Goal: Task Accomplishment & Management: Use online tool/utility

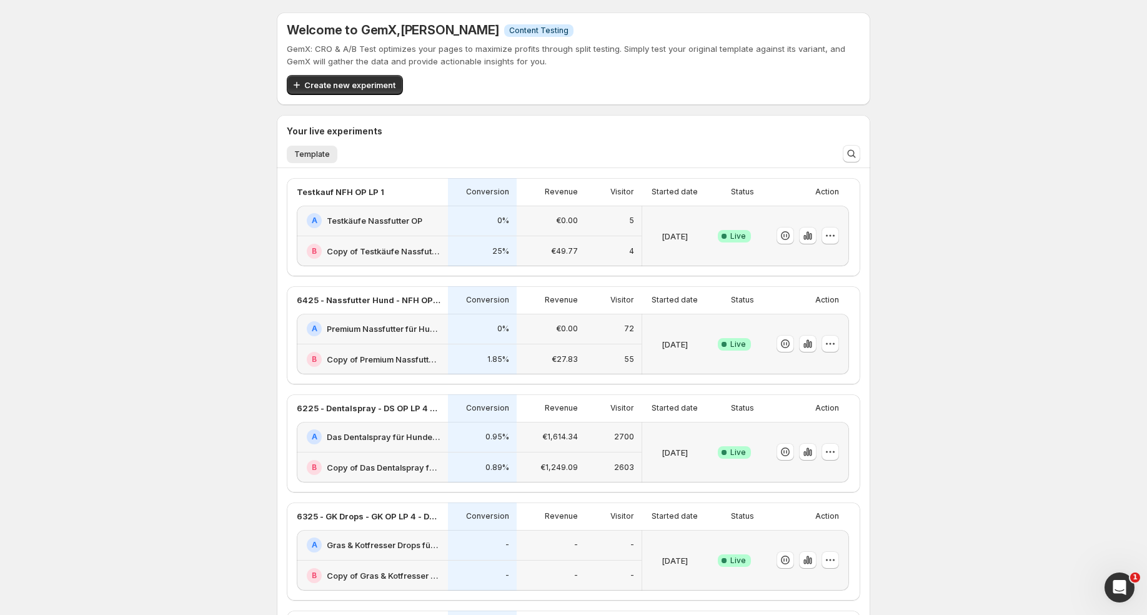
click at [385, 324] on h2 "Premium Nassfutter für Hunde: Jetzt Neukunden Deal sichern!" at bounding box center [384, 328] width 114 height 12
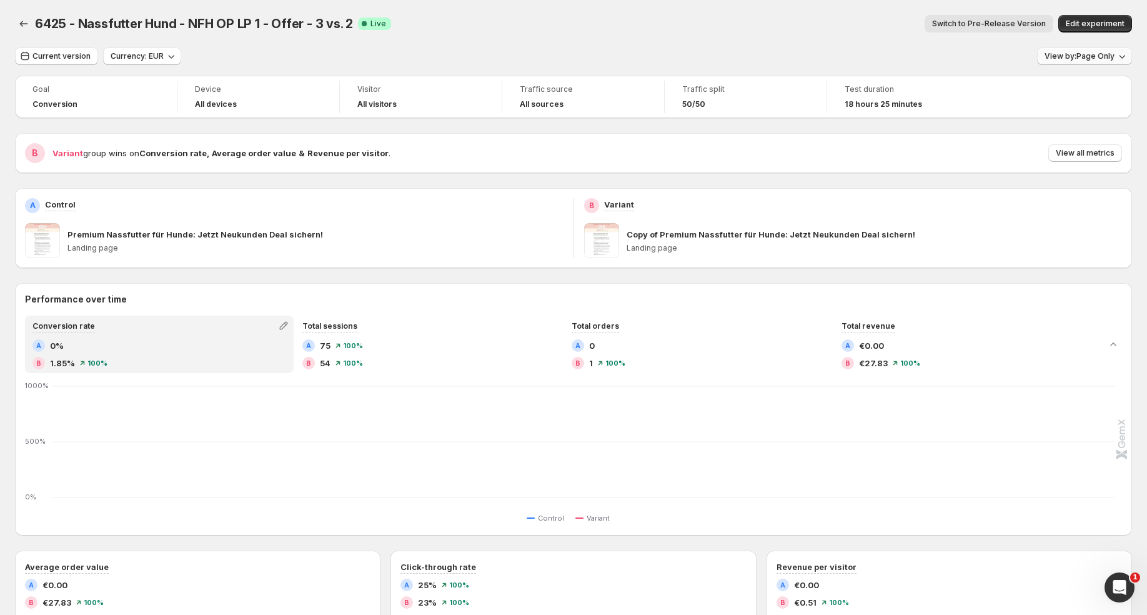
click at [1062, 60] on span "View by: Page Only" at bounding box center [1080, 56] width 70 height 10
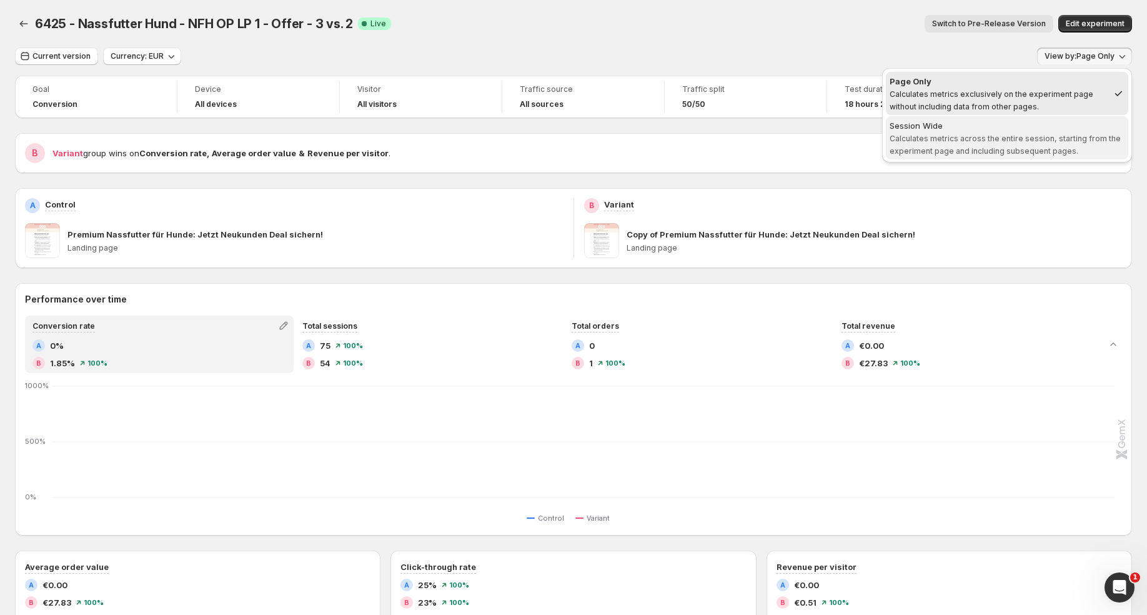
click at [999, 127] on div "Session Wide" at bounding box center [1007, 125] width 235 height 12
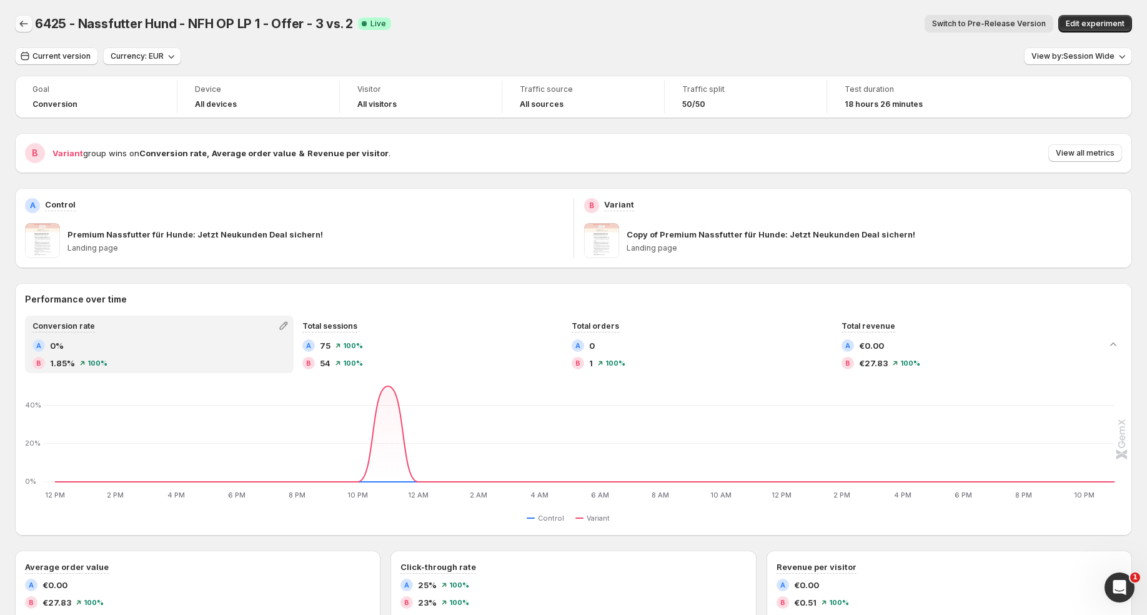
click at [24, 21] on icon "Back" at bounding box center [23, 23] width 12 height 12
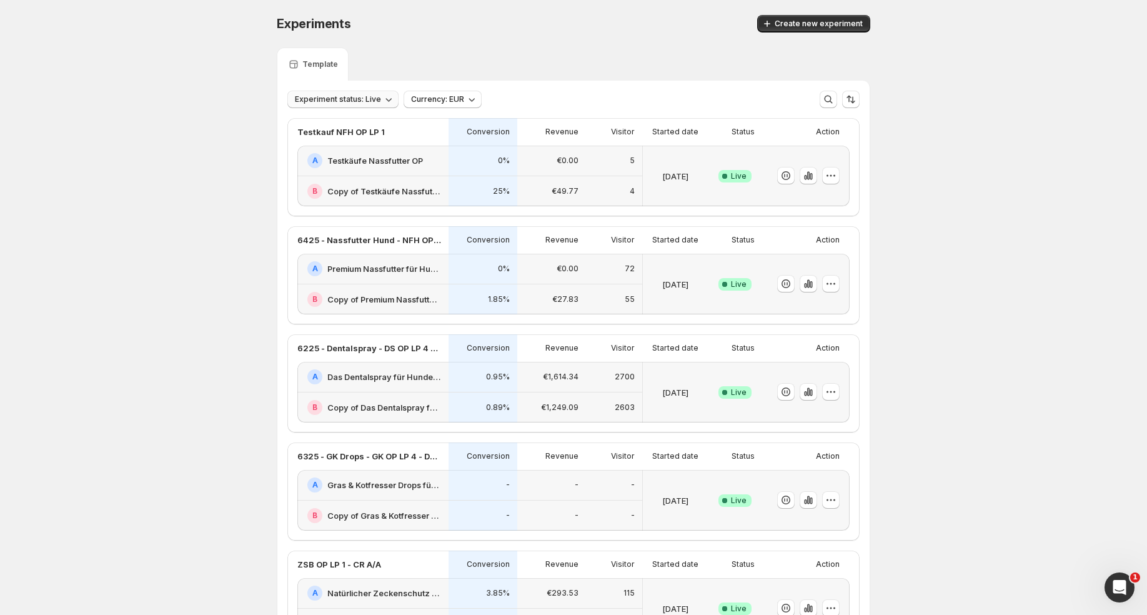
click at [382, 97] on icon "button" at bounding box center [388, 99] width 12 height 12
click at [345, 122] on div "Live Live" at bounding box center [343, 125] width 112 height 20
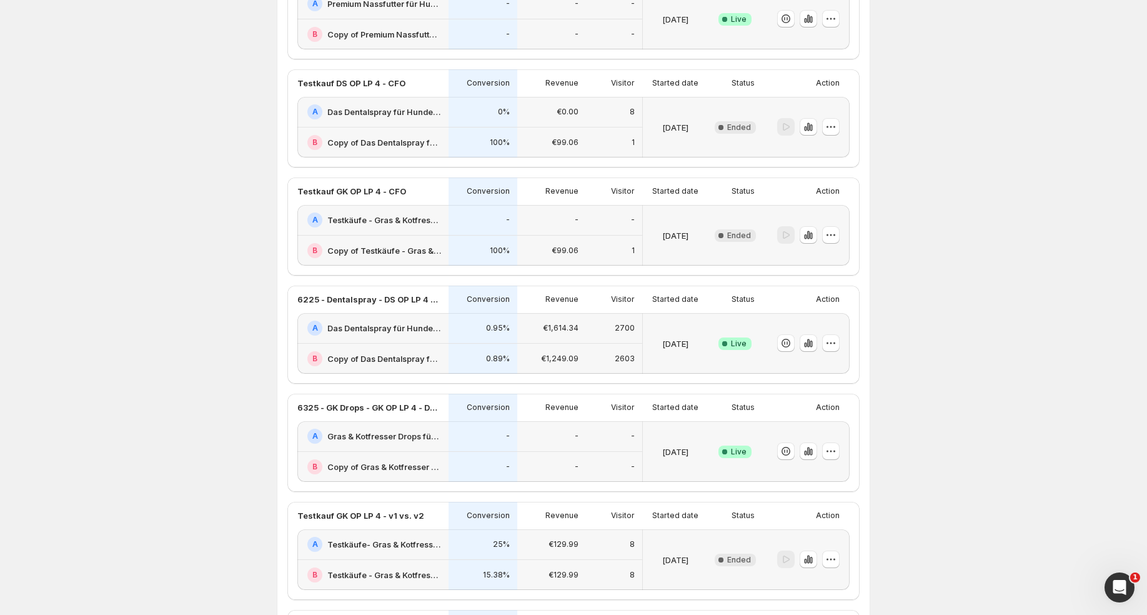
scroll to position [252, 0]
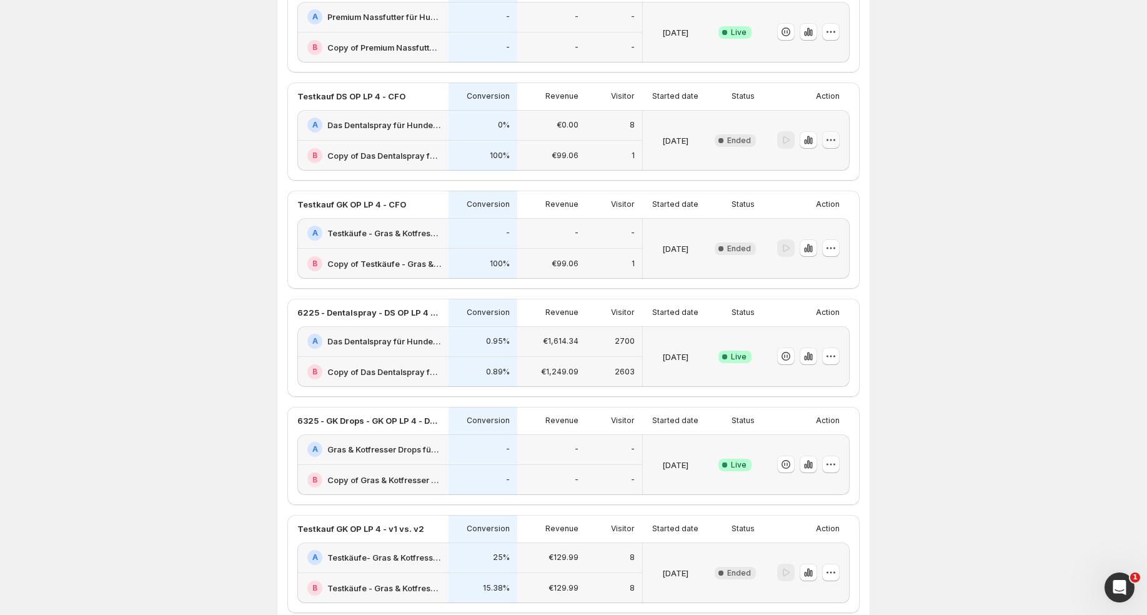
click at [829, 141] on icon "button" at bounding box center [831, 140] width 12 height 12
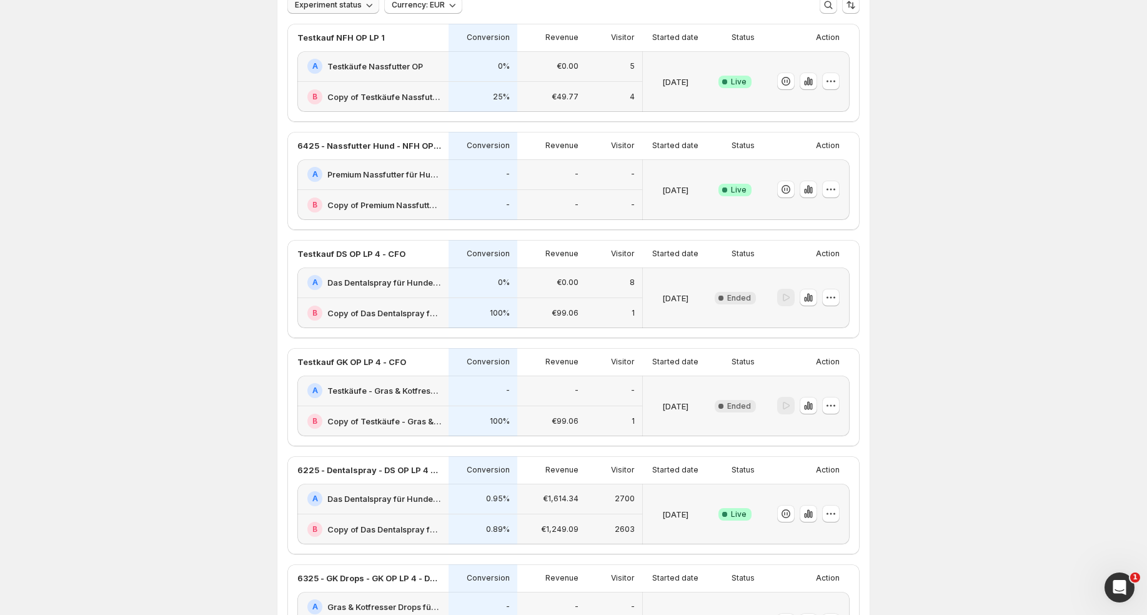
scroll to position [92, 0]
click at [835, 302] on icon "button" at bounding box center [831, 300] width 12 height 12
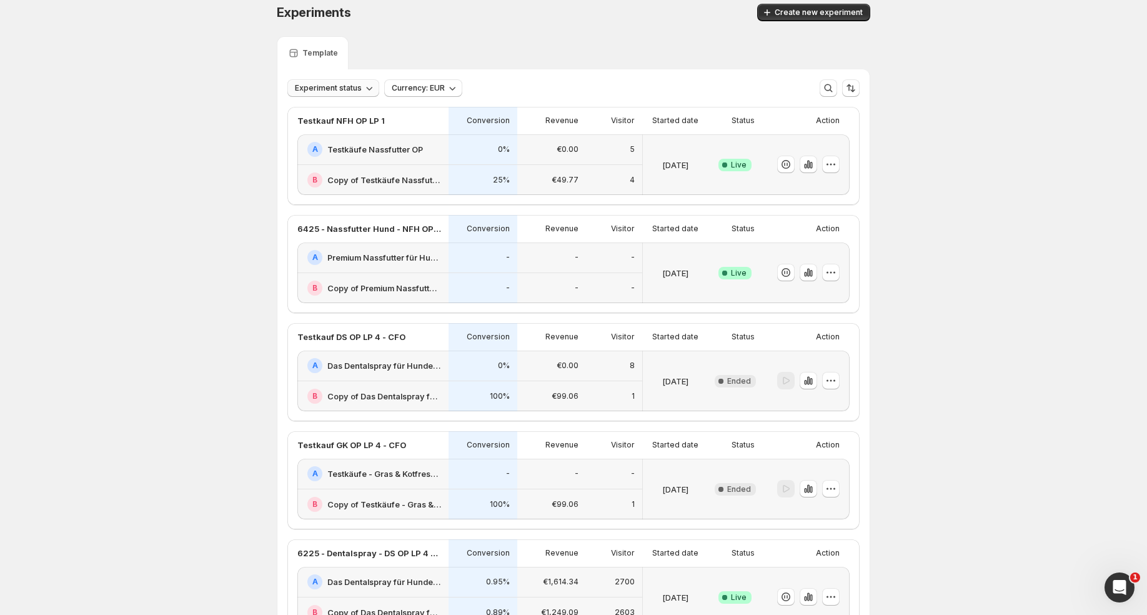
scroll to position [7, 0]
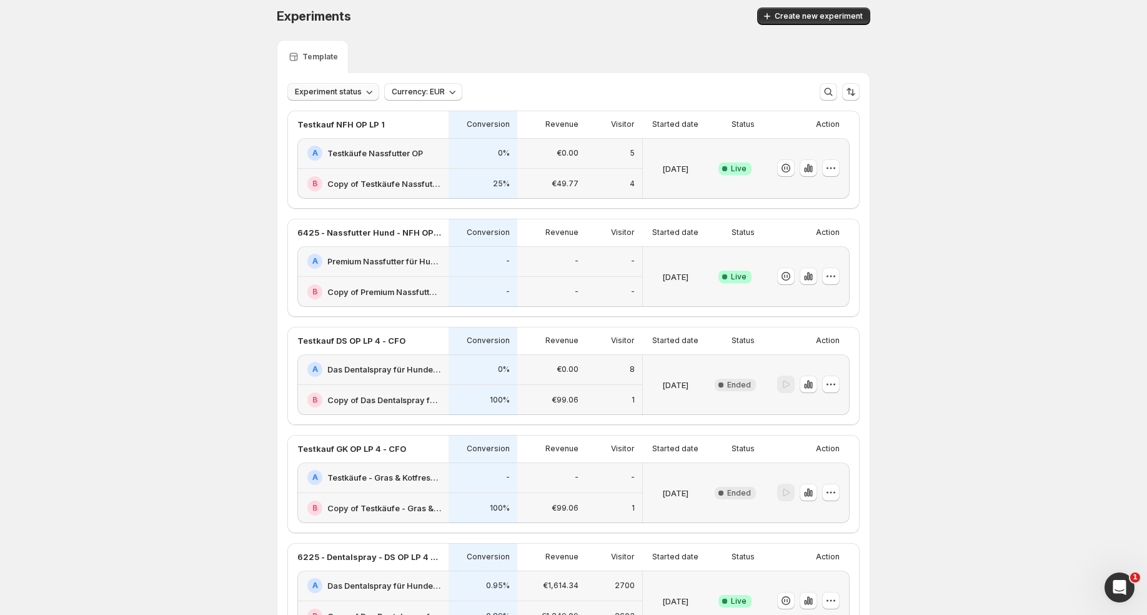
click at [844, 6] on div "Experiments. This page is ready Experiments Create new experiment" at bounding box center [574, 16] width 594 height 47
click at [844, 11] on span "Create new experiment" at bounding box center [819, 16] width 88 height 10
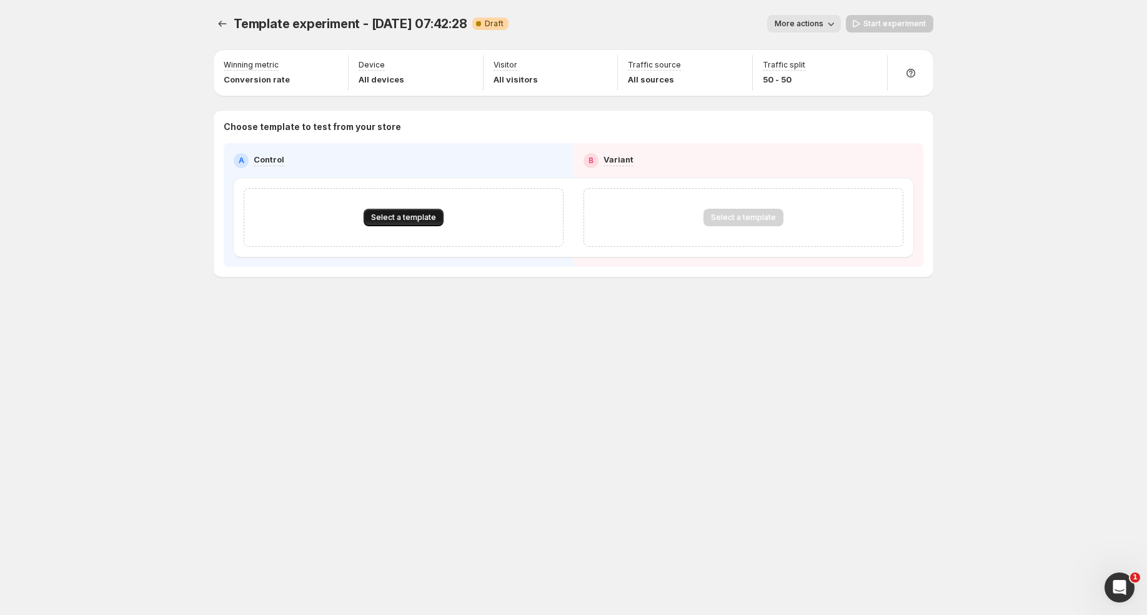
click at [434, 219] on span "Select a template" at bounding box center [403, 217] width 65 height 10
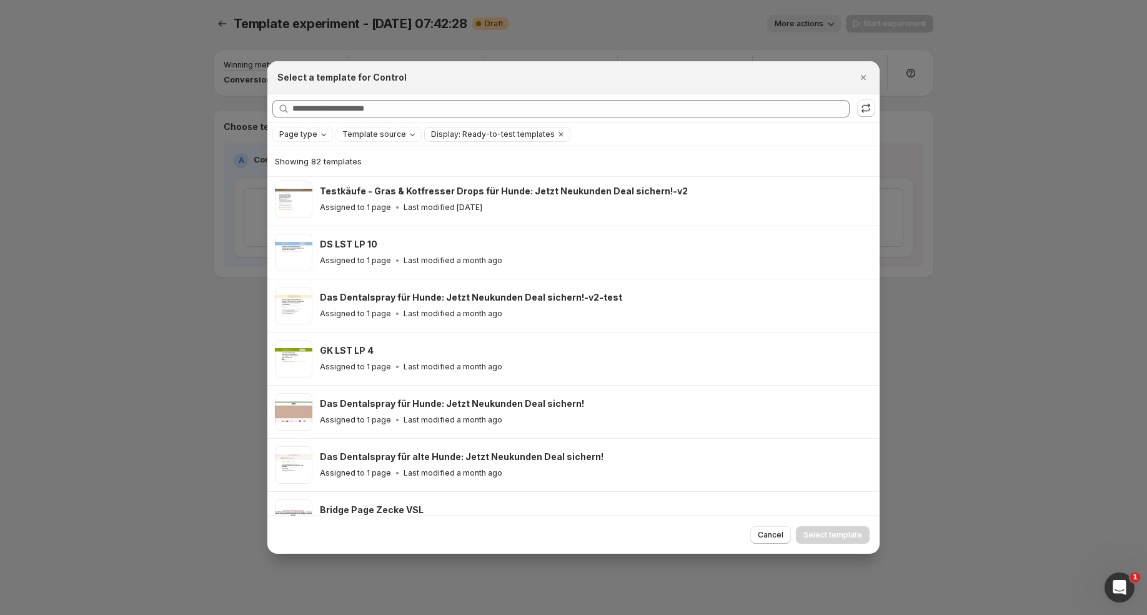
scroll to position [774, 0]
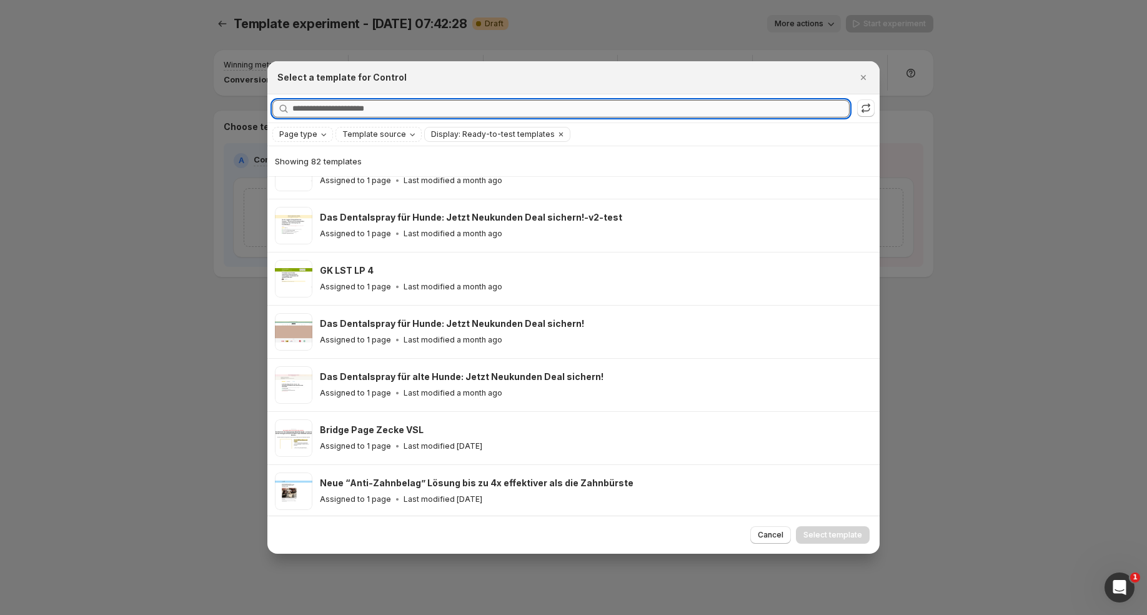
click at [394, 112] on input "Searching all templates" at bounding box center [570, 108] width 557 height 17
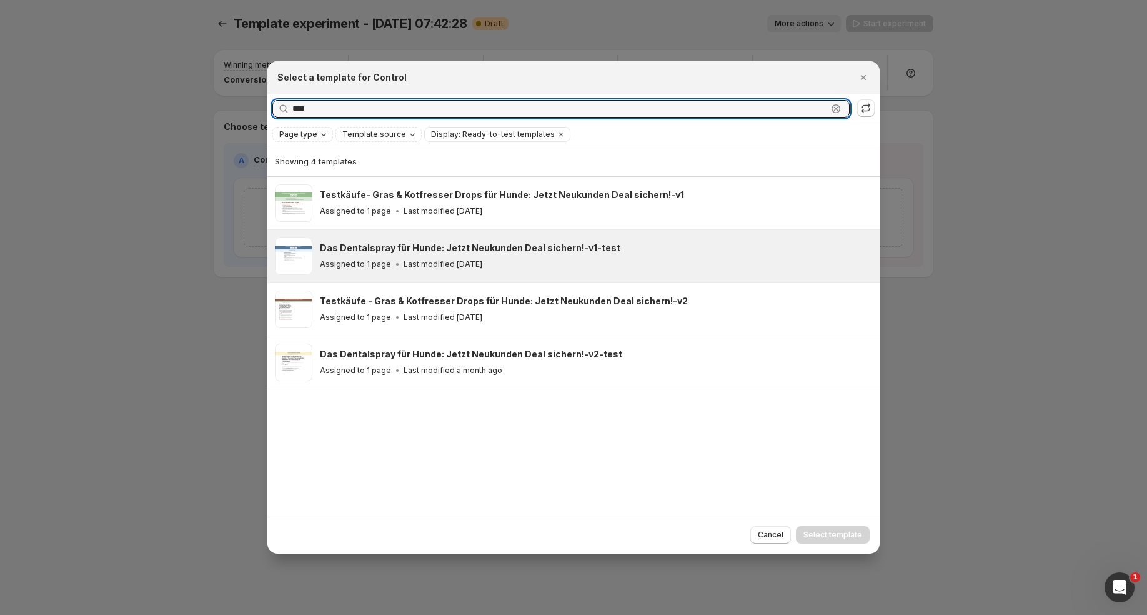
type input "****"
click at [403, 254] on div "Das Dentalspray für Hunde: Jetzt Neukunden Deal sichern!-v1-test Assigned to 1 …" at bounding box center [594, 256] width 549 height 29
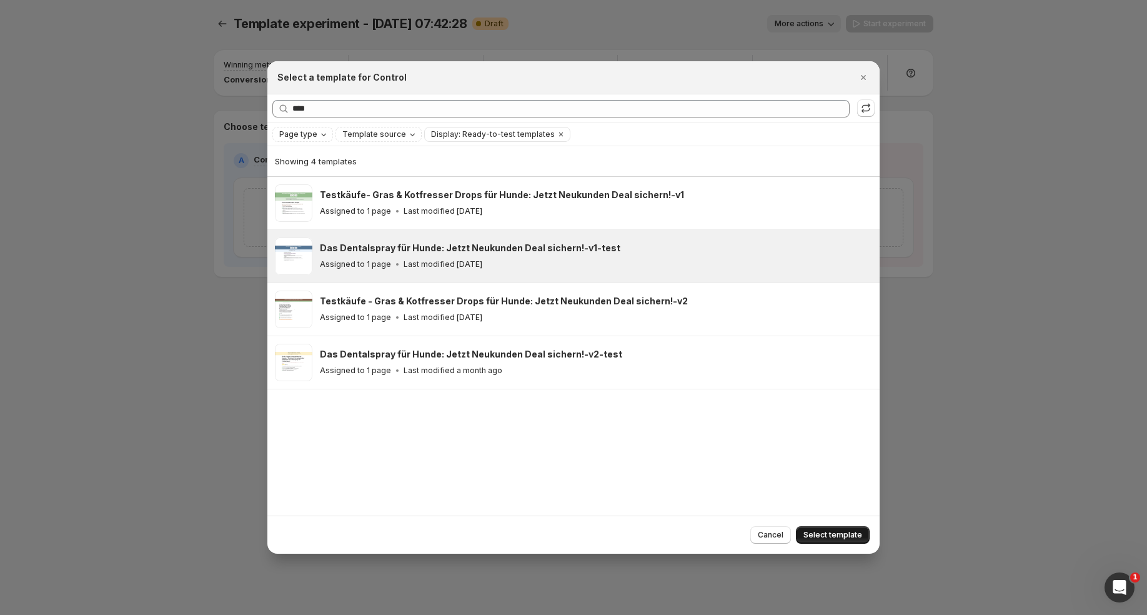
click at [826, 531] on span "Select template" at bounding box center [833, 535] width 59 height 10
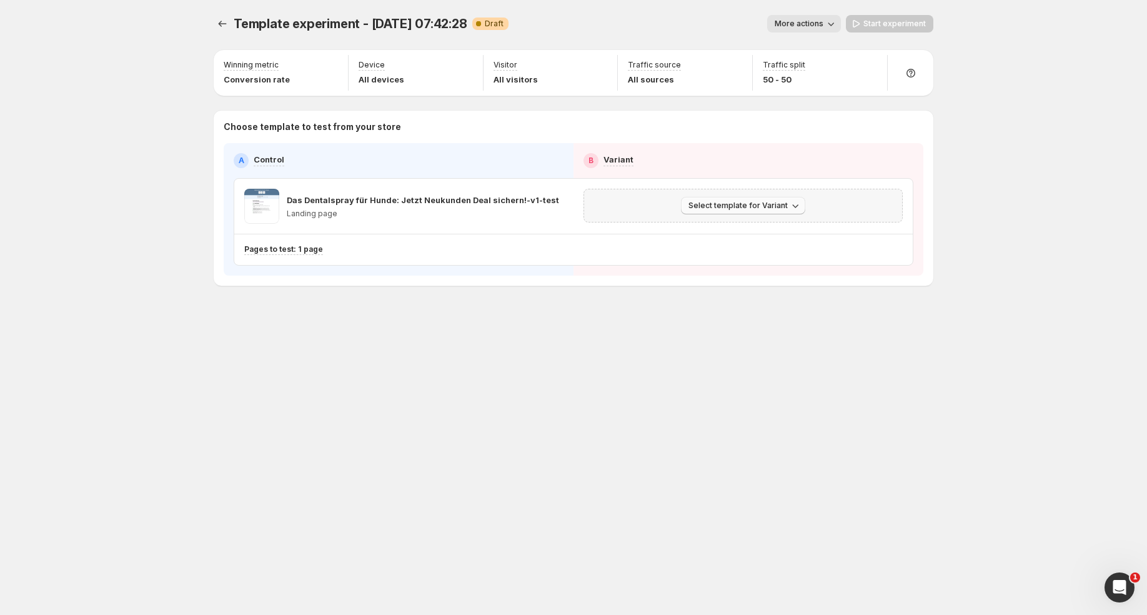
click at [740, 205] on span "Select template for Variant" at bounding box center [738, 206] width 99 height 10
click at [744, 250] on span "Create Variant based on Control" at bounding box center [745, 252] width 127 height 10
click at [424, 25] on span "Template experiment - Aug 15, 07:42:28" at bounding box center [351, 23] width 234 height 15
click at [819, 25] on span "More actions" at bounding box center [799, 24] width 49 height 10
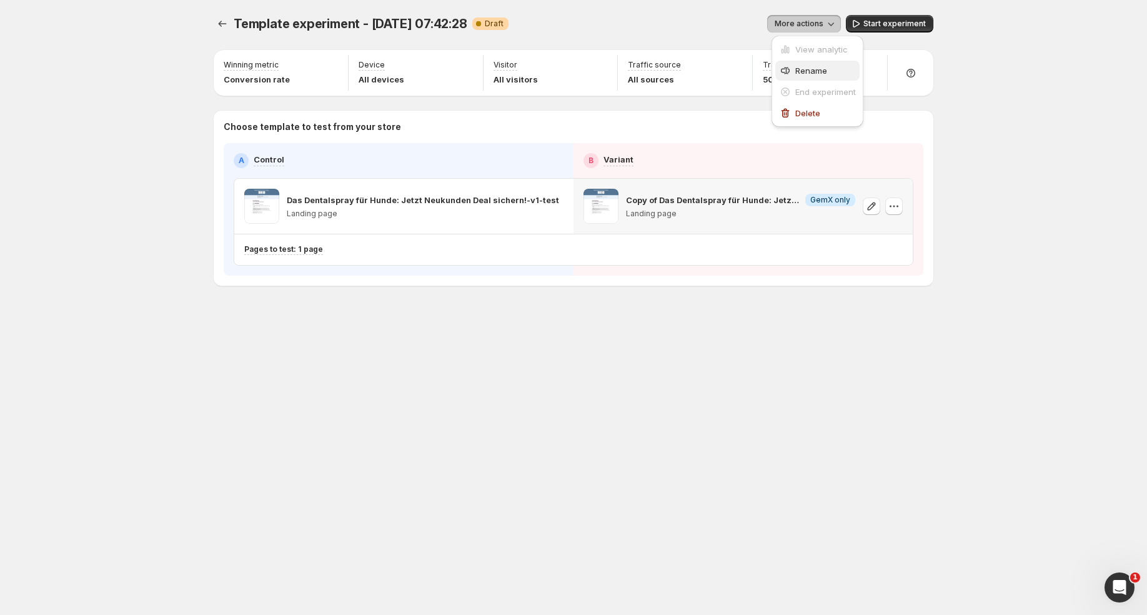
click at [819, 64] on span "Rename" at bounding box center [825, 70] width 61 height 12
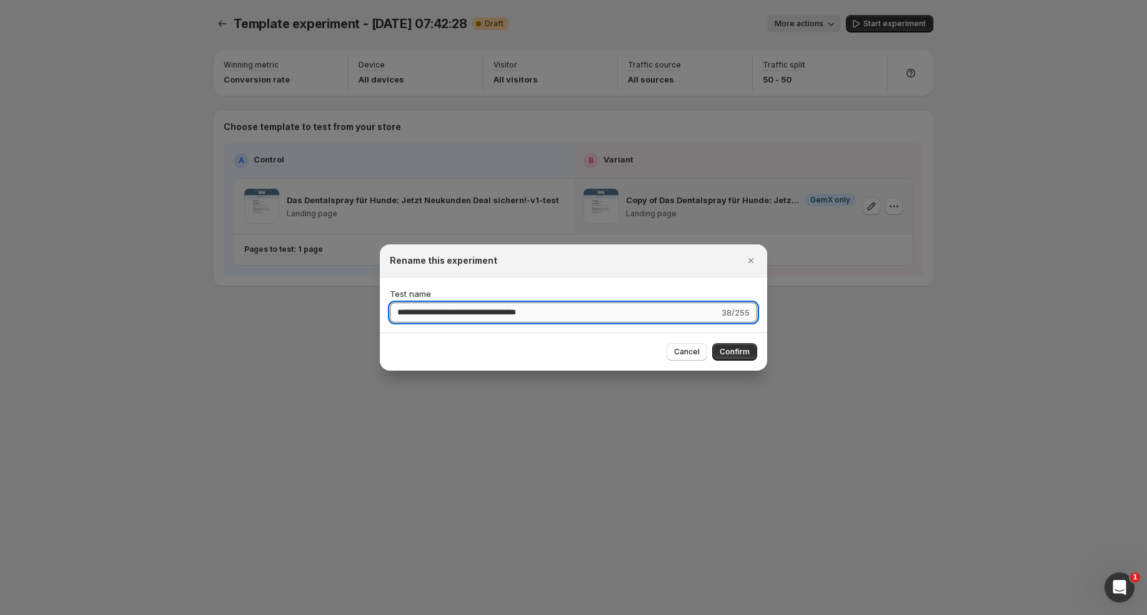
click at [519, 317] on input "**********" at bounding box center [554, 312] width 329 height 20
type input "**********"
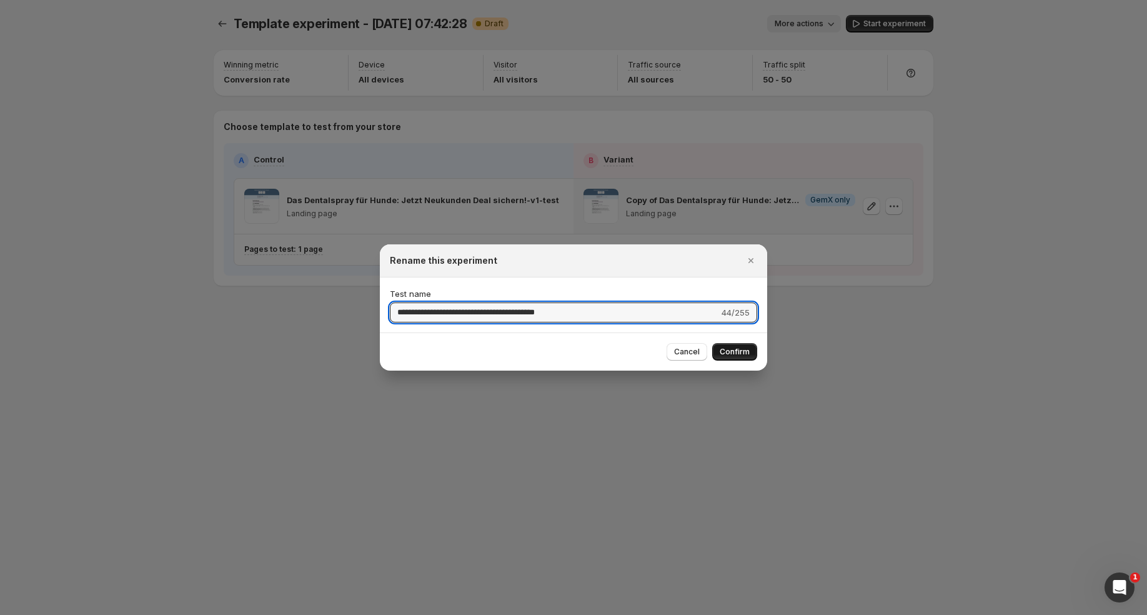
click at [732, 351] on span "Confirm" at bounding box center [735, 352] width 30 height 10
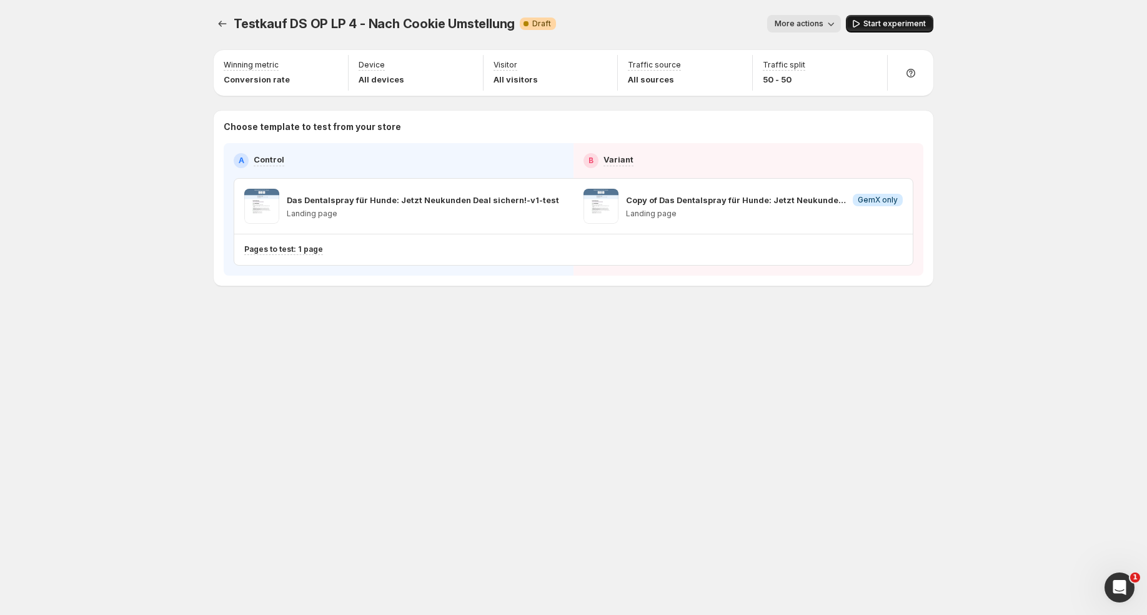
click at [885, 26] on span "Start experiment" at bounding box center [895, 24] width 62 height 10
click at [221, 19] on icon "Experiments" at bounding box center [222, 23] width 12 height 12
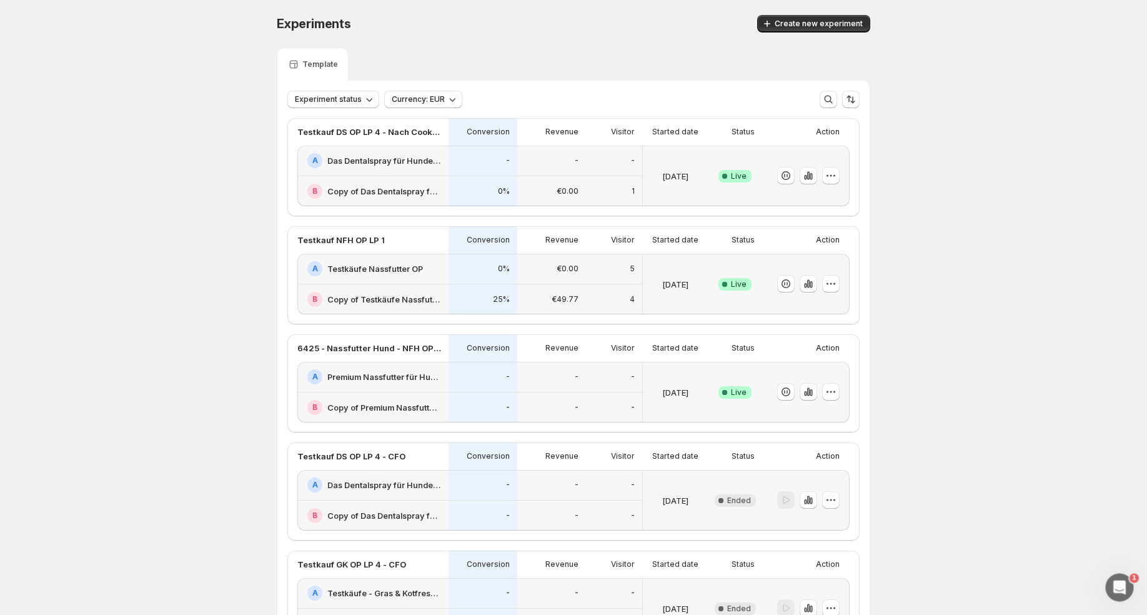
click at [421, 184] on div "B Copy of Das Dentalspray für Hunde: Jetzt Neukunden Deal sichern!-v1-test" at bounding box center [374, 191] width 134 height 15
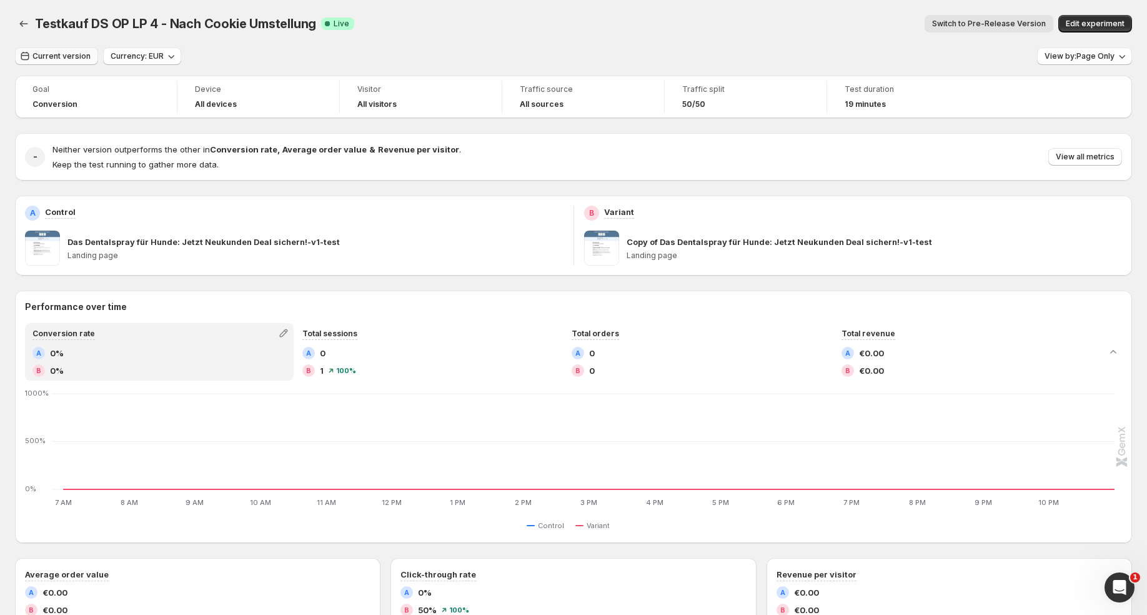
click at [75, 59] on span "Current version" at bounding box center [61, 56] width 58 height 10
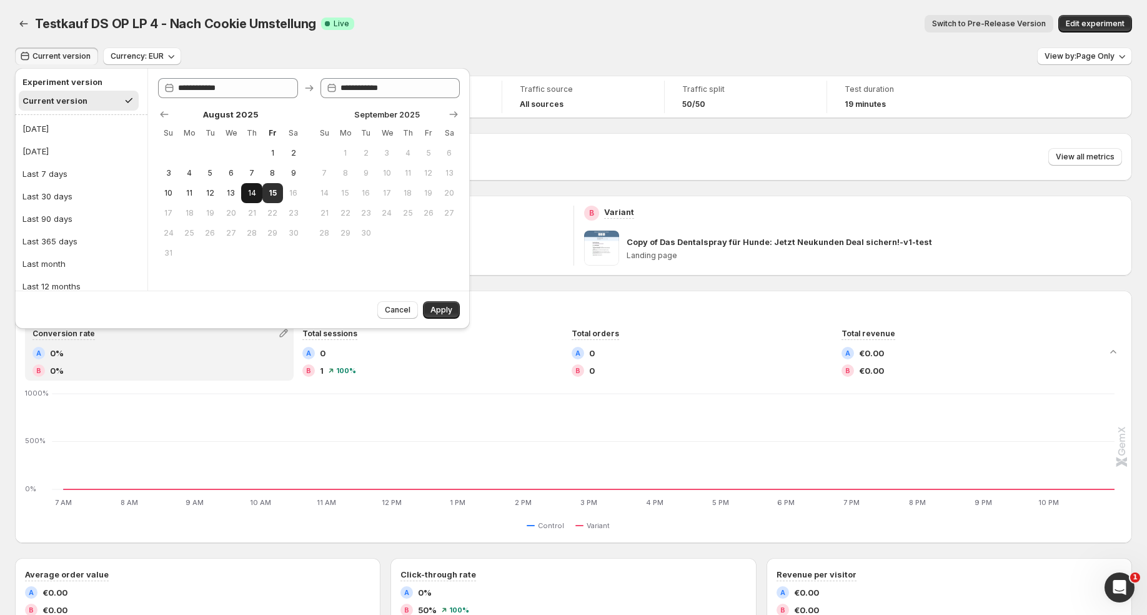
click at [259, 194] on button "14" at bounding box center [251, 193] width 21 height 20
type input "**********"
click at [274, 194] on span "15" at bounding box center [272, 193] width 11 height 10
type input "**********"
click at [446, 309] on span "Apply" at bounding box center [442, 310] width 22 height 10
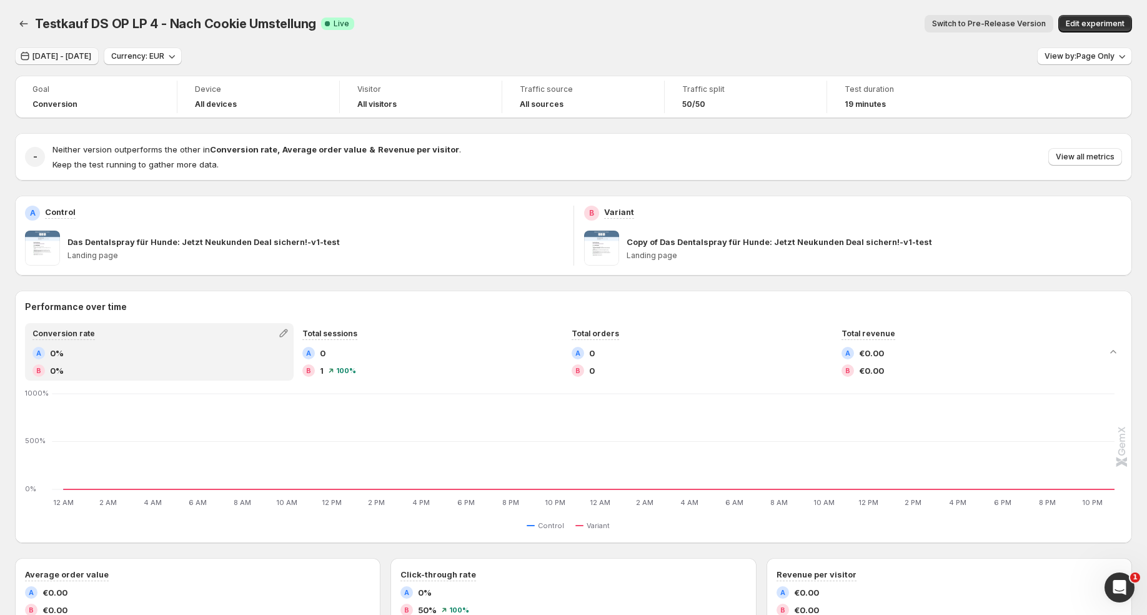
click at [91, 56] on span "Aug 14, 2025 - Aug 15, 2025" at bounding box center [61, 56] width 59 height 10
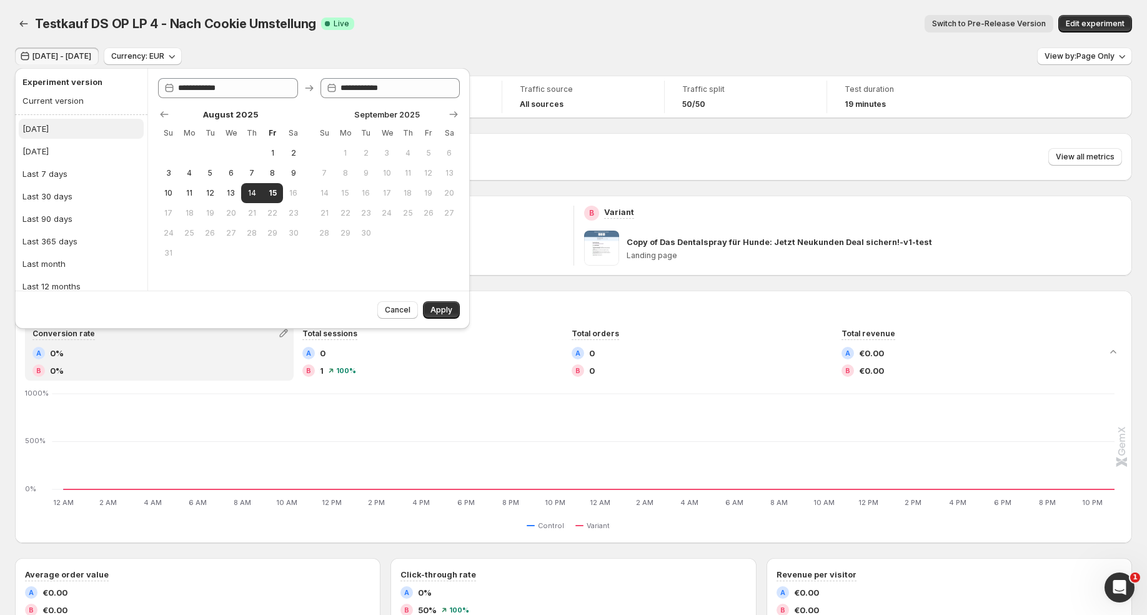
click at [88, 128] on button "Today" at bounding box center [81, 129] width 125 height 20
type input "**********"
click at [431, 306] on button "Apply" at bounding box center [441, 309] width 37 height 17
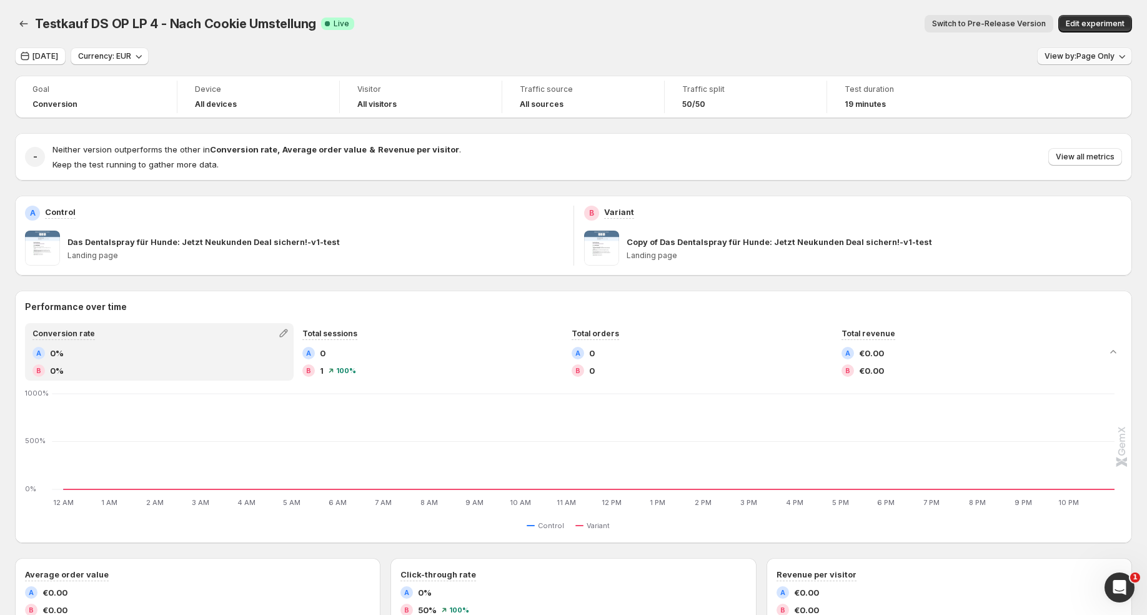
click at [1072, 49] on button "View by: Page Only" at bounding box center [1084, 55] width 95 height 17
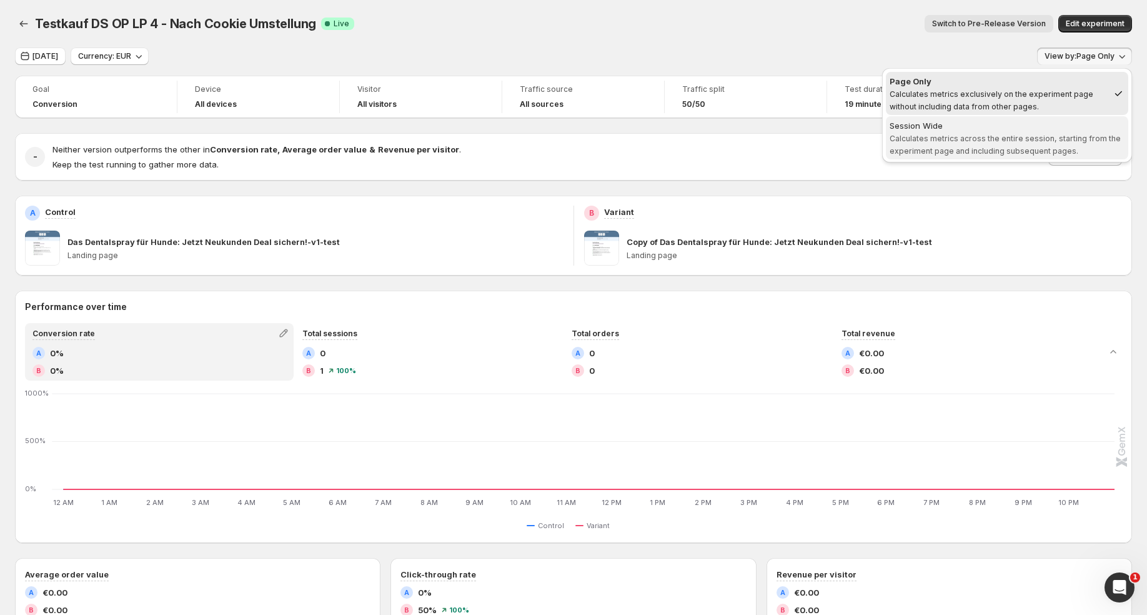
click at [1009, 136] on span "Calculates metrics across the entire session, starting from the experiment page…" at bounding box center [1005, 145] width 231 height 22
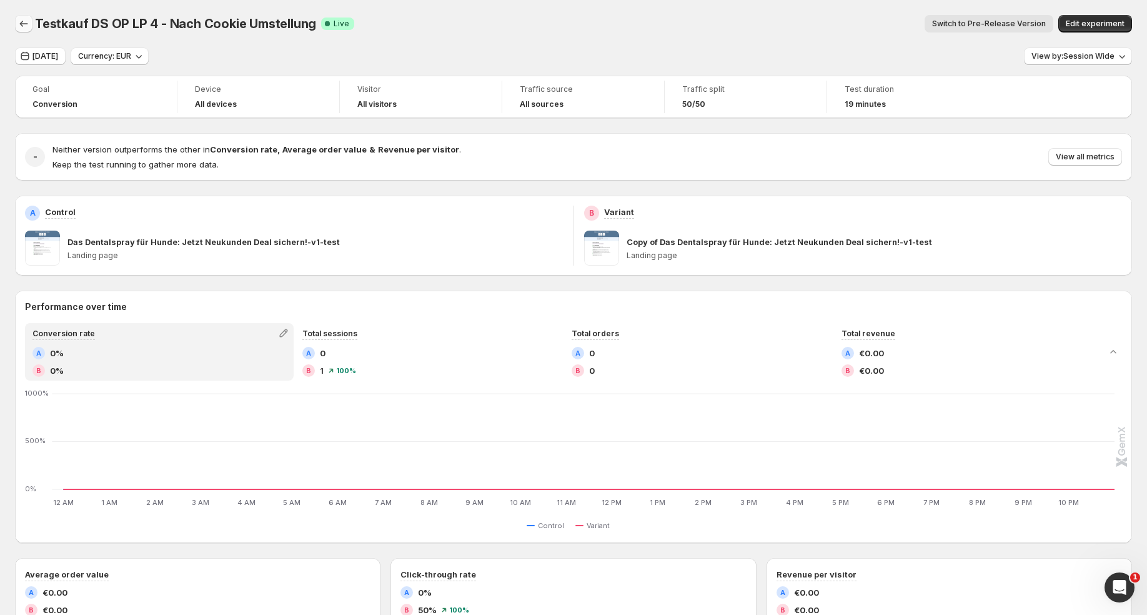
click at [25, 21] on icon "Back" at bounding box center [23, 23] width 12 height 12
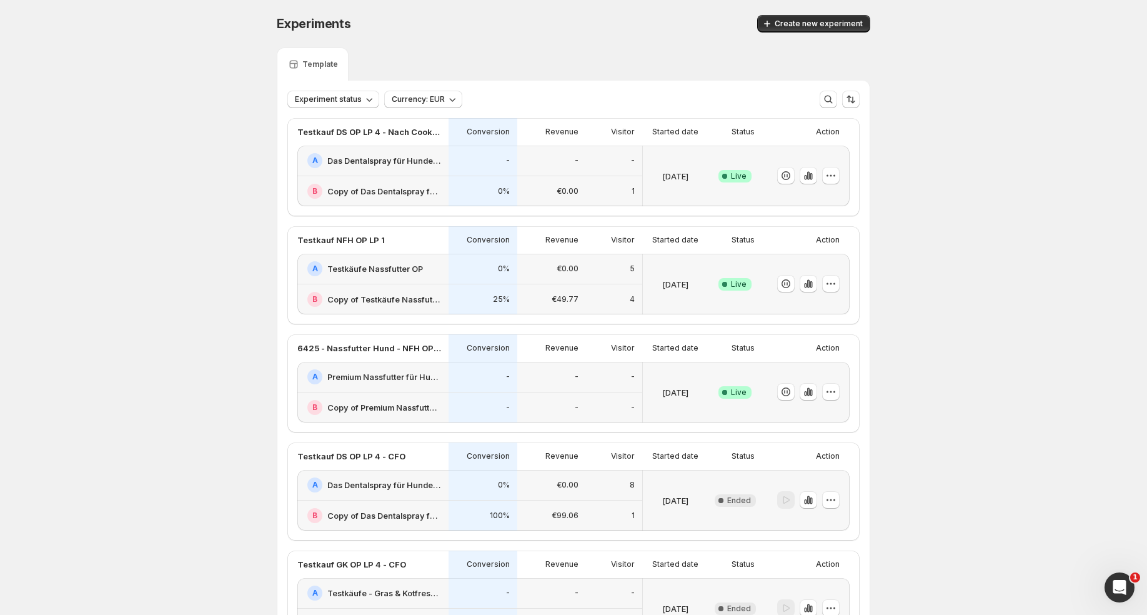
click at [494, 160] on div "-" at bounding box center [483, 160] width 54 height 15
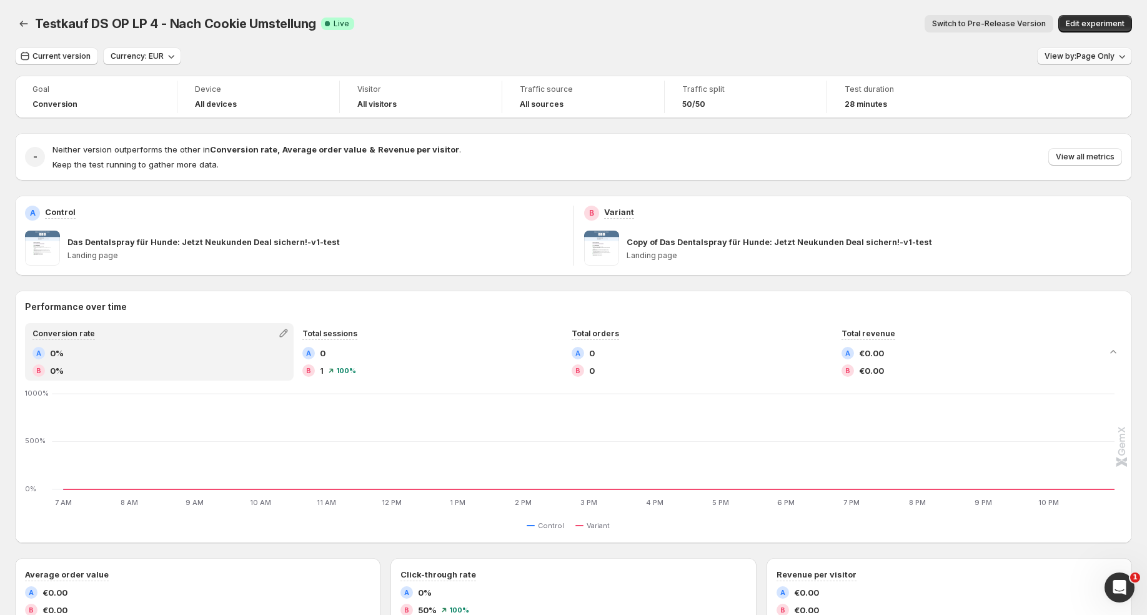
click at [1104, 58] on span "View by: Page Only" at bounding box center [1080, 56] width 70 height 10
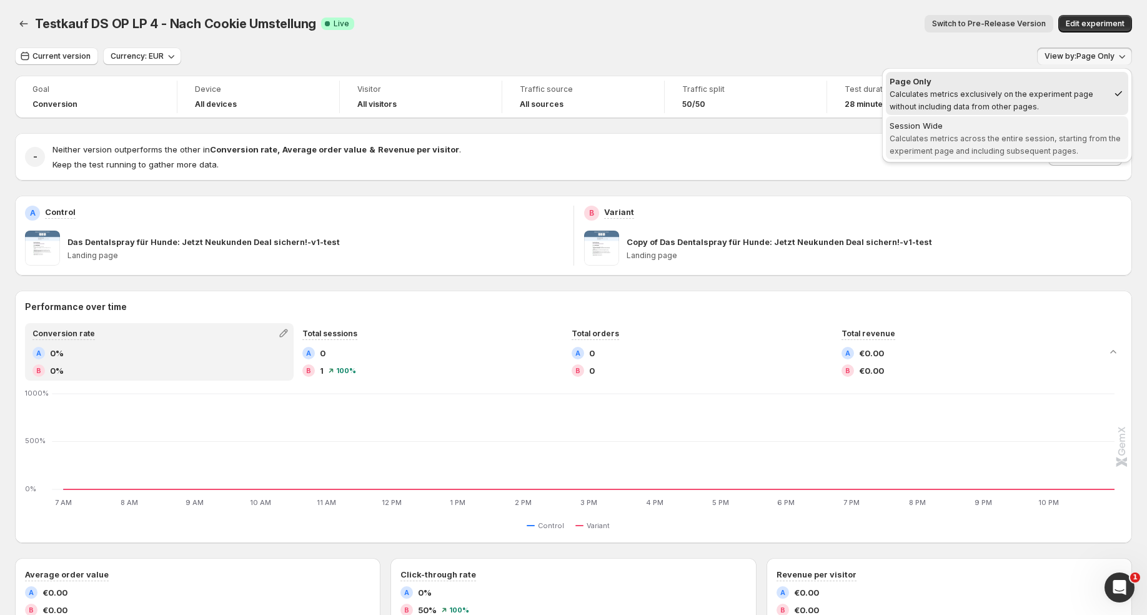
click at [1030, 139] on span "Calculates metrics across the entire session, starting from the experiment page…" at bounding box center [1005, 145] width 231 height 22
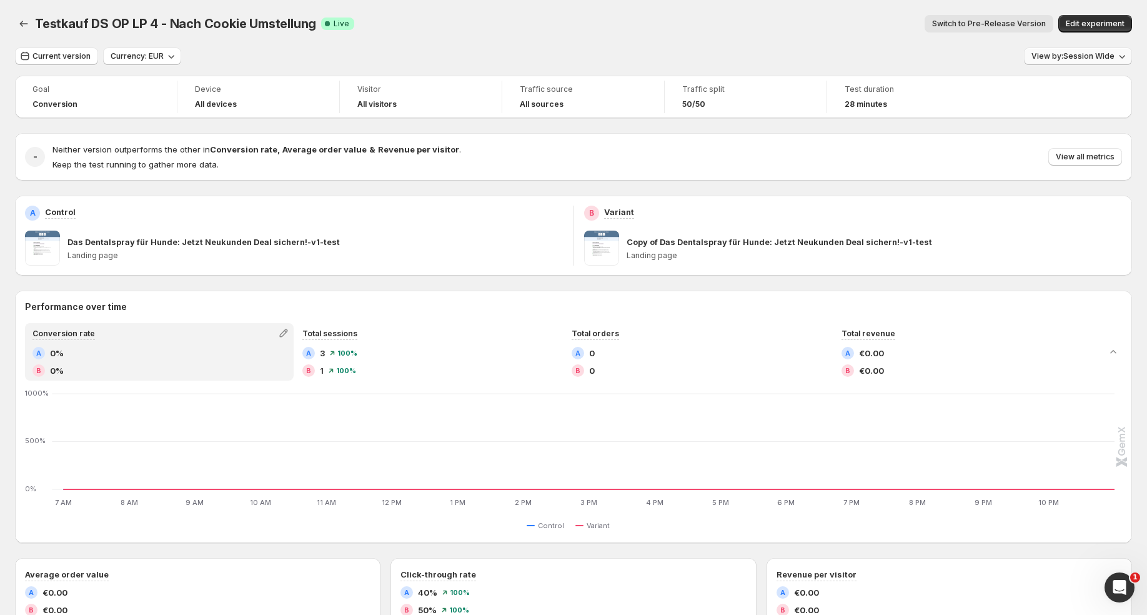
click at [1064, 53] on span "View by: Session Wide" at bounding box center [1073, 56] width 83 height 10
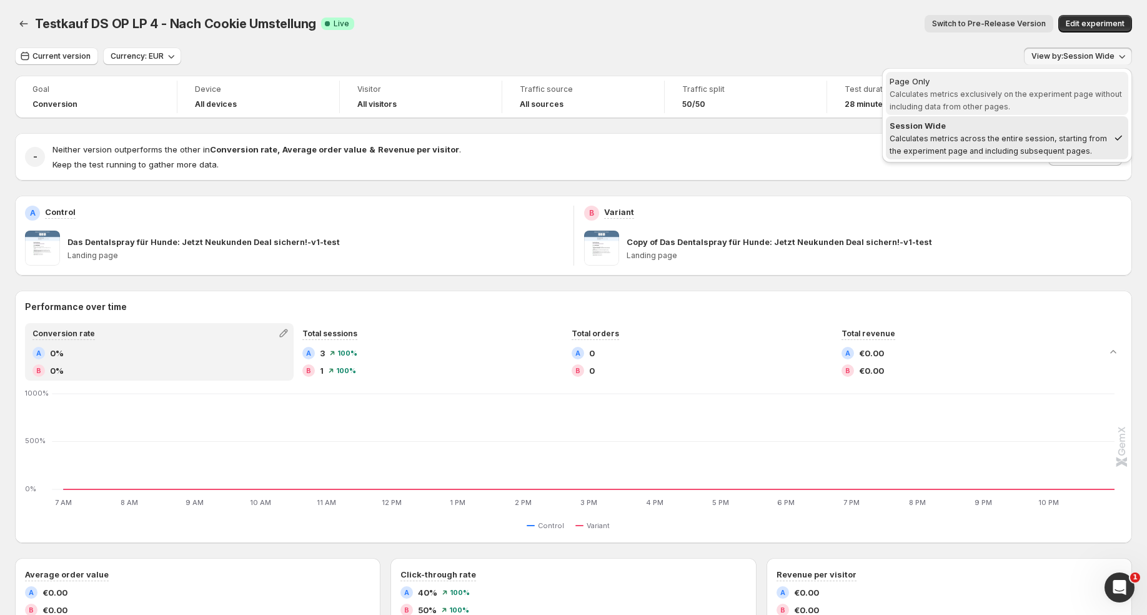
click at [1033, 83] on div "Page Only" at bounding box center [1007, 81] width 235 height 12
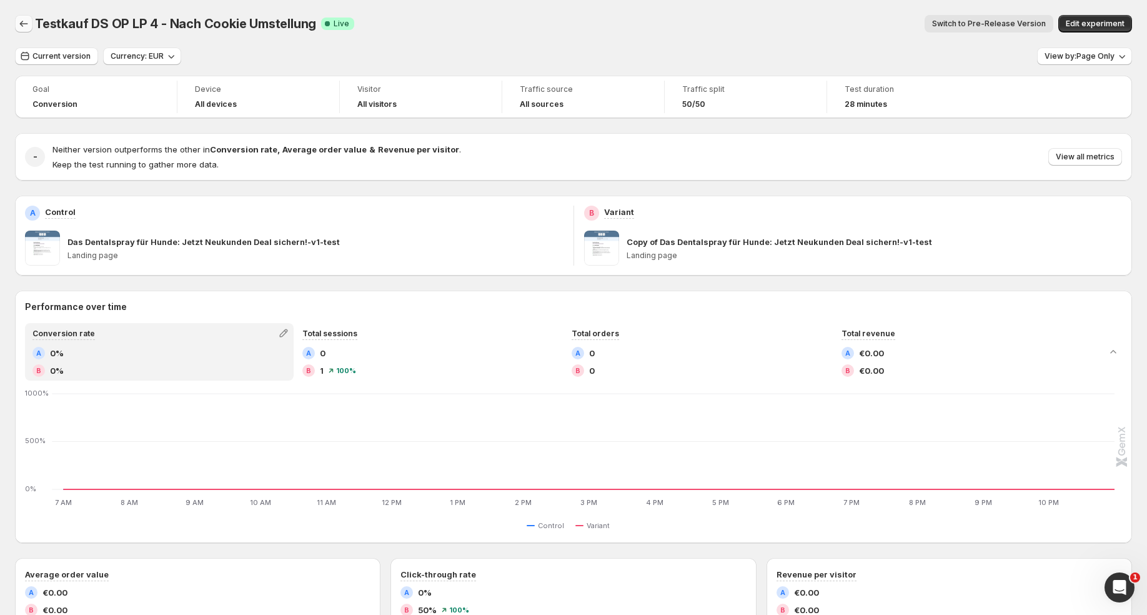
click at [19, 22] on icon "Back" at bounding box center [23, 23] width 12 height 12
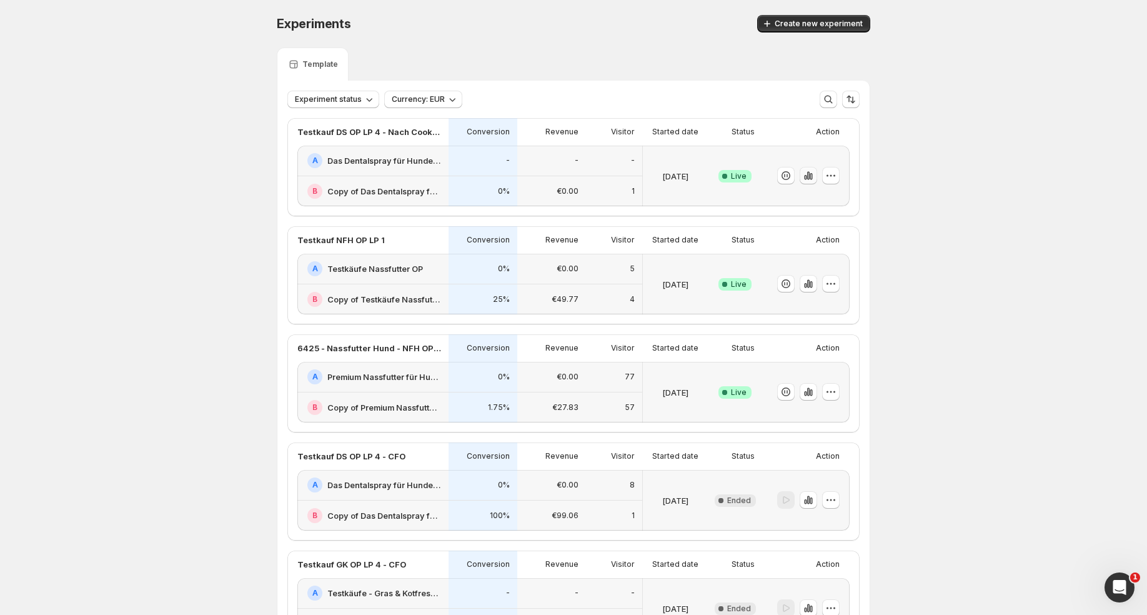
click at [812, 169] on icon "button" at bounding box center [808, 175] width 12 height 12
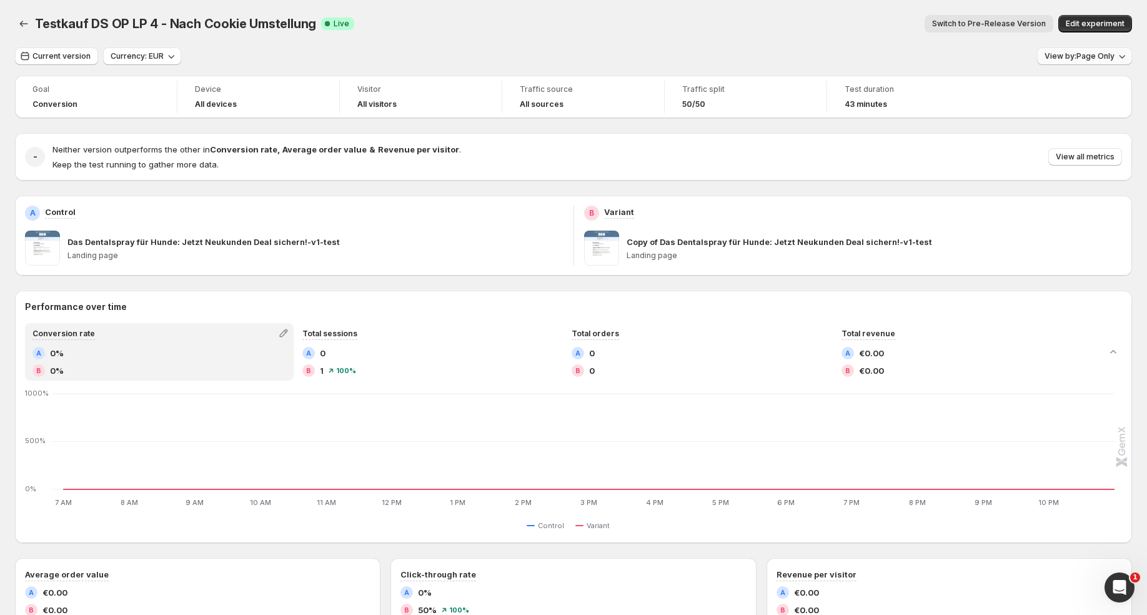
click at [1105, 49] on button "View by: Page Only" at bounding box center [1084, 55] width 95 height 17
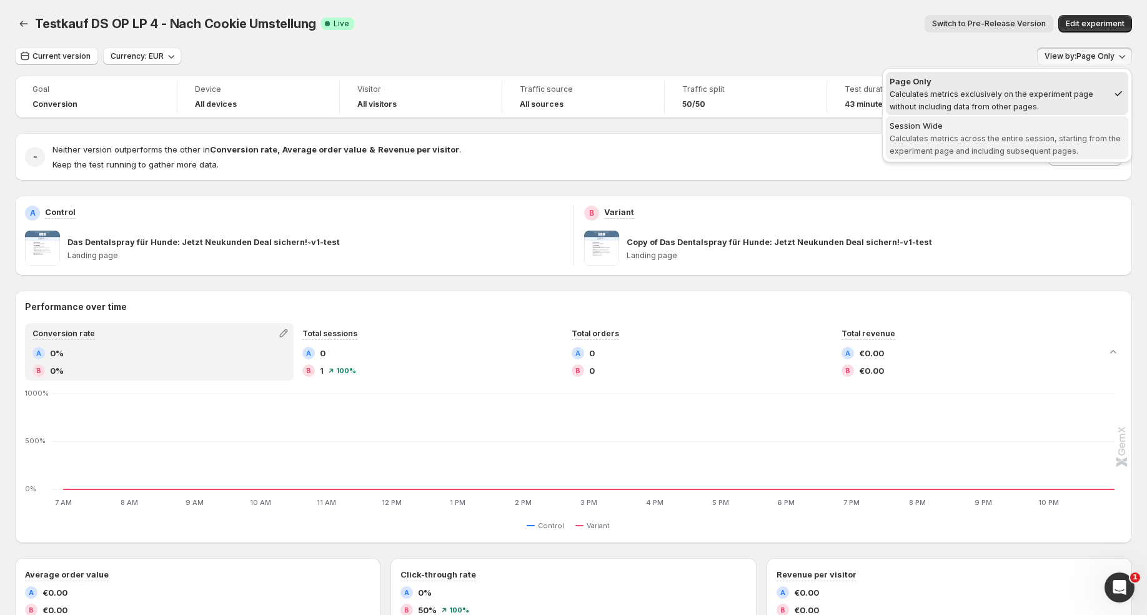
click at [1014, 137] on span "Calculates metrics across the entire session, starting from the experiment page…" at bounding box center [1005, 145] width 231 height 22
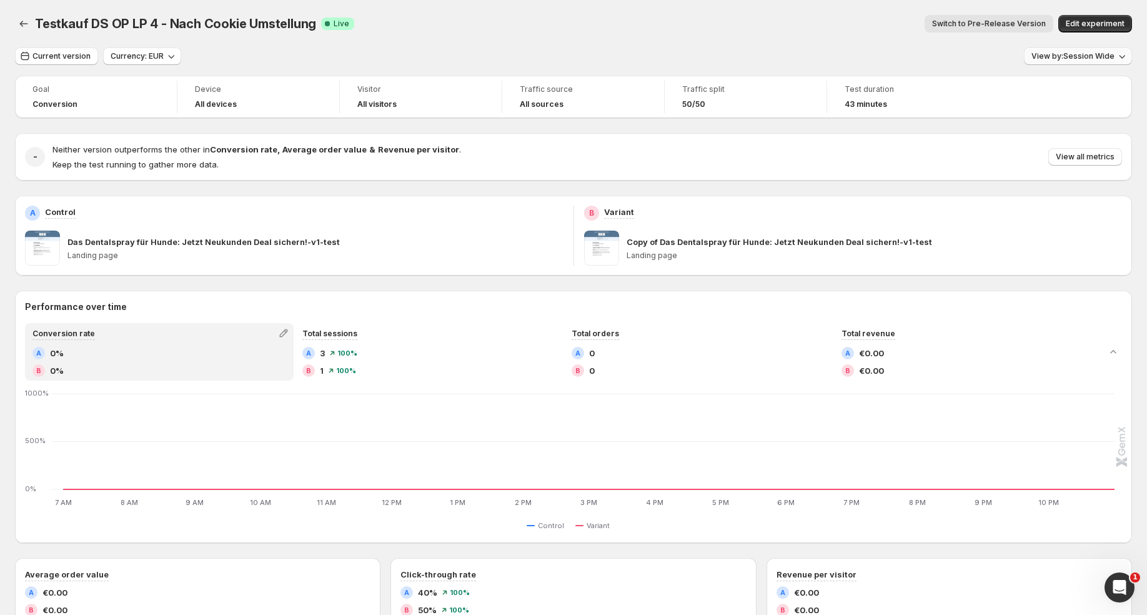
click at [1101, 57] on span "View by: Session Wide" at bounding box center [1073, 56] width 83 height 10
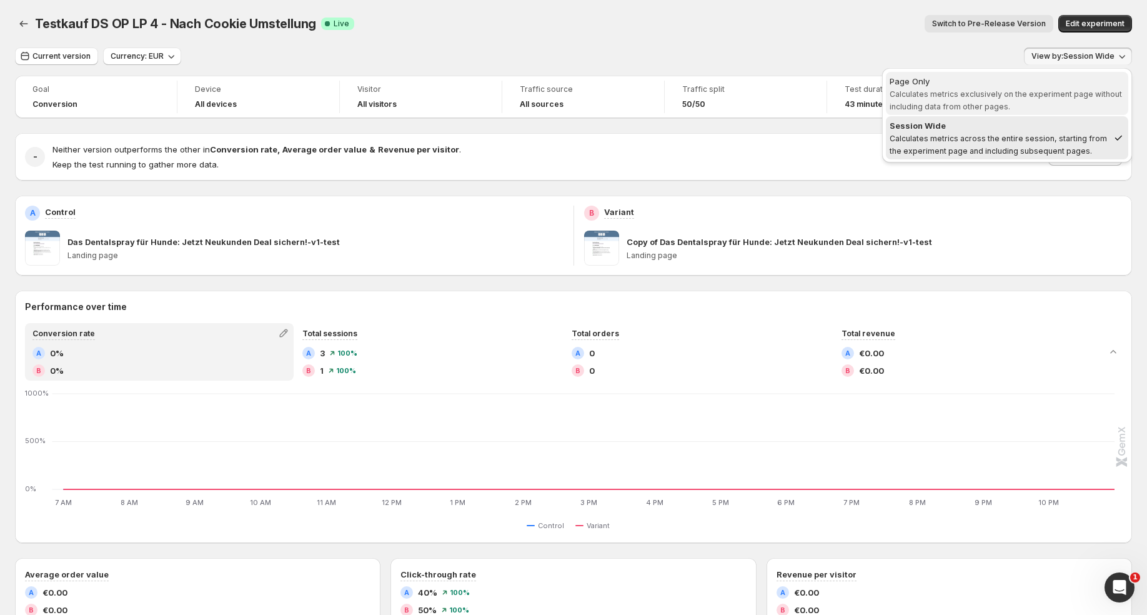
click at [1074, 84] on div "Page Only" at bounding box center [1007, 81] width 235 height 12
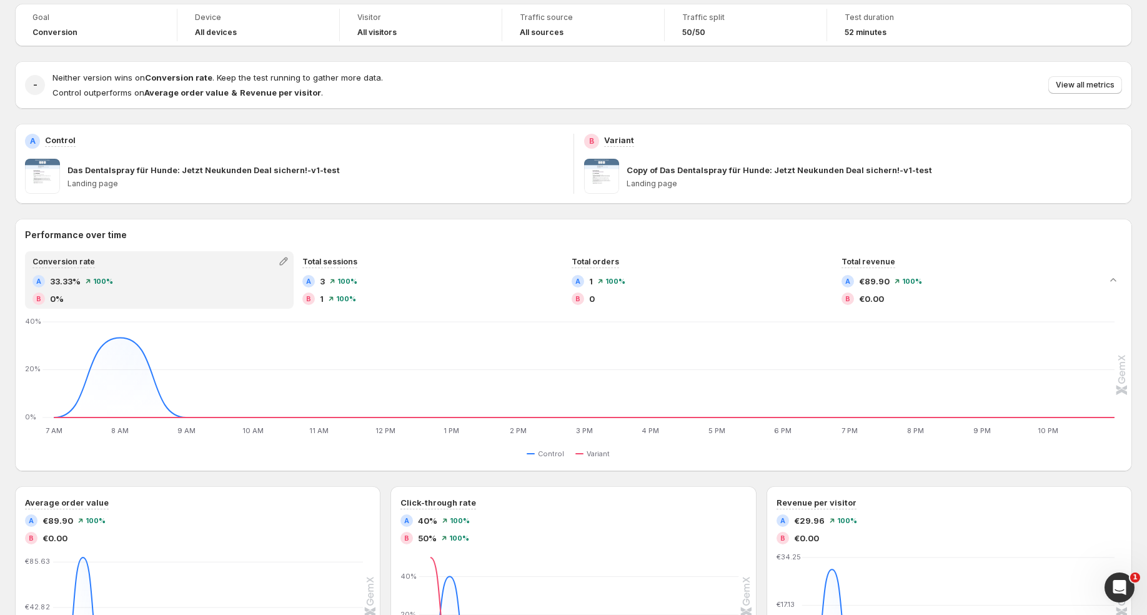
scroll to position [66, 0]
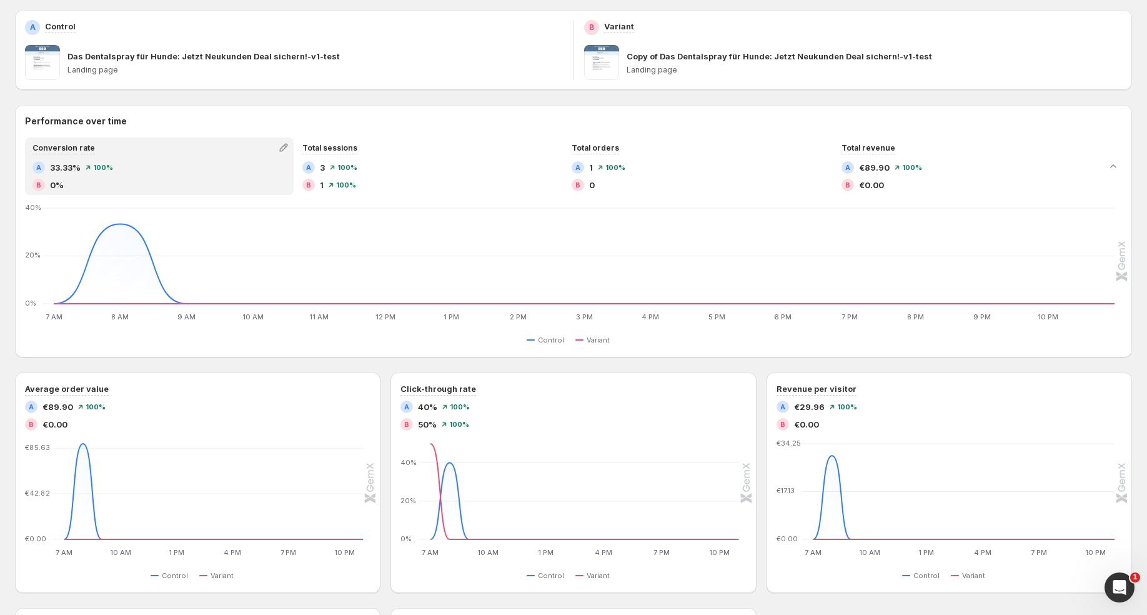
scroll to position [175, 0]
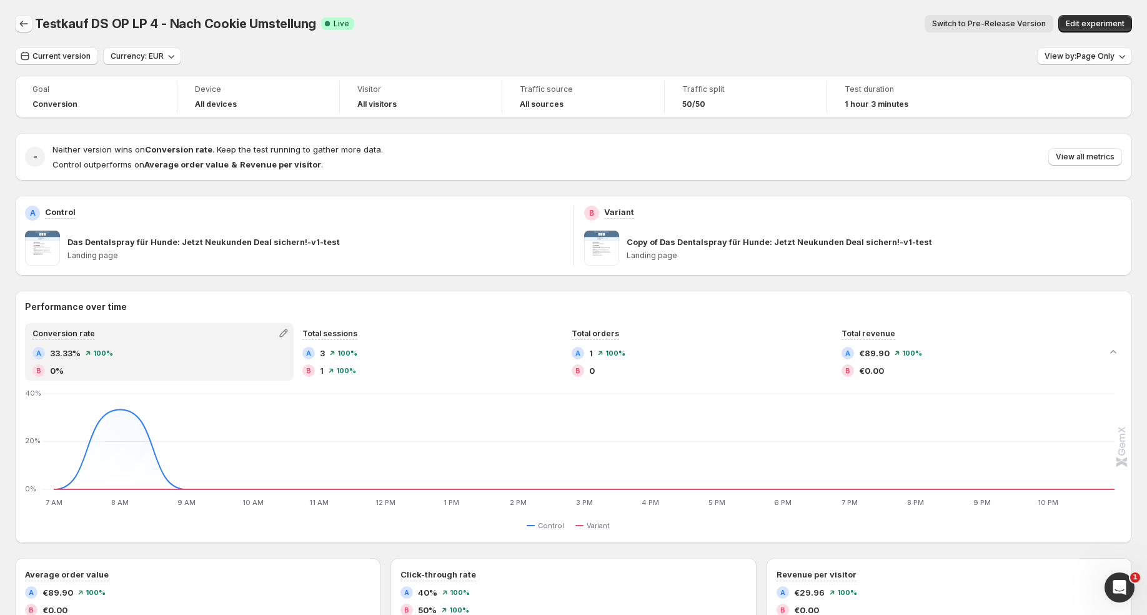
click at [24, 26] on icon "Back" at bounding box center [23, 23] width 12 height 12
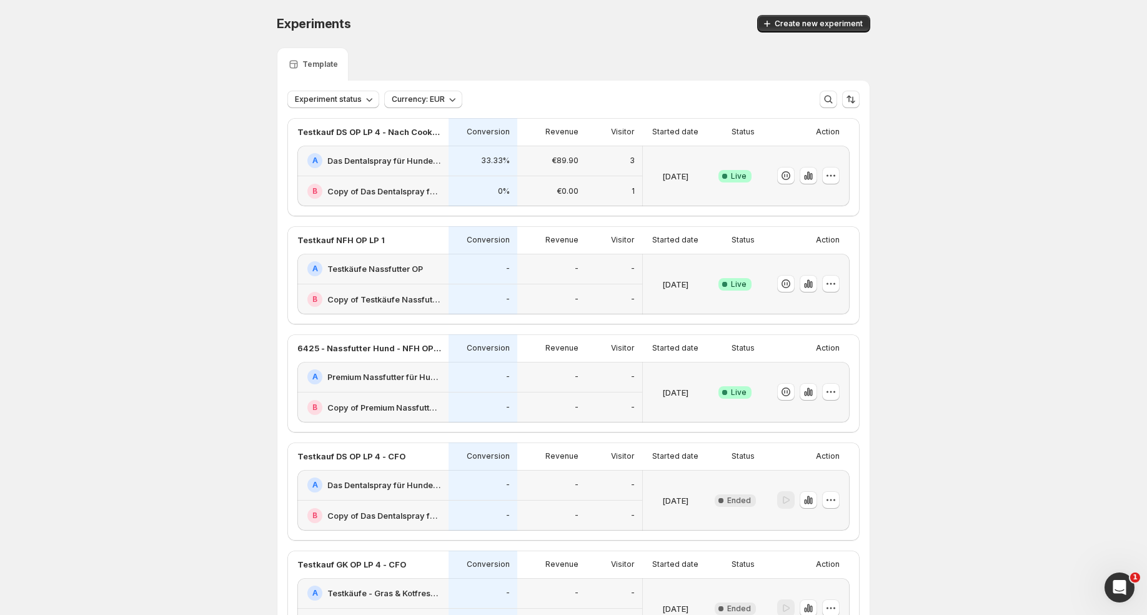
click at [537, 165] on div "€89.90" at bounding box center [552, 160] width 54 height 15
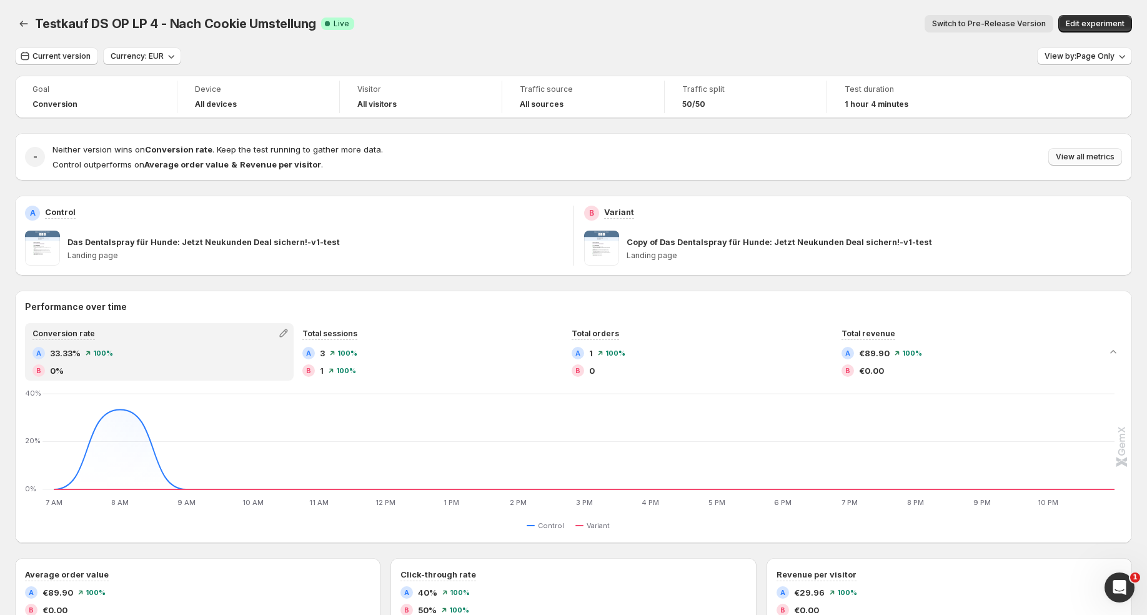
click at [1064, 158] on span "View all metrics" at bounding box center [1085, 157] width 59 height 10
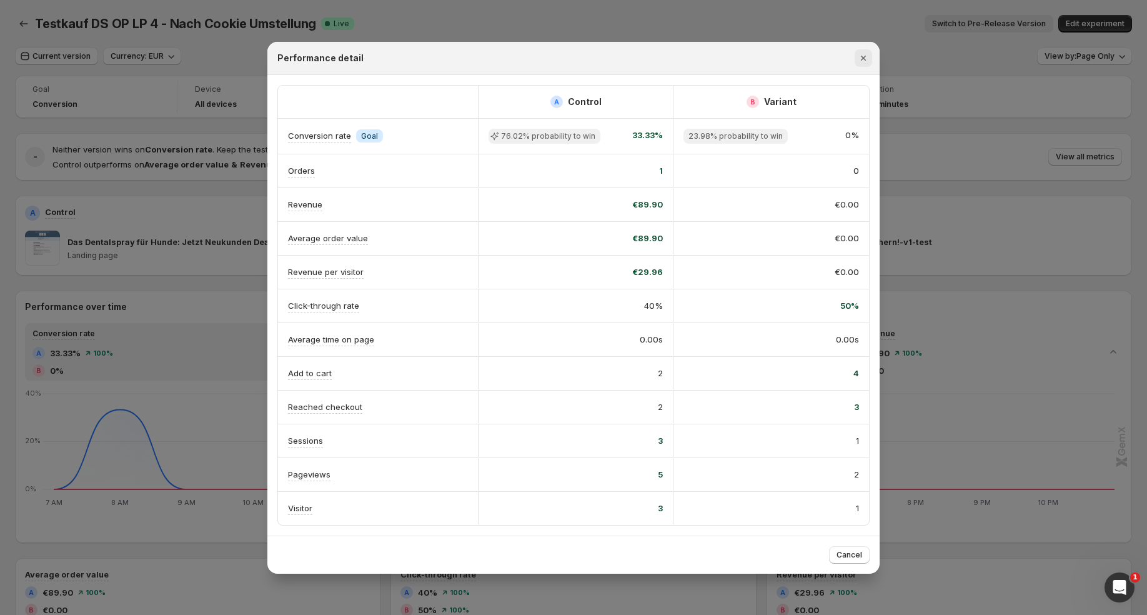
click at [864, 61] on icon "Close" at bounding box center [863, 58] width 12 height 12
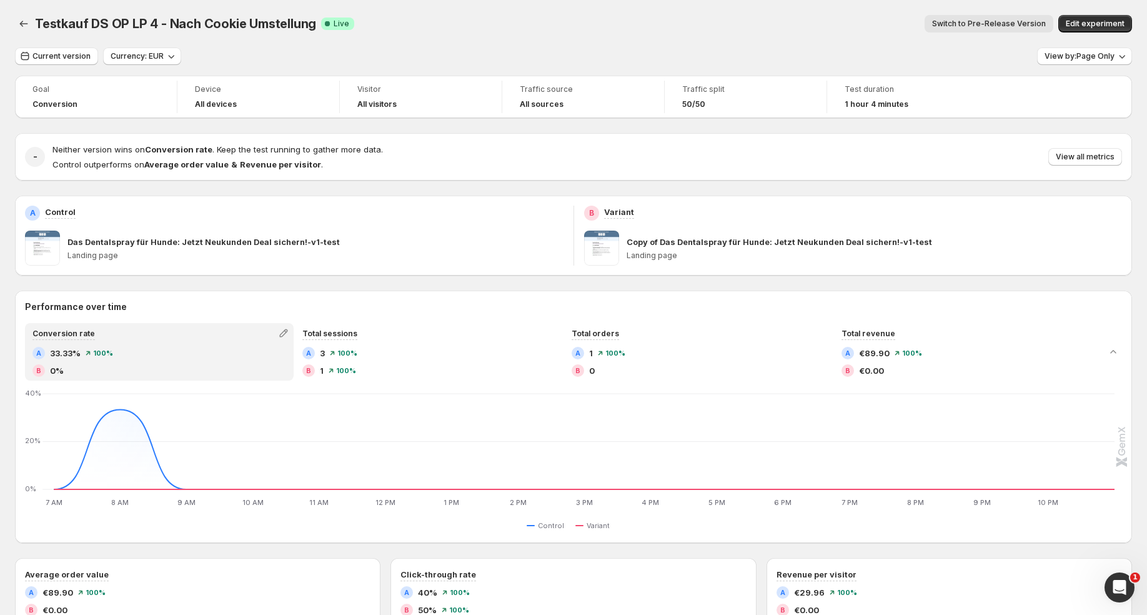
click at [737, 104] on div "50/50" at bounding box center [745, 104] width 127 height 10
click at [693, 90] on span "Traffic split" at bounding box center [745, 89] width 127 height 10
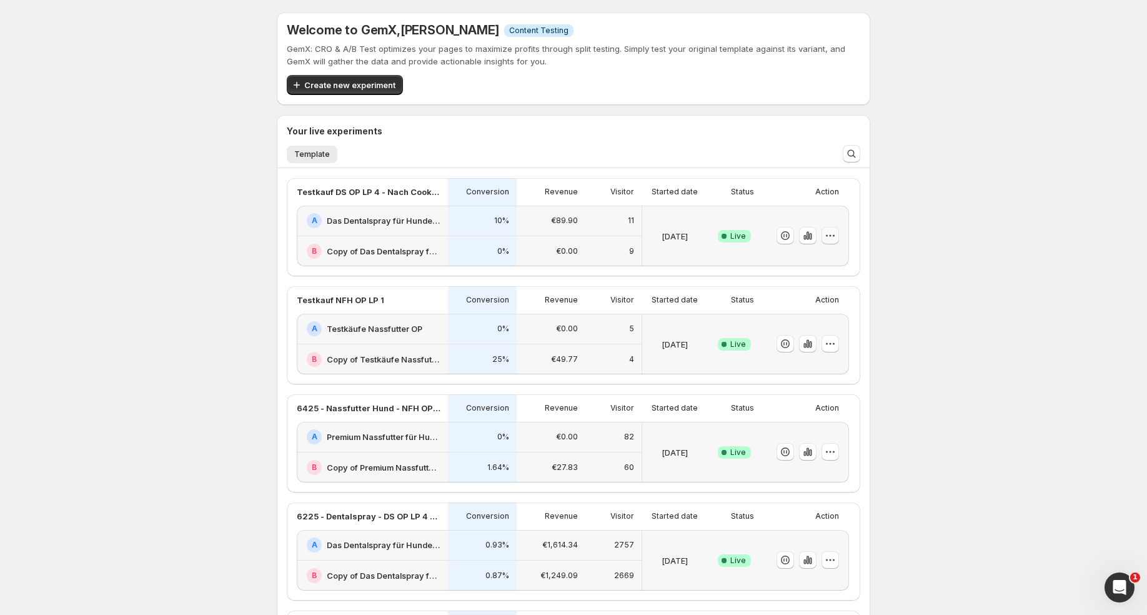
click at [836, 239] on icon "button" at bounding box center [830, 235] width 12 height 12
click at [817, 278] on span "Rename" at bounding box center [842, 282] width 131 height 12
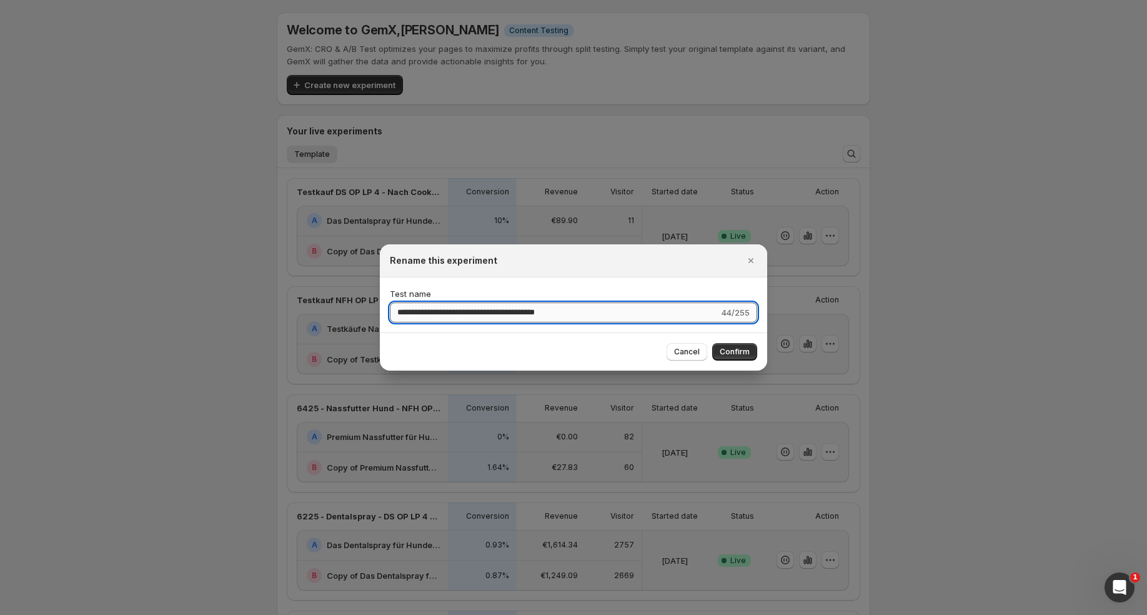
drag, startPoint x: 485, startPoint y: 311, endPoint x: 618, endPoint y: 308, distance: 133.1
click at [618, 308] on input "**********" at bounding box center [554, 312] width 329 height 20
type input "**********"
click at [741, 347] on span "Confirm" at bounding box center [735, 352] width 30 height 10
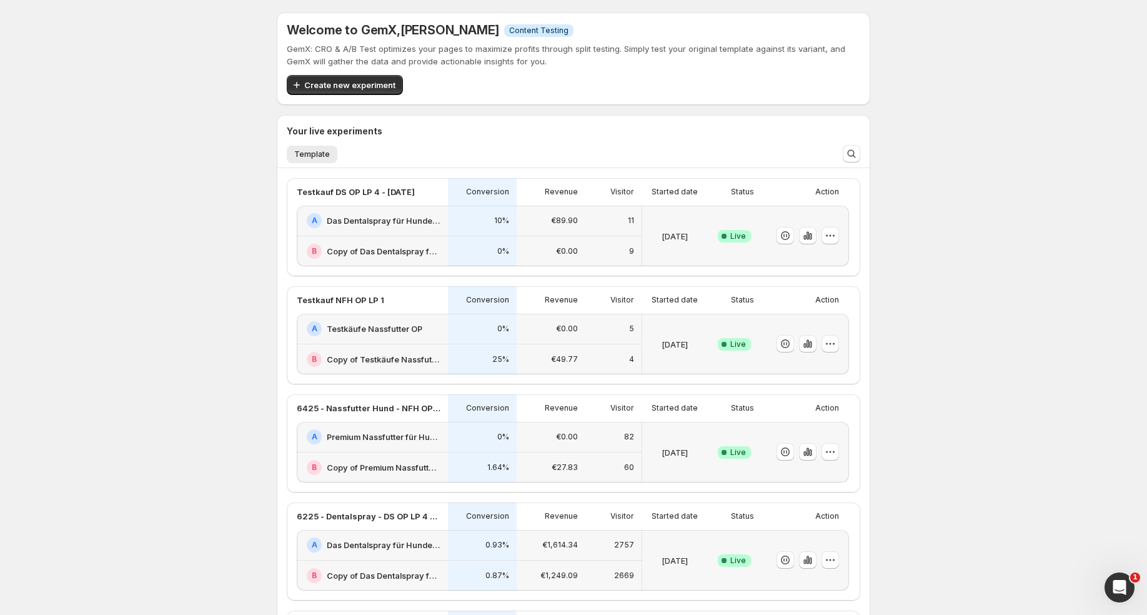
click at [481, 247] on div "0%" at bounding box center [483, 252] width 54 height 16
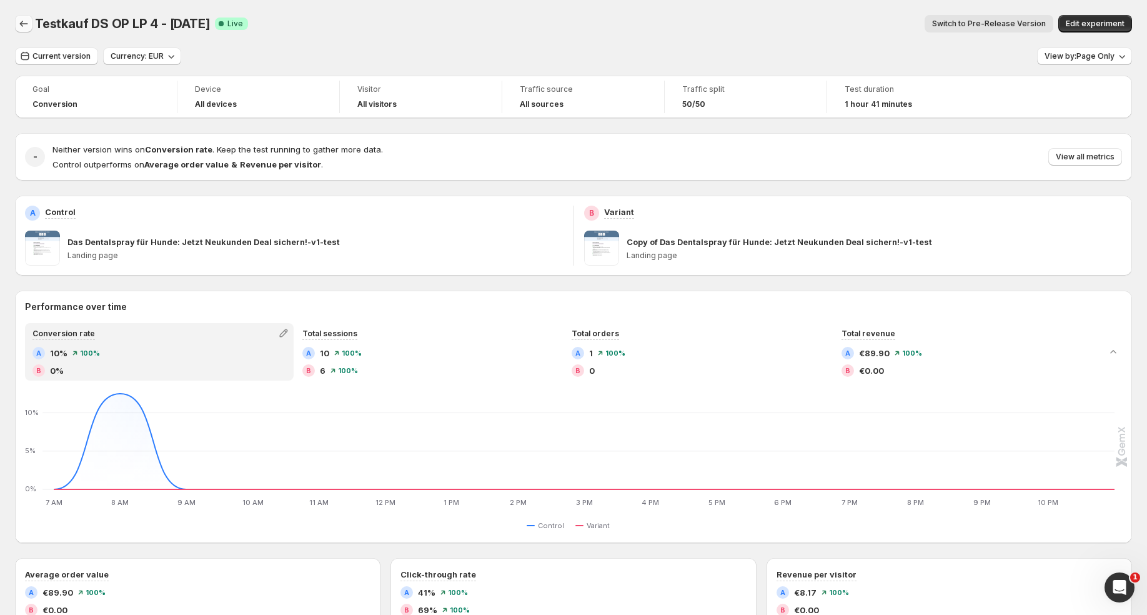
click at [27, 24] on icon "Back" at bounding box center [23, 23] width 12 height 12
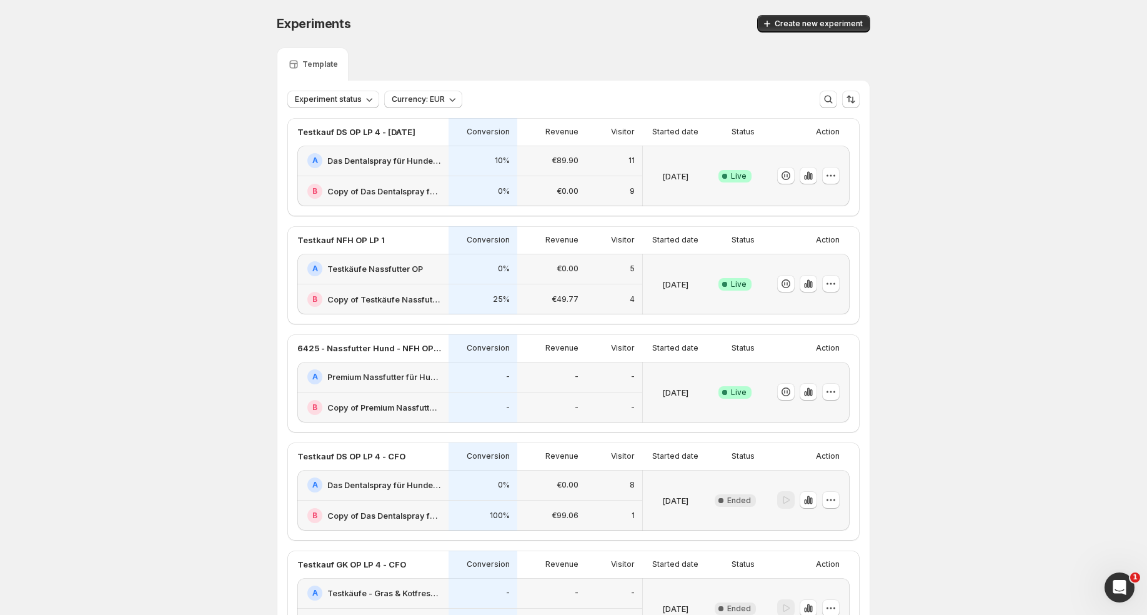
click at [386, 176] on div "B Copy of Das Dentalspray für Hunde: Jetzt Neukunden Deal sichern!-v1-test" at bounding box center [372, 191] width 151 height 30
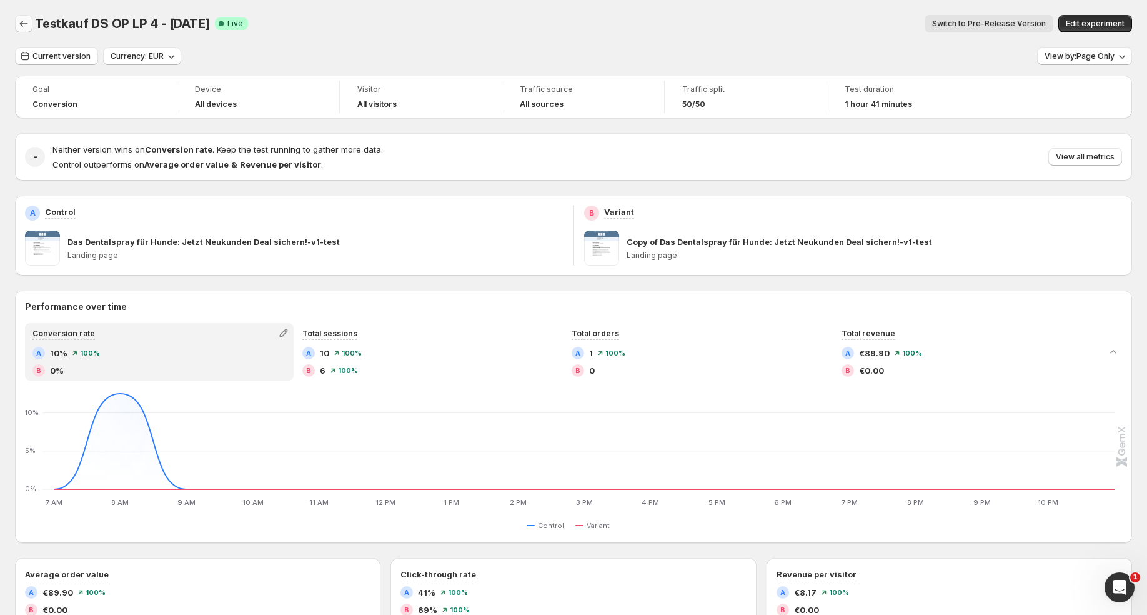
click at [29, 21] on icon "Back" at bounding box center [23, 23] width 12 height 12
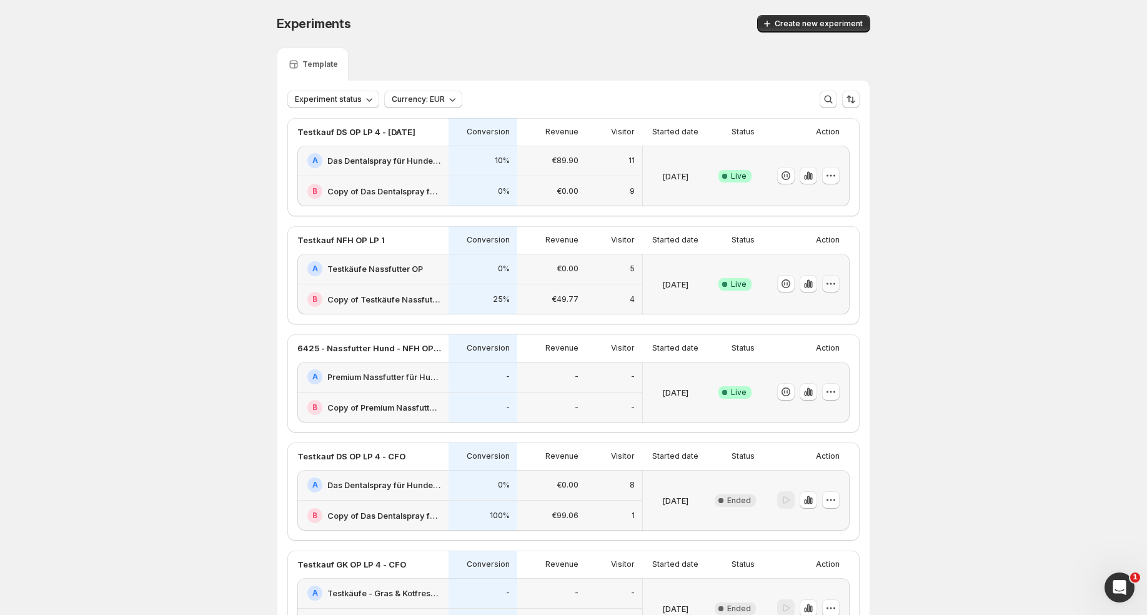
click at [832, 282] on icon "button" at bounding box center [831, 283] width 12 height 12
click at [825, 352] on span "End experiment" at bounding box center [807, 351] width 61 height 10
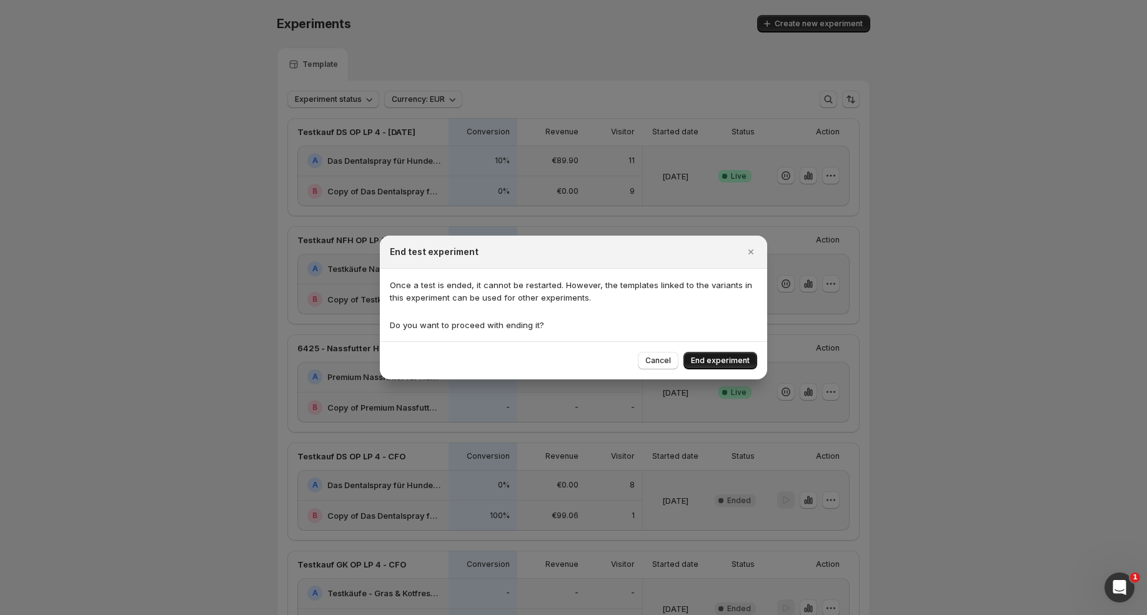
click at [742, 362] on span "End experiment" at bounding box center [720, 361] width 59 height 10
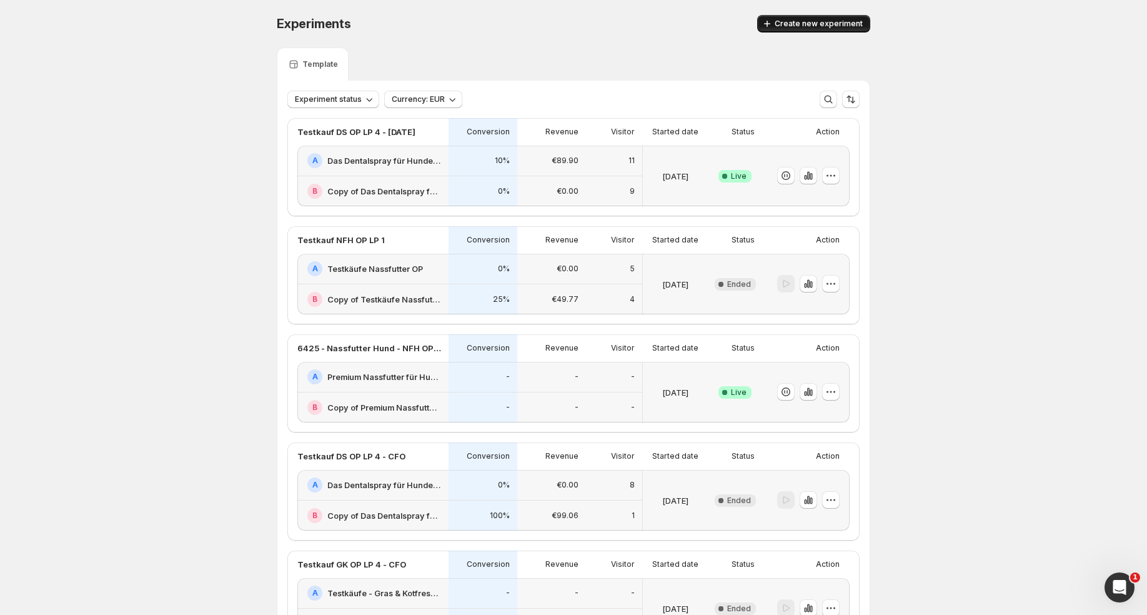
click at [802, 27] on span "Create new experiment" at bounding box center [819, 24] width 88 height 10
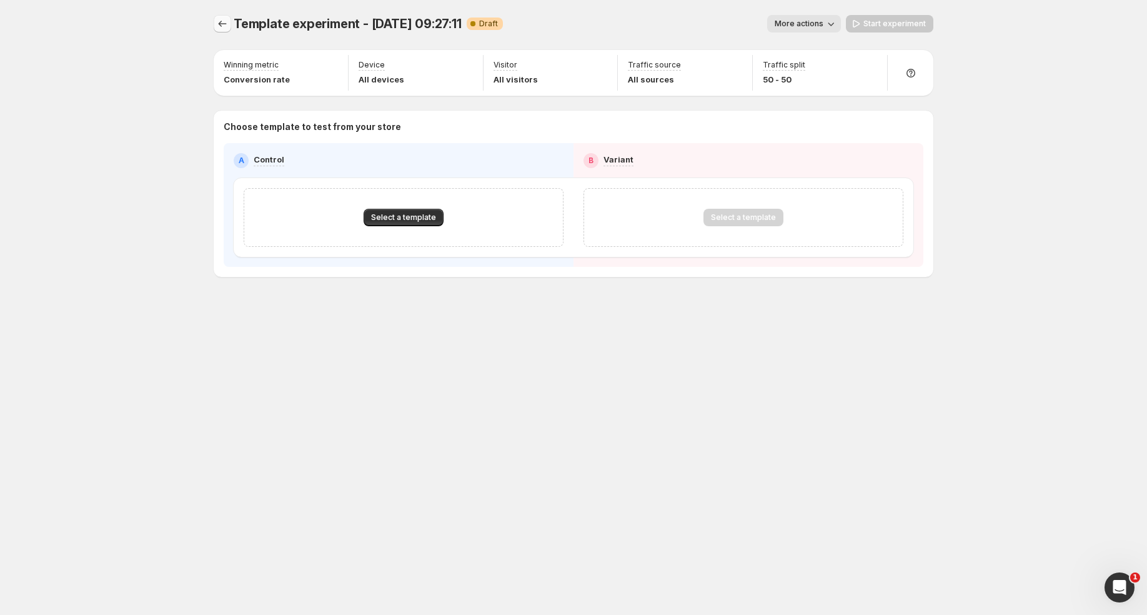
click at [226, 26] on icon "Experiments" at bounding box center [222, 23] width 12 height 12
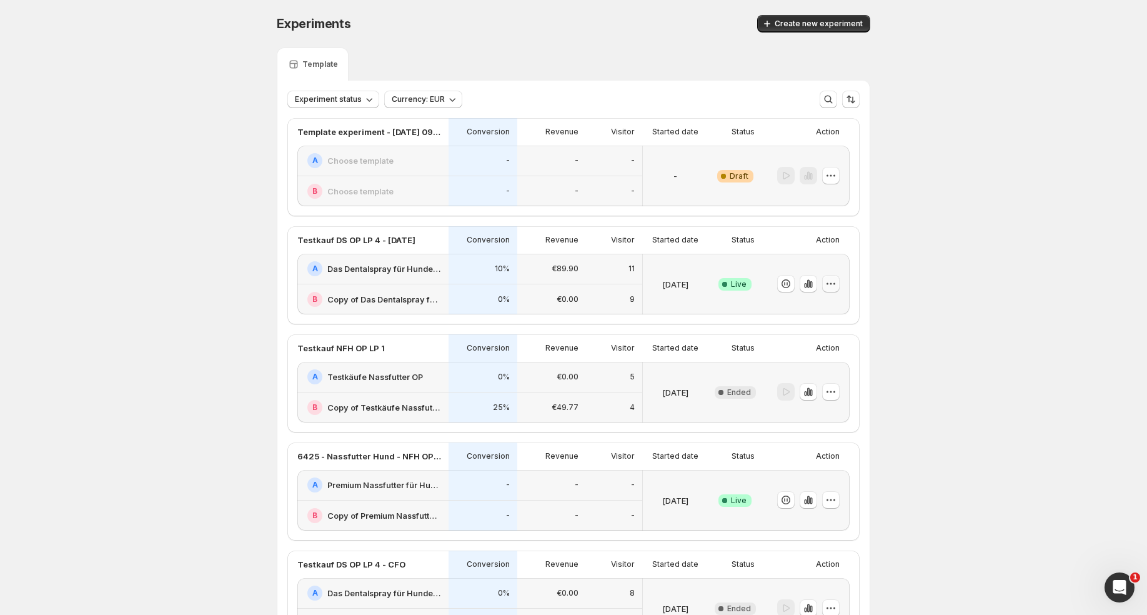
click at [830, 287] on icon "button" at bounding box center [831, 283] width 12 height 12
click at [814, 325] on span "Rename" at bounding box center [842, 330] width 131 height 12
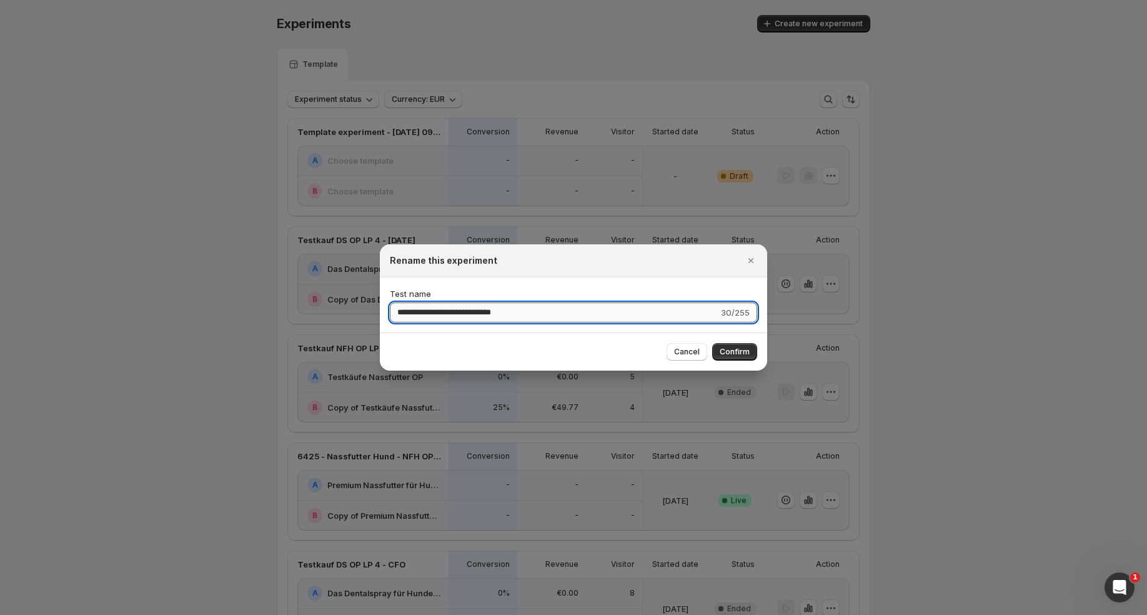
click at [543, 316] on input "**********" at bounding box center [554, 312] width 329 height 20
click at [698, 352] on span "Cancel" at bounding box center [687, 352] width 26 height 10
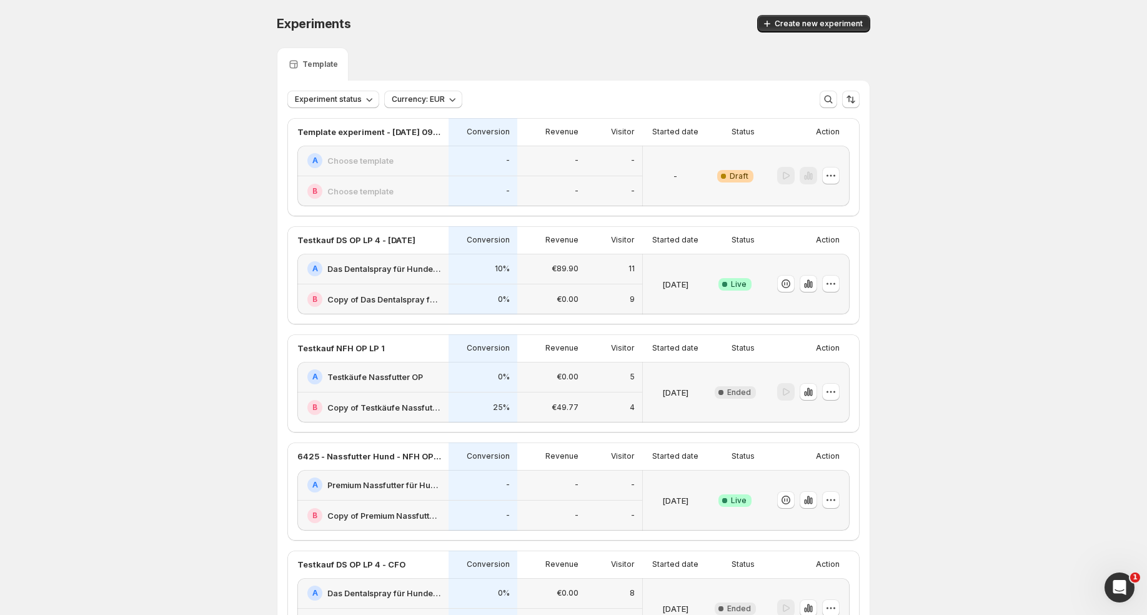
click at [621, 166] on div "-" at bounding box center [614, 160] width 41 height 15
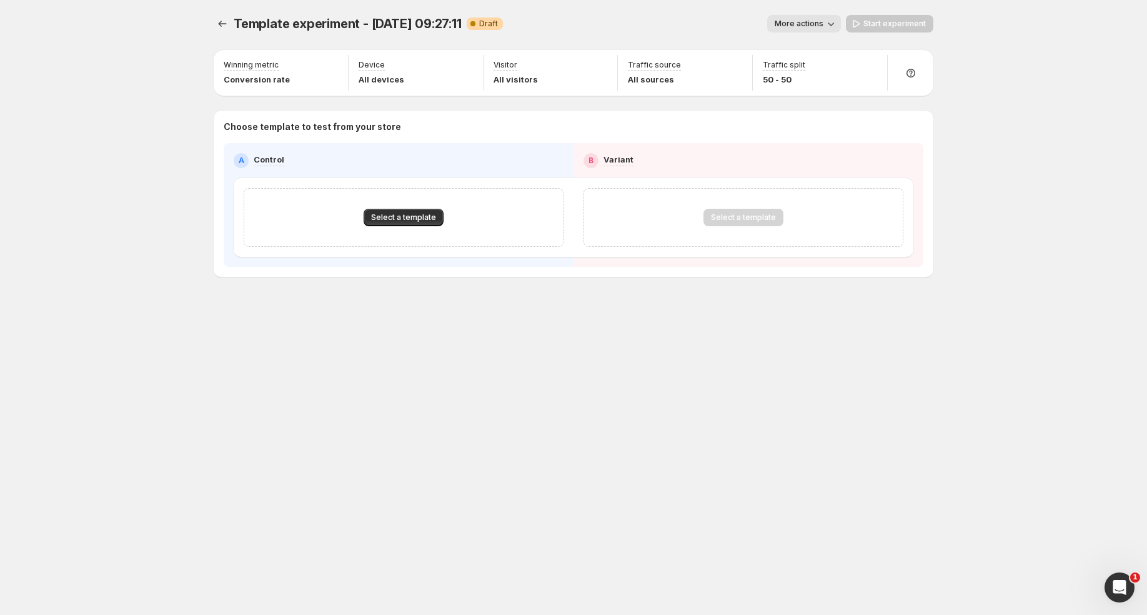
click at [805, 33] on div "Template experiment - Aug 15, 09:27:11. This page is ready Template experiment …" at bounding box center [574, 23] width 720 height 47
click at [811, 29] on button "More actions" at bounding box center [804, 23] width 74 height 17
click at [812, 71] on span "Rename" at bounding box center [811, 71] width 32 height 10
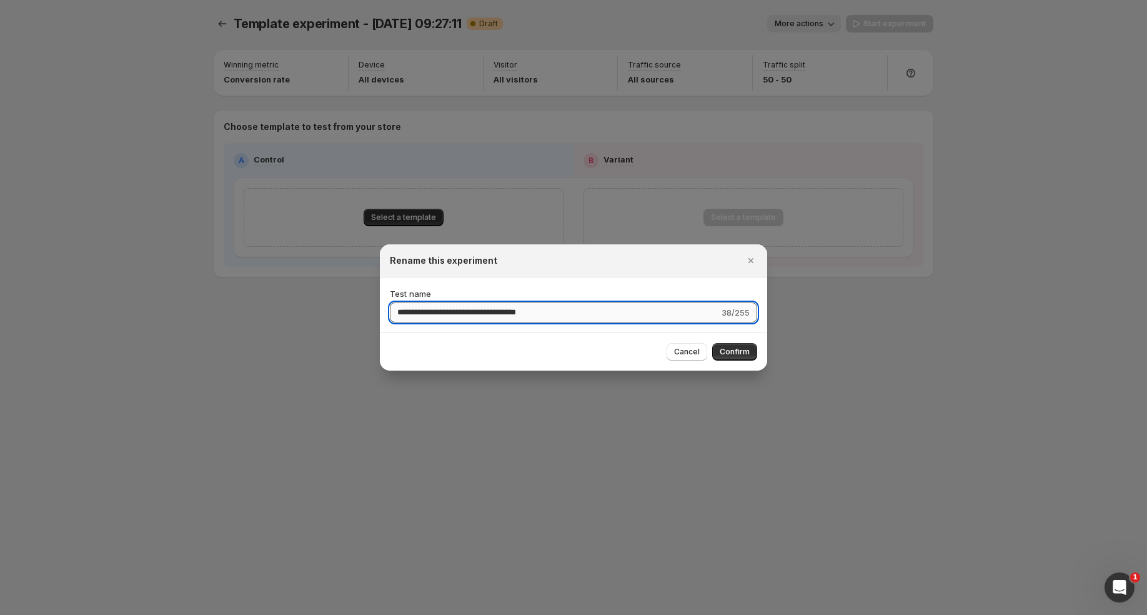
click at [472, 311] on input "**********" at bounding box center [554, 312] width 329 height 20
click at [438, 311] on input "**********" at bounding box center [554, 312] width 329 height 20
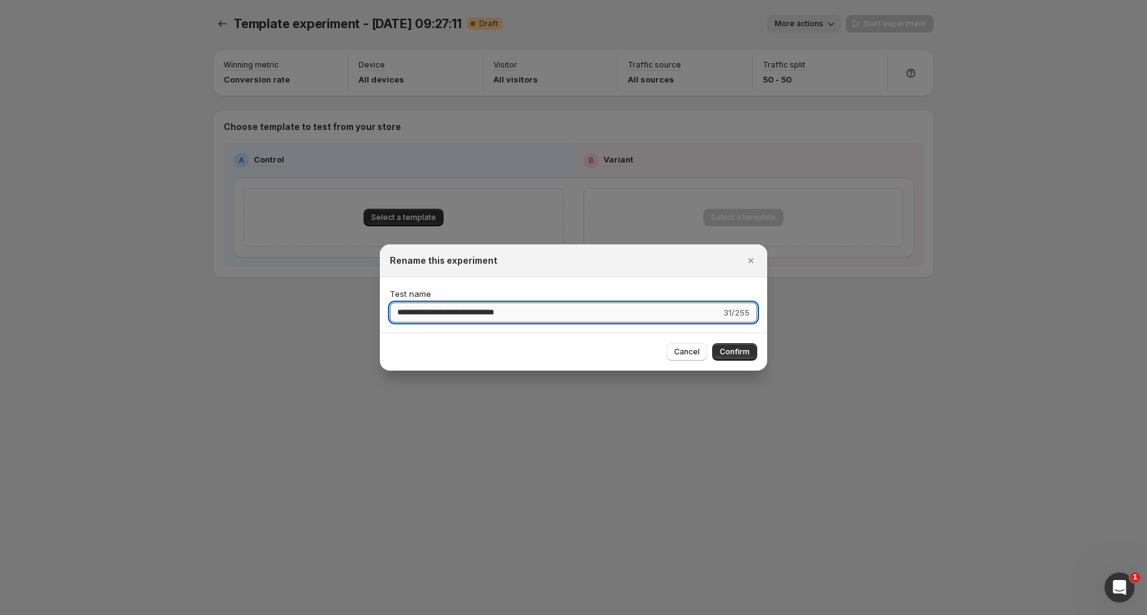
click at [482, 311] on input "**********" at bounding box center [555, 312] width 331 height 20
type input "**********"
click at [724, 349] on span "Confirm" at bounding box center [735, 352] width 30 height 10
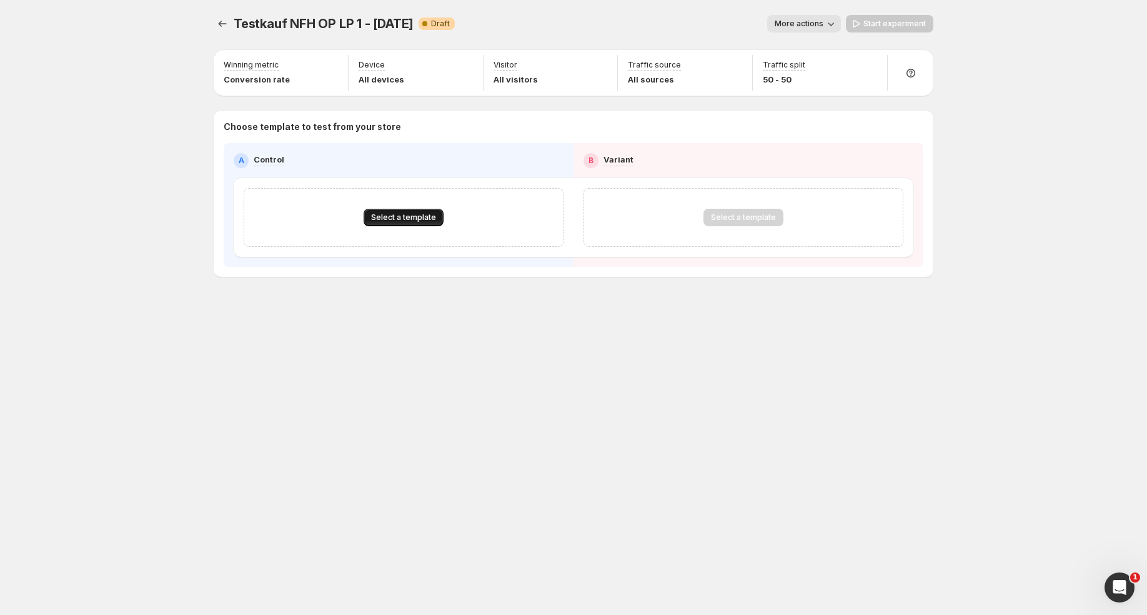
click at [376, 213] on span "Select a template" at bounding box center [403, 217] width 65 height 10
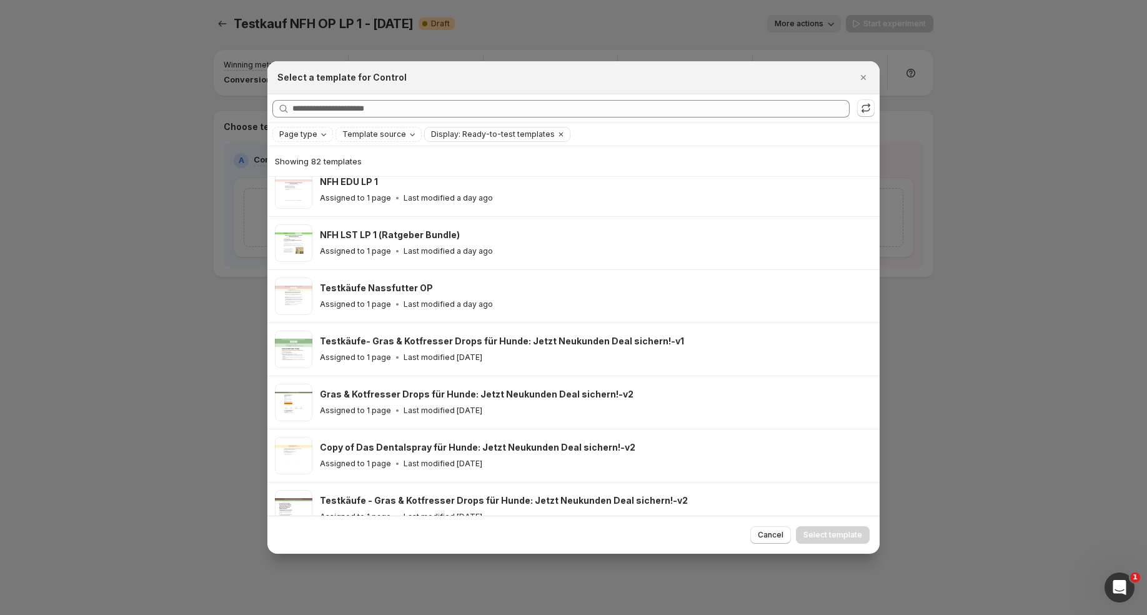
scroll to position [388, 0]
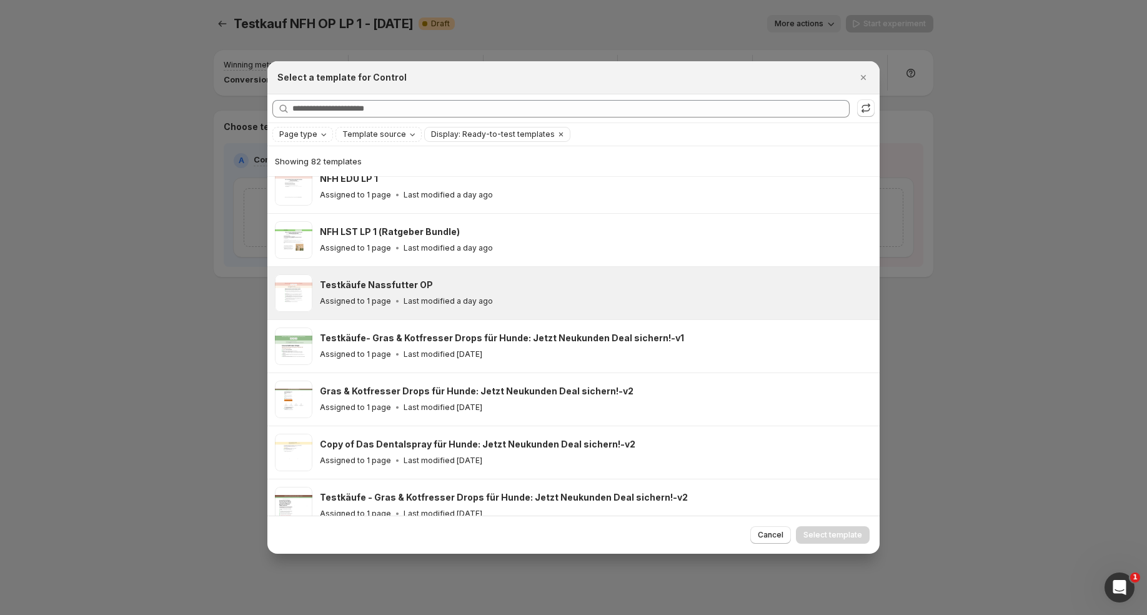
click at [411, 289] on h3 "Testkäufe Nassfutter OP" at bounding box center [376, 285] width 113 height 12
click at [833, 535] on span "Select template" at bounding box center [833, 535] width 59 height 10
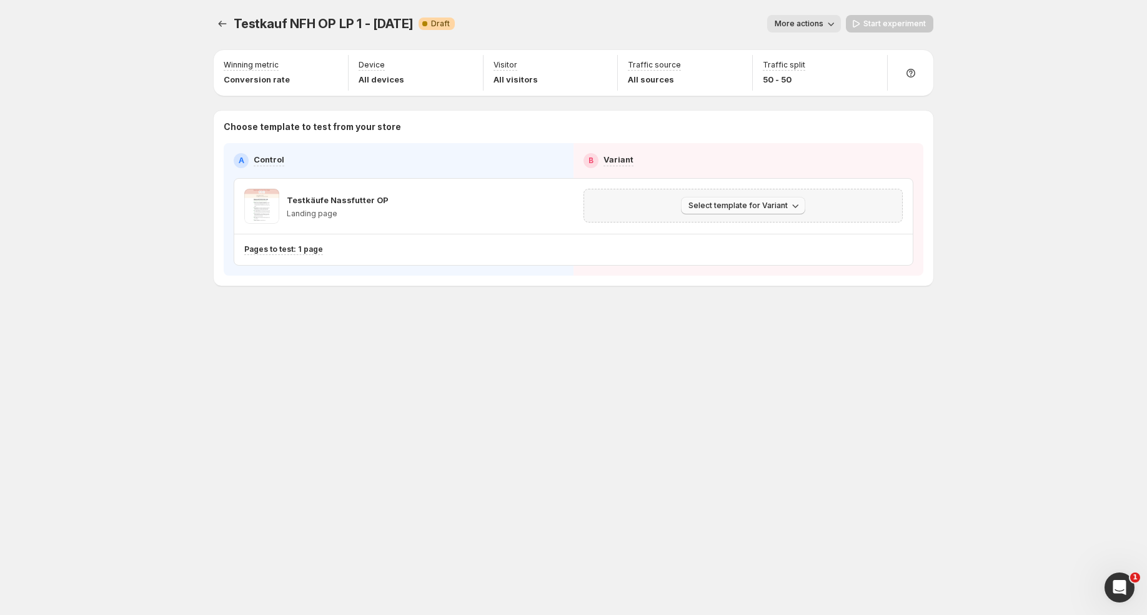
click at [785, 213] on button "Select template for Variant" at bounding box center [743, 205] width 124 height 17
click at [762, 247] on span "Create Variant based on Control" at bounding box center [745, 252] width 127 height 10
click at [905, 19] on span "Start experiment" at bounding box center [895, 24] width 62 height 10
click at [221, 19] on icon "Experiments" at bounding box center [222, 23] width 12 height 12
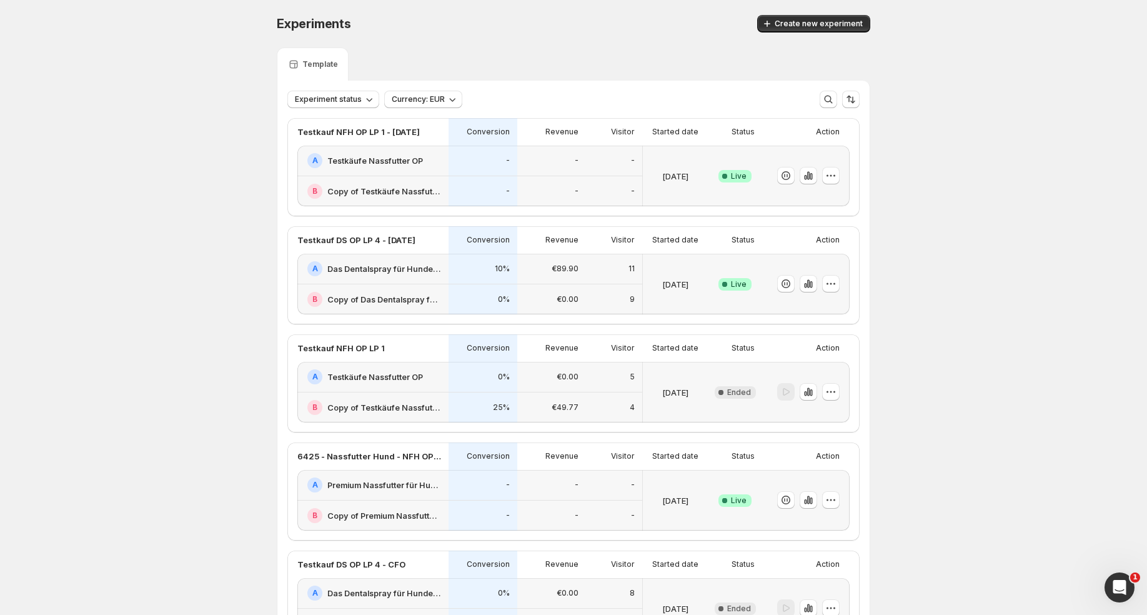
click at [390, 287] on div "B Copy of Das Dentalspray für Hunde: Jetzt Neukunden Deal sichern!-v1-test" at bounding box center [372, 299] width 151 height 30
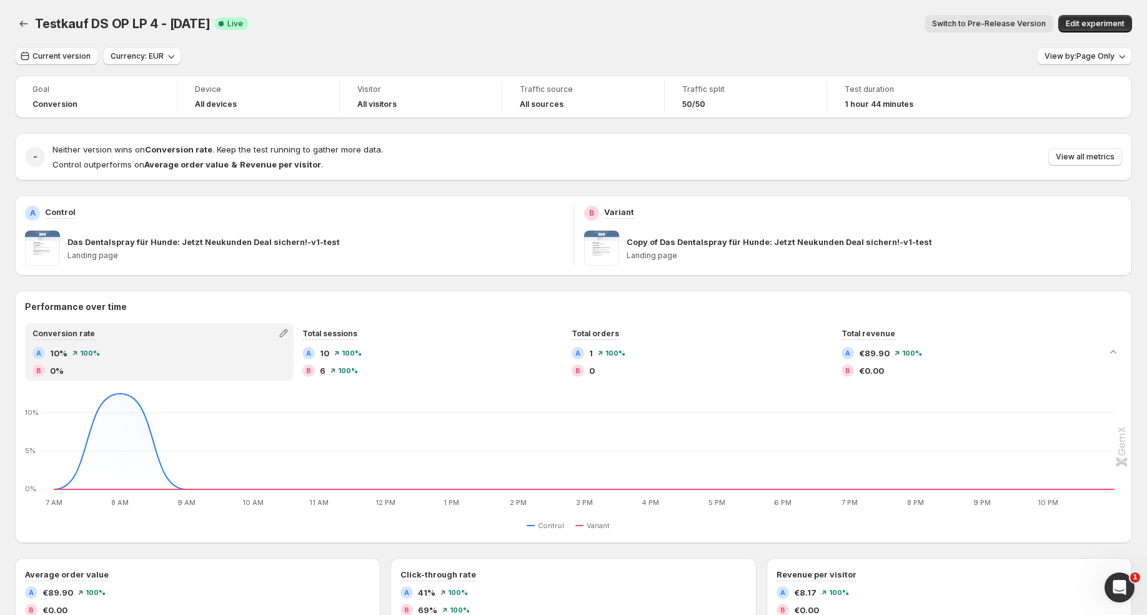
click at [639, 97] on div "Traffic source" at bounding box center [583, 90] width 127 height 15
click at [76, 51] on span "Current version" at bounding box center [61, 56] width 58 height 10
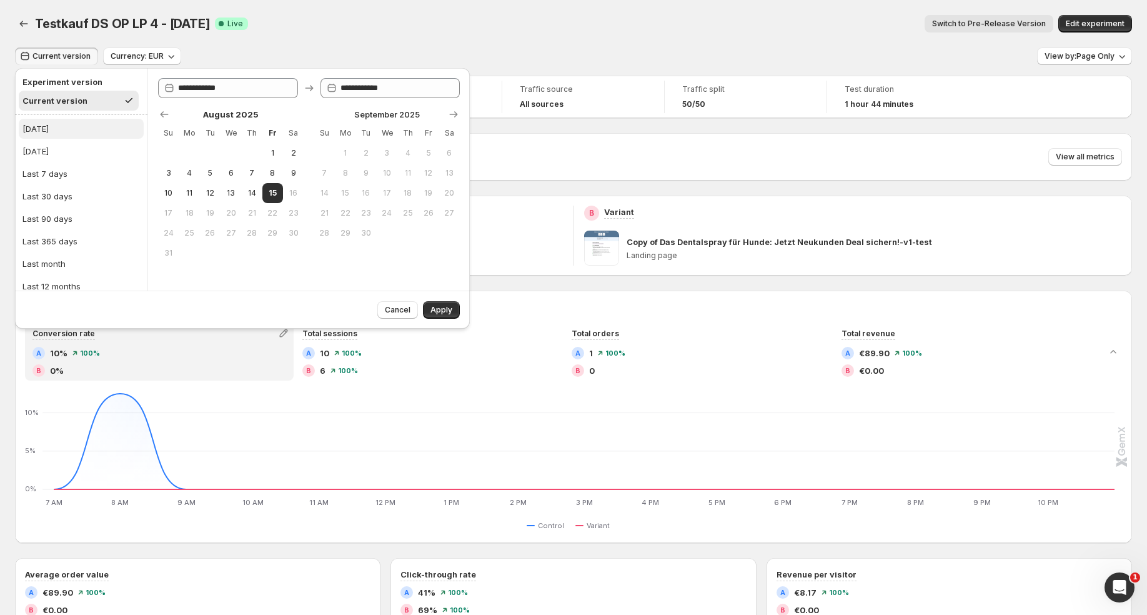
click at [80, 131] on button "[DATE]" at bounding box center [81, 129] width 125 height 20
click at [433, 306] on span "Apply" at bounding box center [442, 310] width 22 height 10
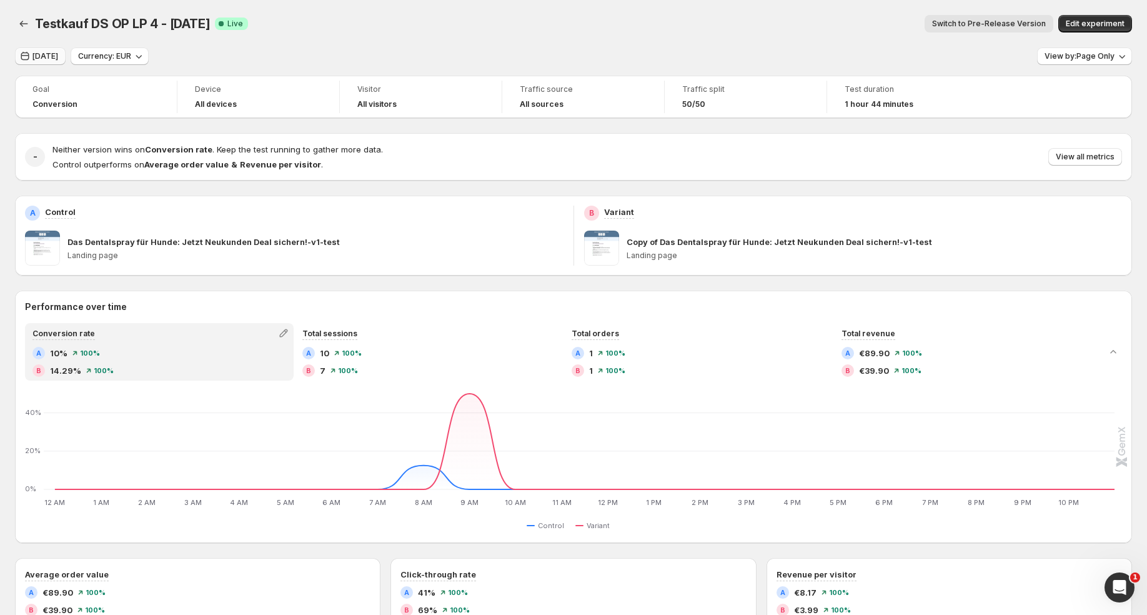
click at [47, 61] on span "[DATE]" at bounding box center [45, 56] width 26 height 10
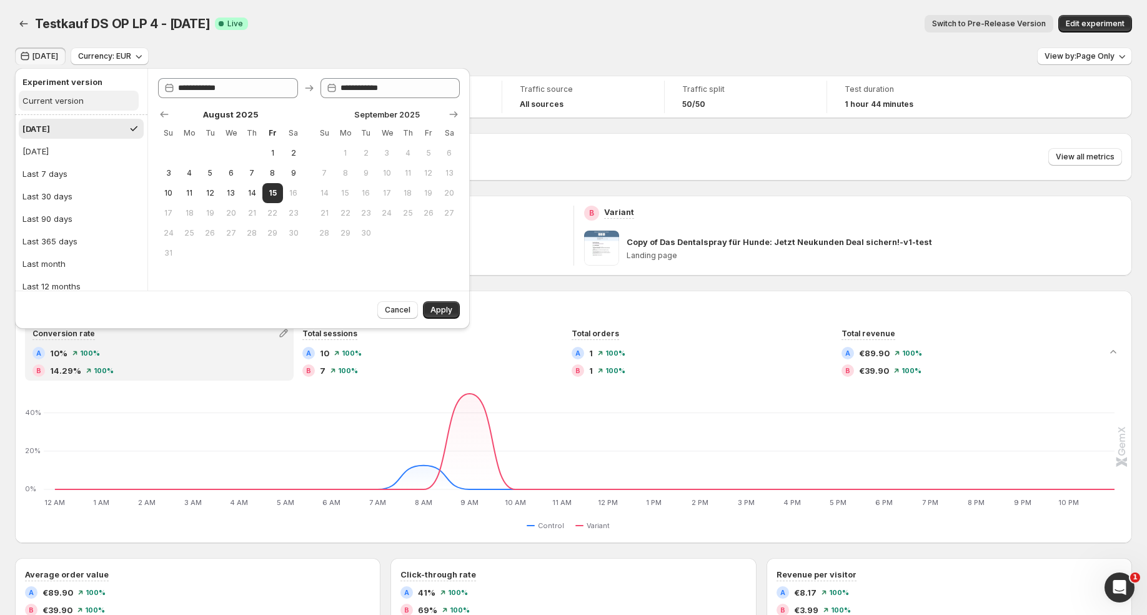
click at [66, 101] on div "Current version" at bounding box center [52, 100] width 61 height 12
click at [443, 309] on span "Apply" at bounding box center [442, 310] width 22 height 10
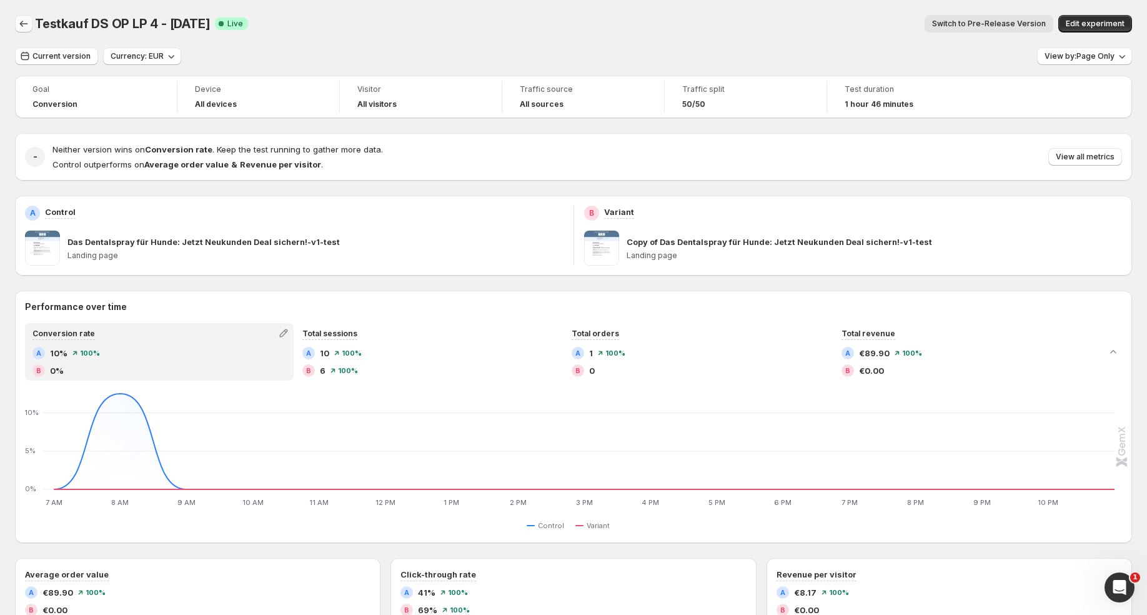
click at [27, 23] on icon "Back" at bounding box center [23, 23] width 12 height 12
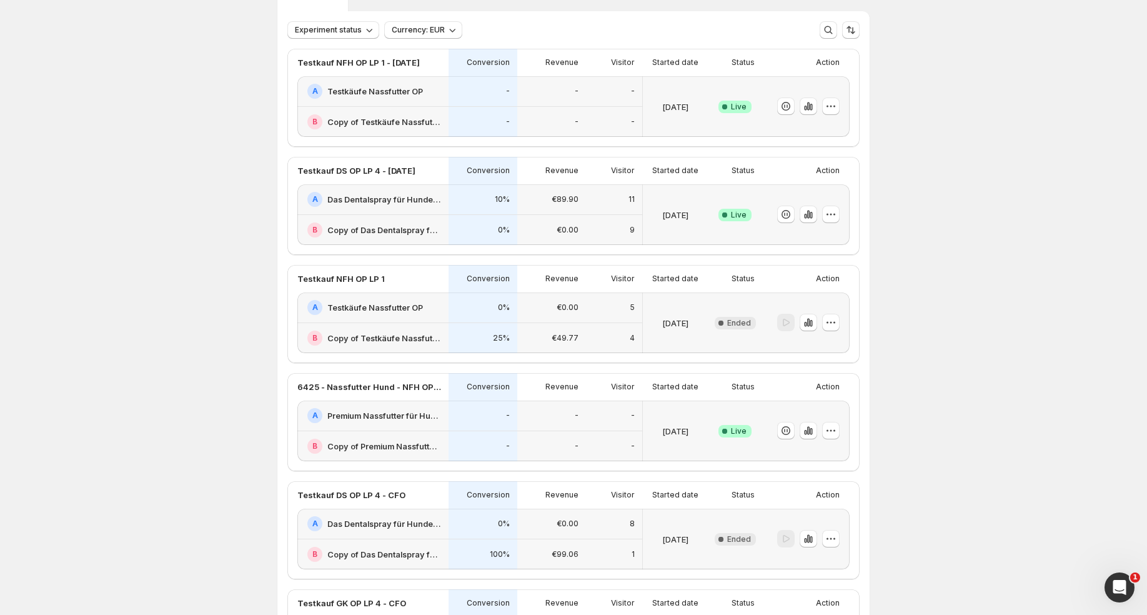
scroll to position [67, 0]
click at [469, 319] on div "0%" at bounding box center [483, 309] width 69 height 31
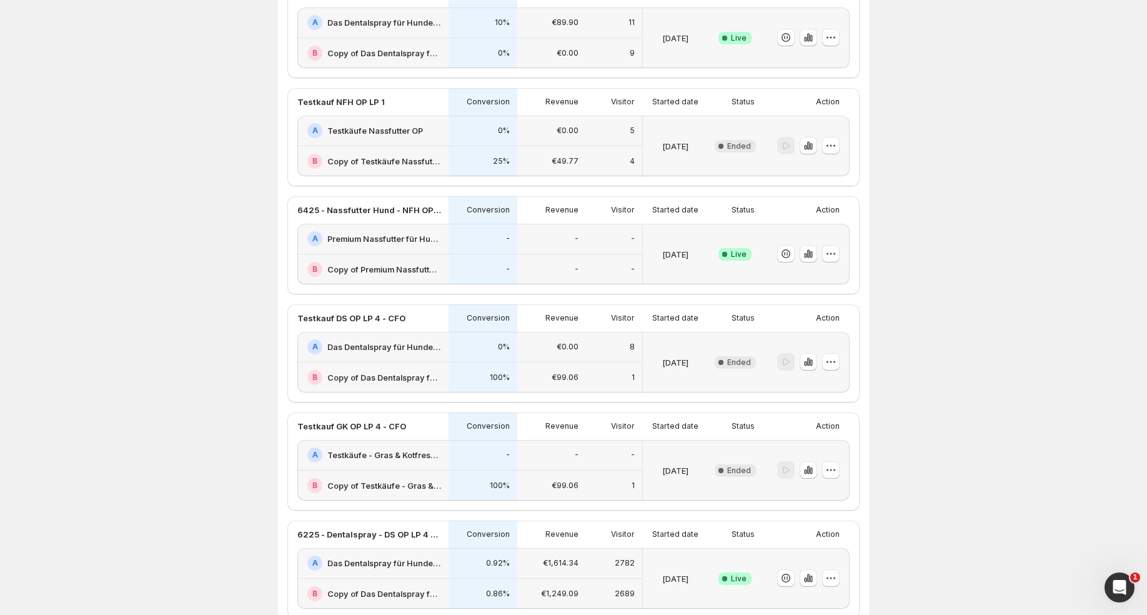
scroll to position [253, 0]
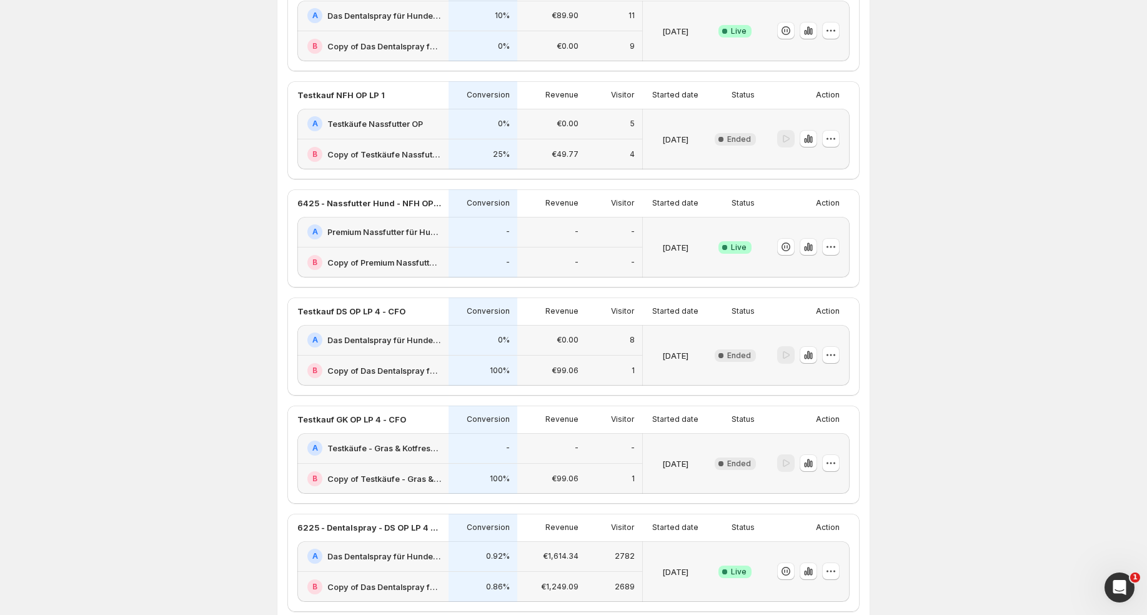
click at [401, 245] on div "A Premium Nassfutter für Hunde: Jetzt Neukunden Deal sichern!" at bounding box center [372, 232] width 151 height 31
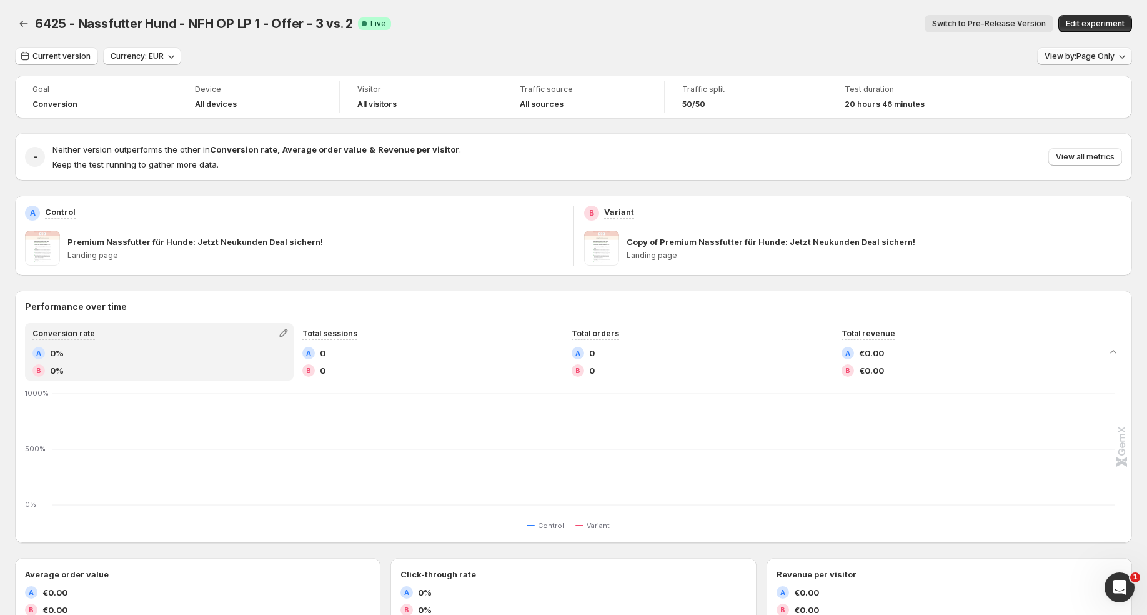
click at [1059, 55] on span "View by: Page Only" at bounding box center [1080, 56] width 70 height 10
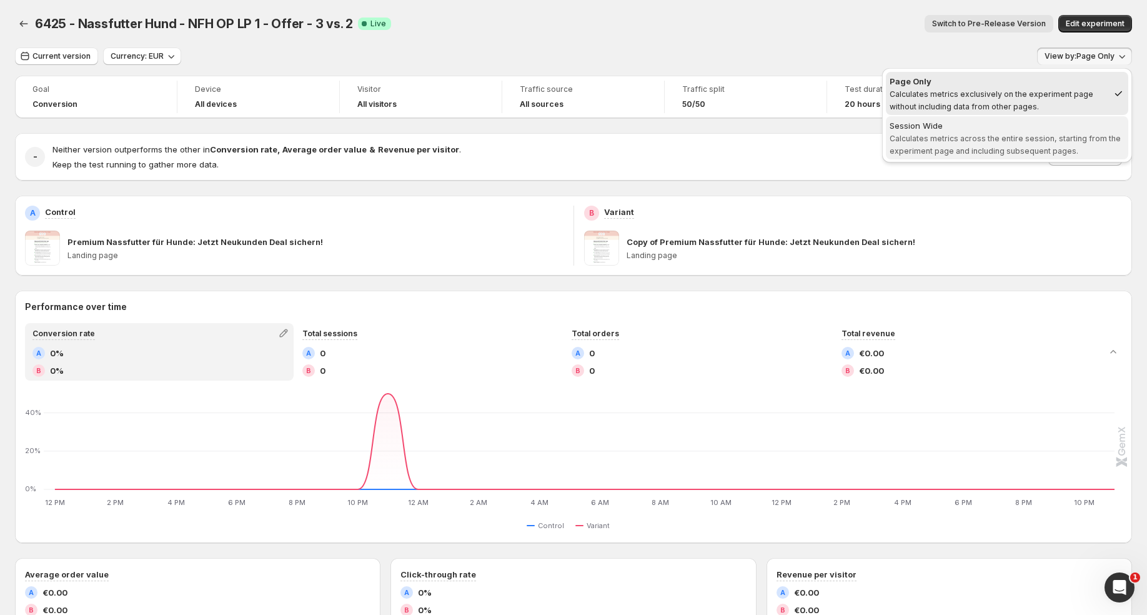
click at [1056, 136] on span "Calculates metrics across the entire session, starting from the experiment page…" at bounding box center [1005, 145] width 231 height 22
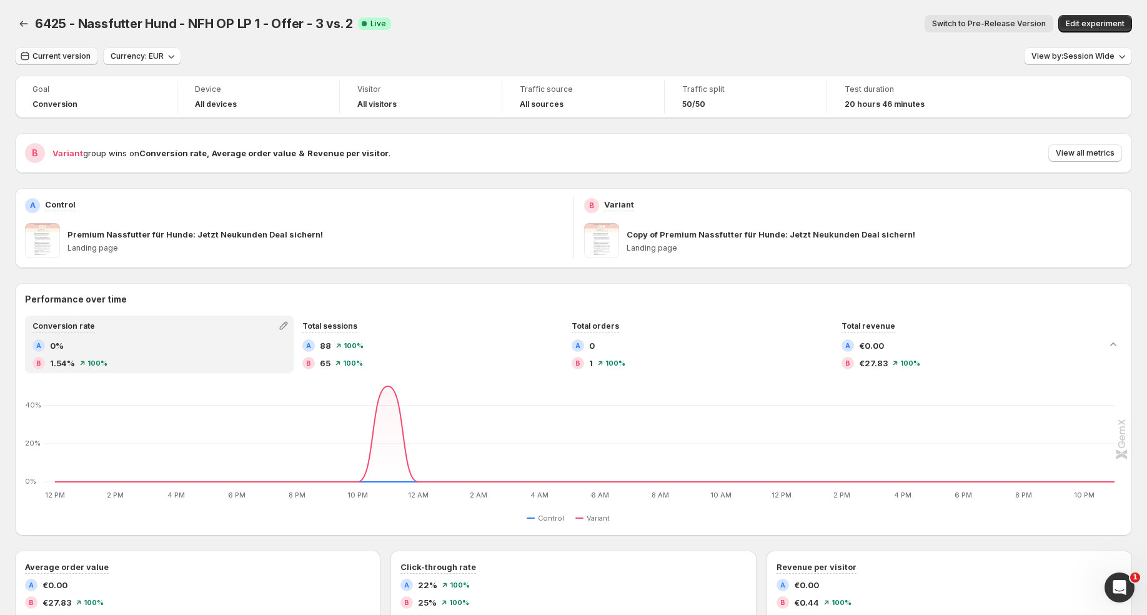
click at [83, 56] on span "Current version" at bounding box center [61, 56] width 58 height 10
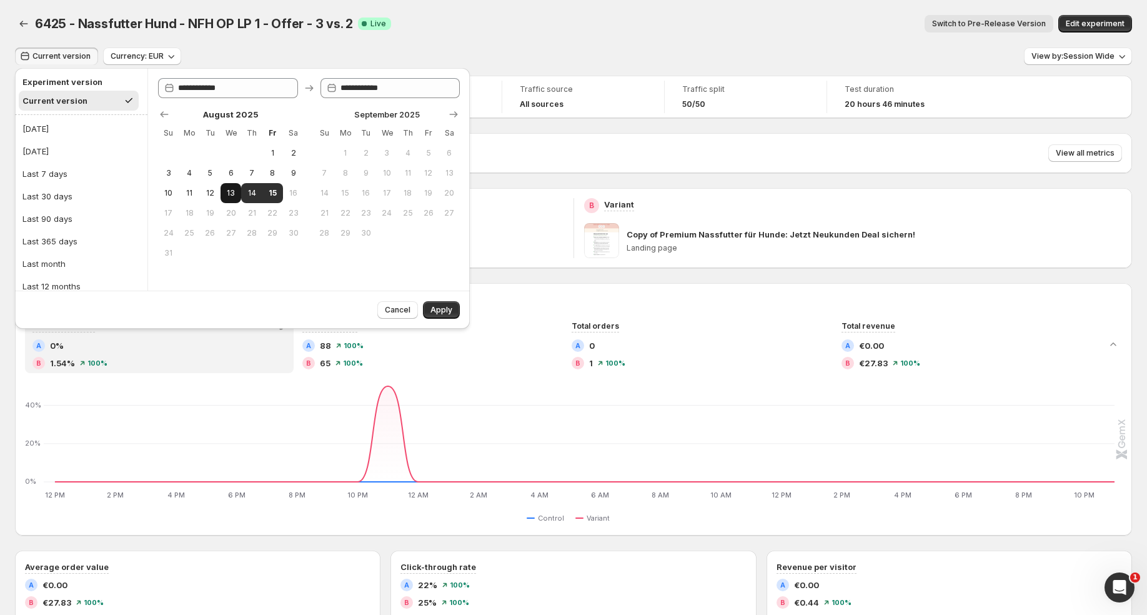
click at [234, 191] on span "13" at bounding box center [231, 193] width 11 height 10
type input "**********"
click at [268, 191] on span "15" at bounding box center [272, 193] width 11 height 10
type input "**********"
click at [432, 304] on button "Apply" at bounding box center [441, 309] width 37 height 17
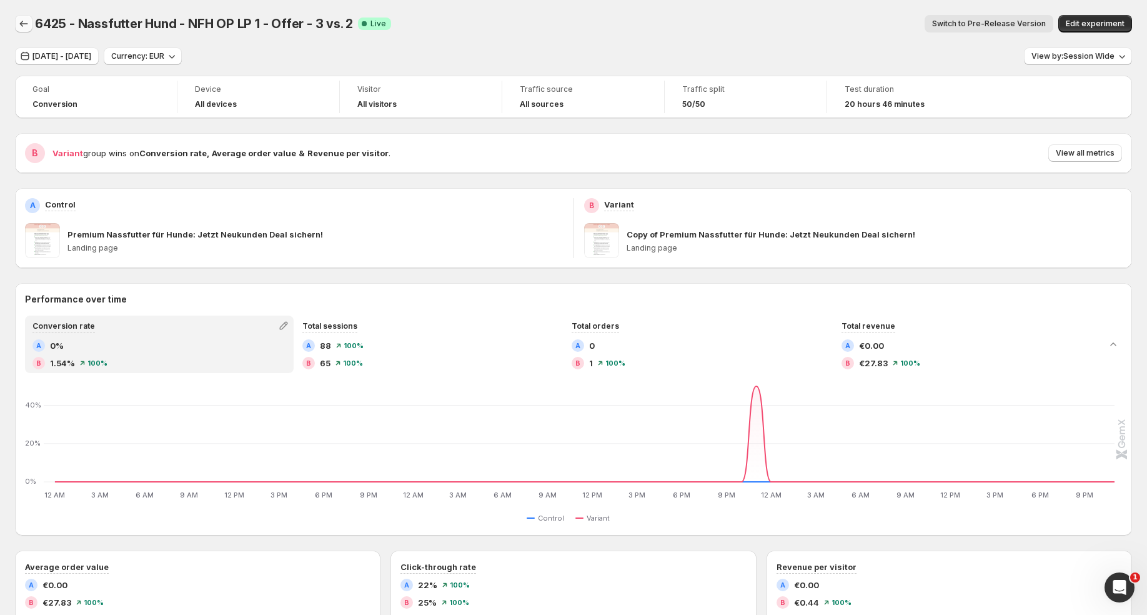
click at [23, 21] on icon "Back" at bounding box center [23, 23] width 12 height 12
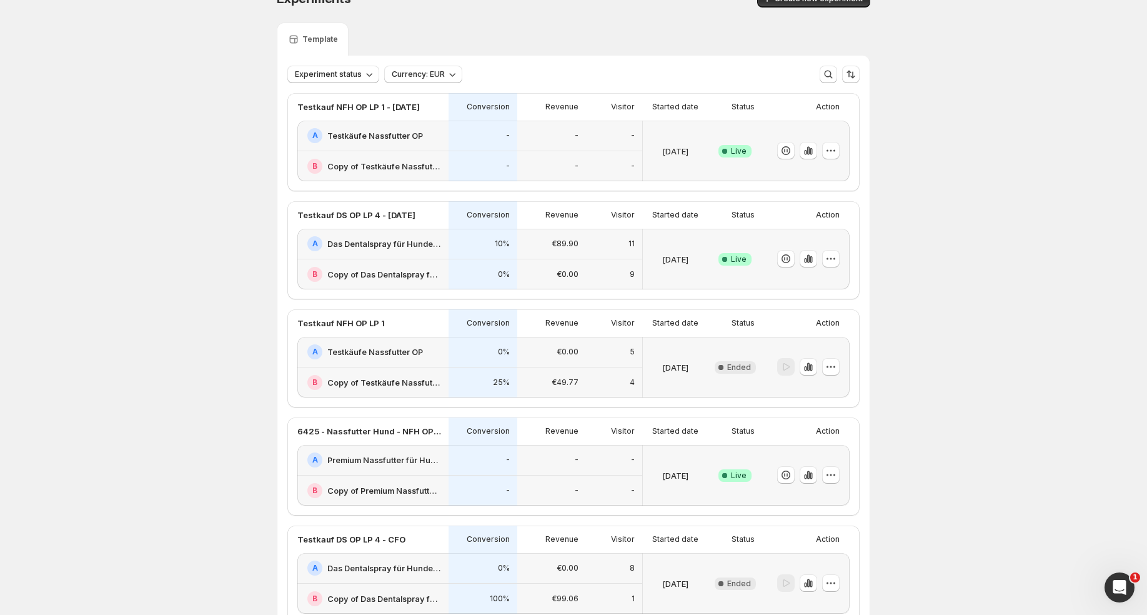
scroll to position [34, 0]
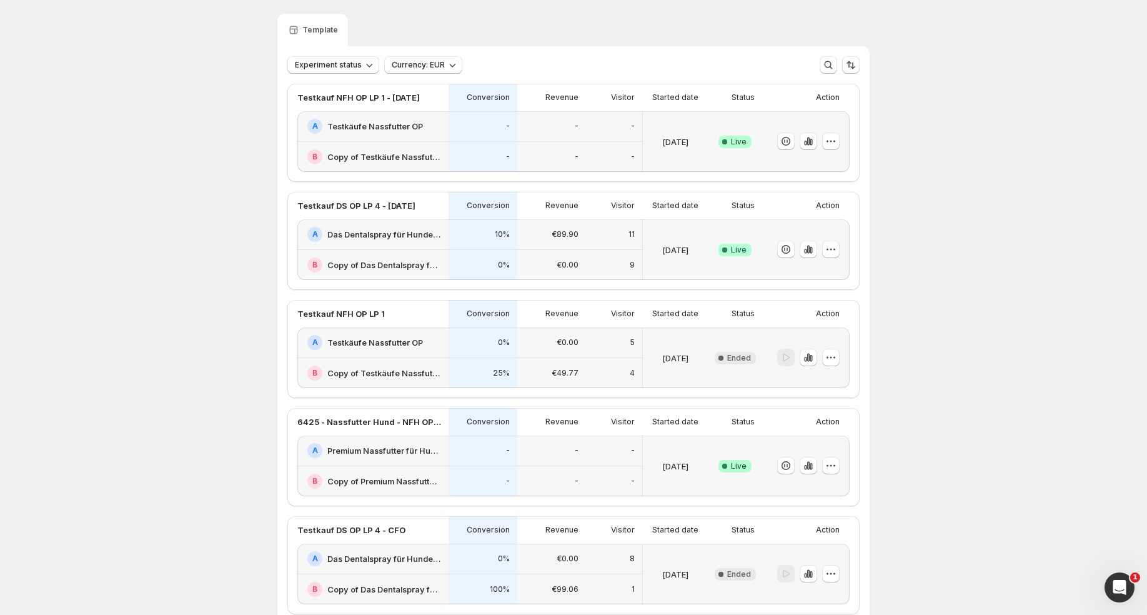
click at [502, 254] on div "0%" at bounding box center [483, 265] width 69 height 31
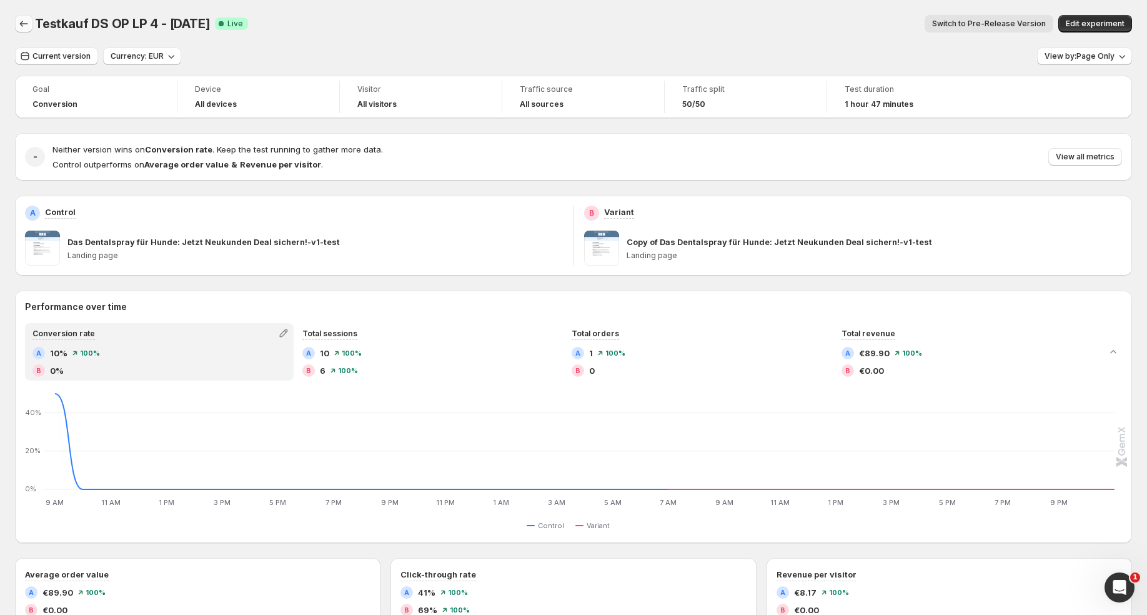
click at [26, 19] on icon "Back" at bounding box center [23, 23] width 12 height 12
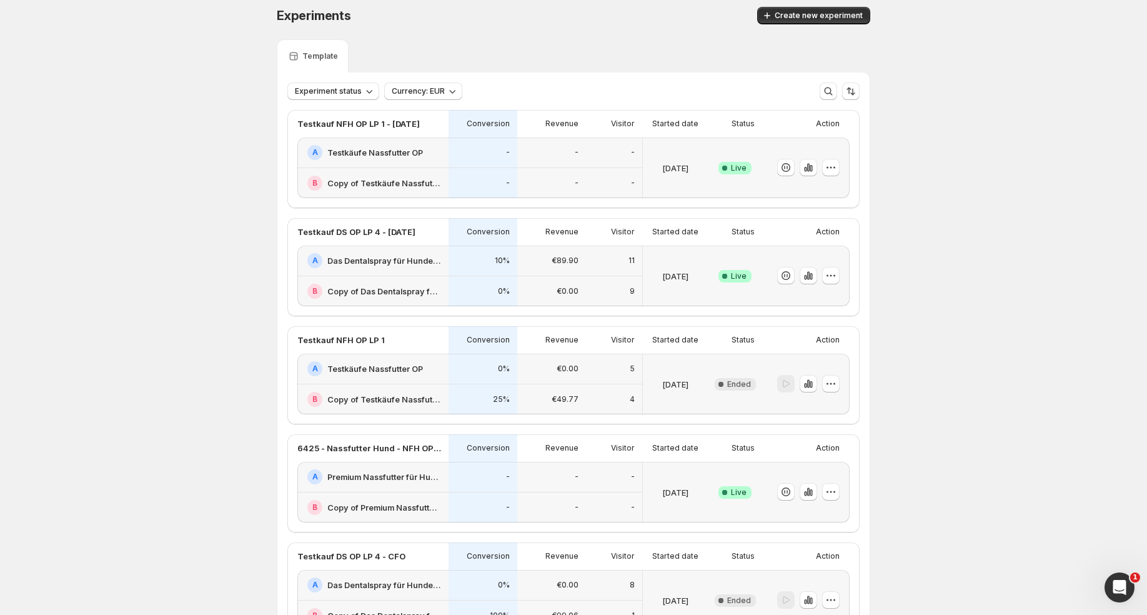
scroll to position [7, 0]
click at [386, 171] on div "B Copy of Testkäufe Nassfutter OP" at bounding box center [372, 184] width 151 height 30
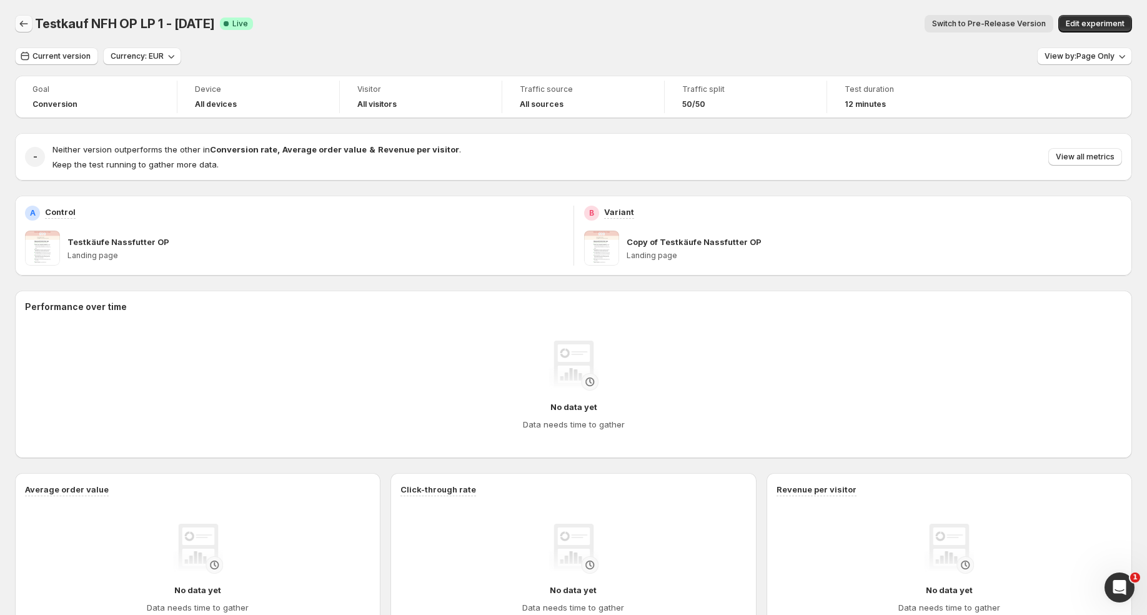
click at [26, 24] on icon "Back" at bounding box center [23, 23] width 12 height 12
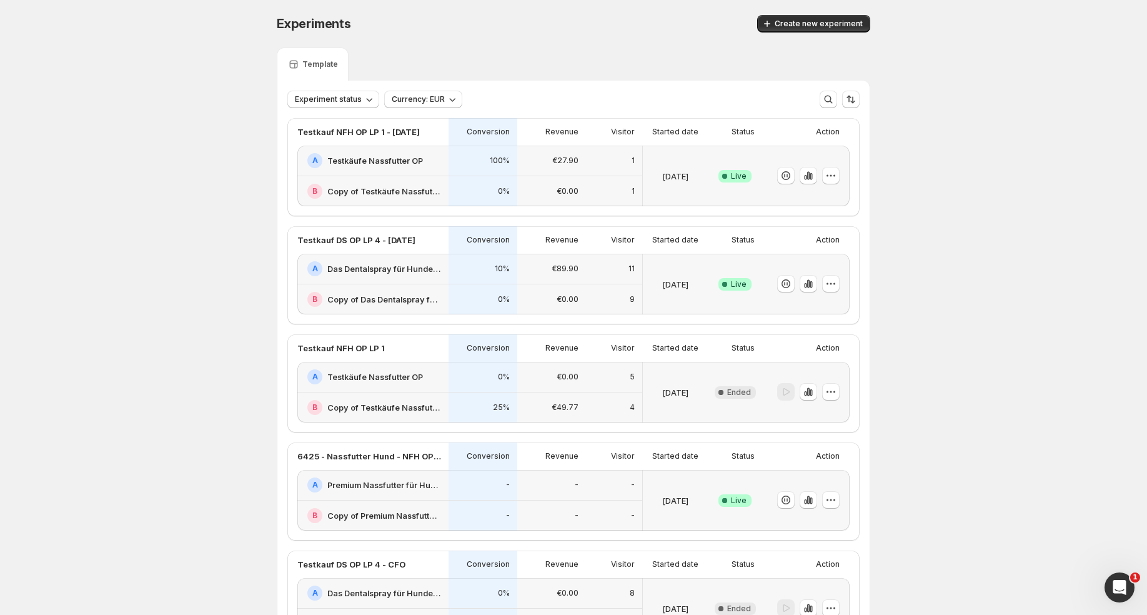
click at [1120, 576] on div "Open Intercom Messenger" at bounding box center [1119, 587] width 41 height 41
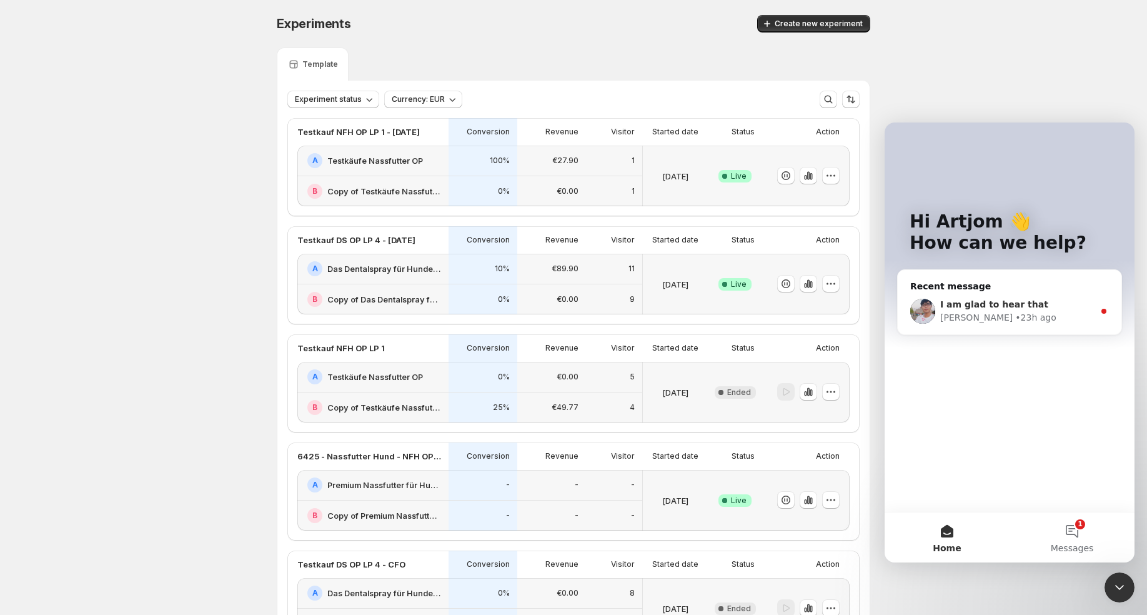
click at [992, 310] on div "I am glad to hear that" at bounding box center [1017, 304] width 154 height 13
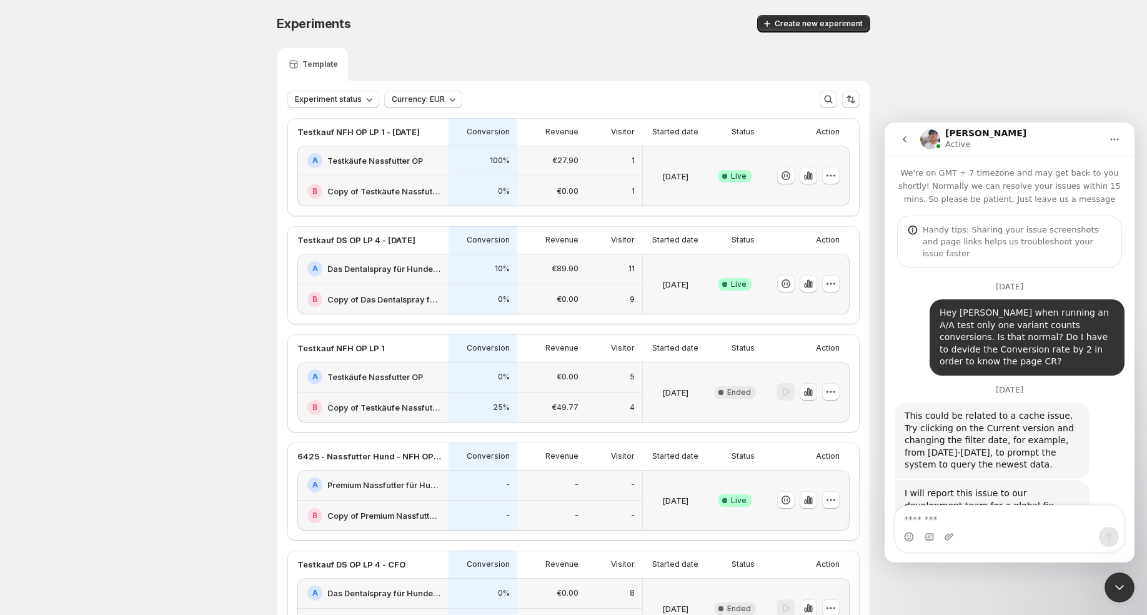
scroll to position [130, 0]
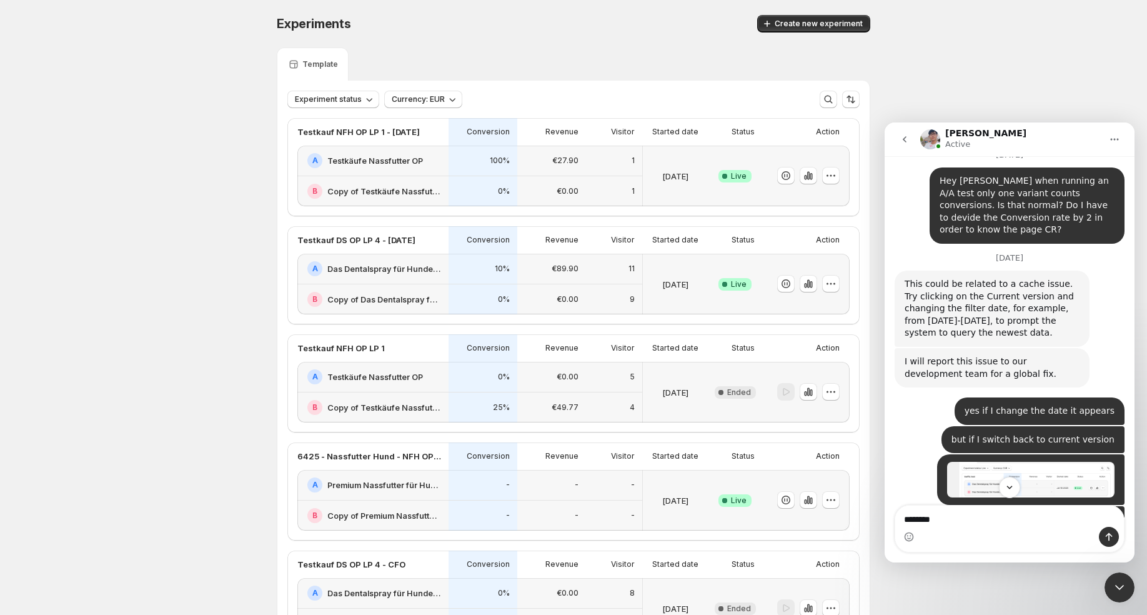
type textarea "*********"
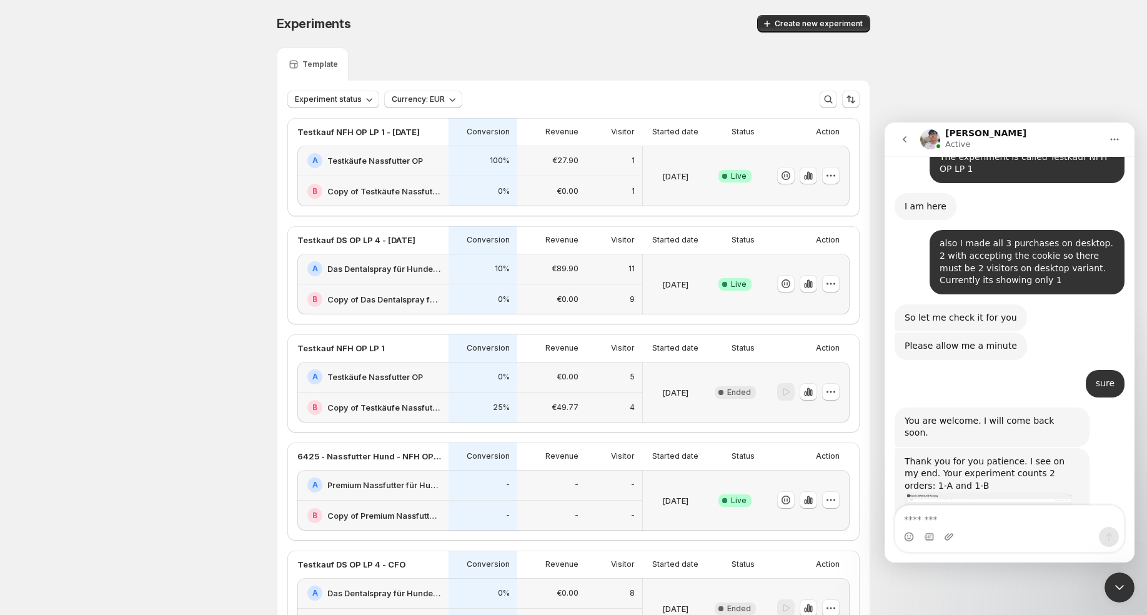
scroll to position [10414, 0]
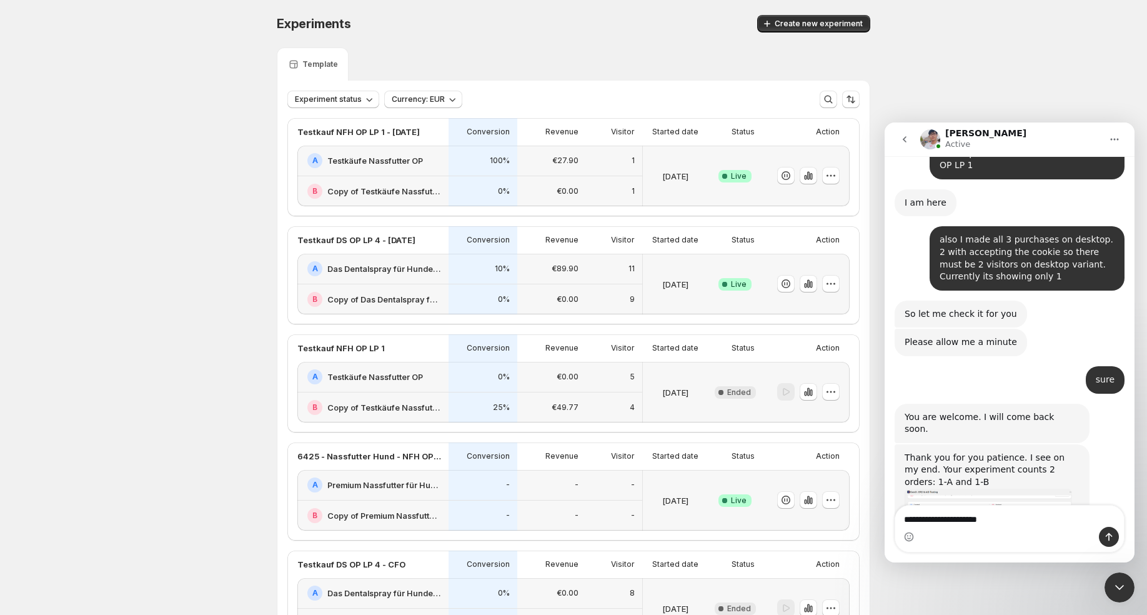
type textarea "**********"
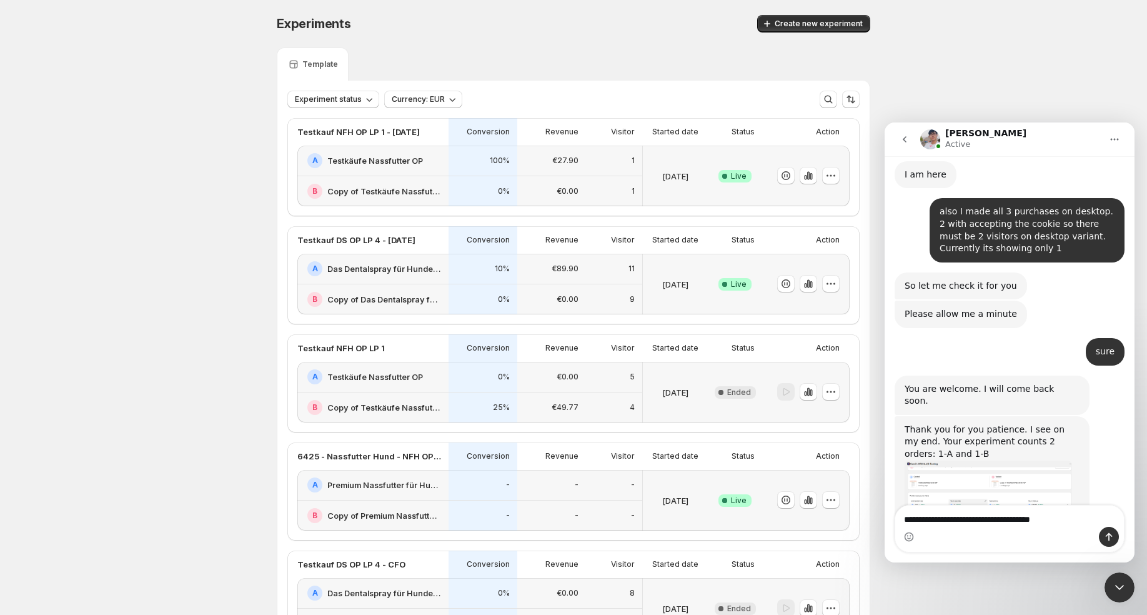
type textarea "**********"
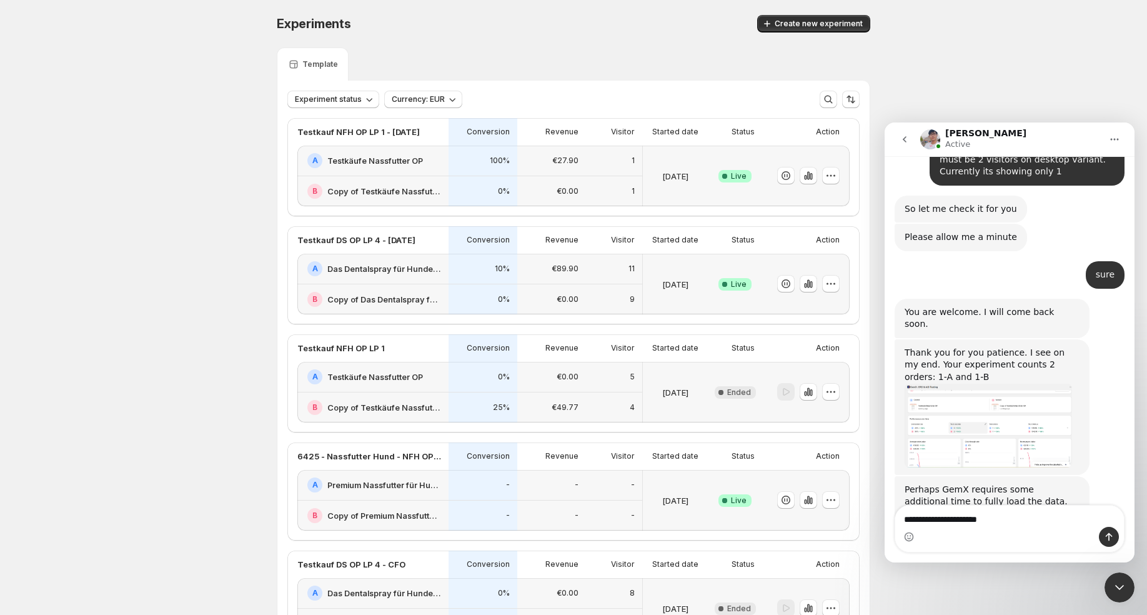
type textarea "**********"
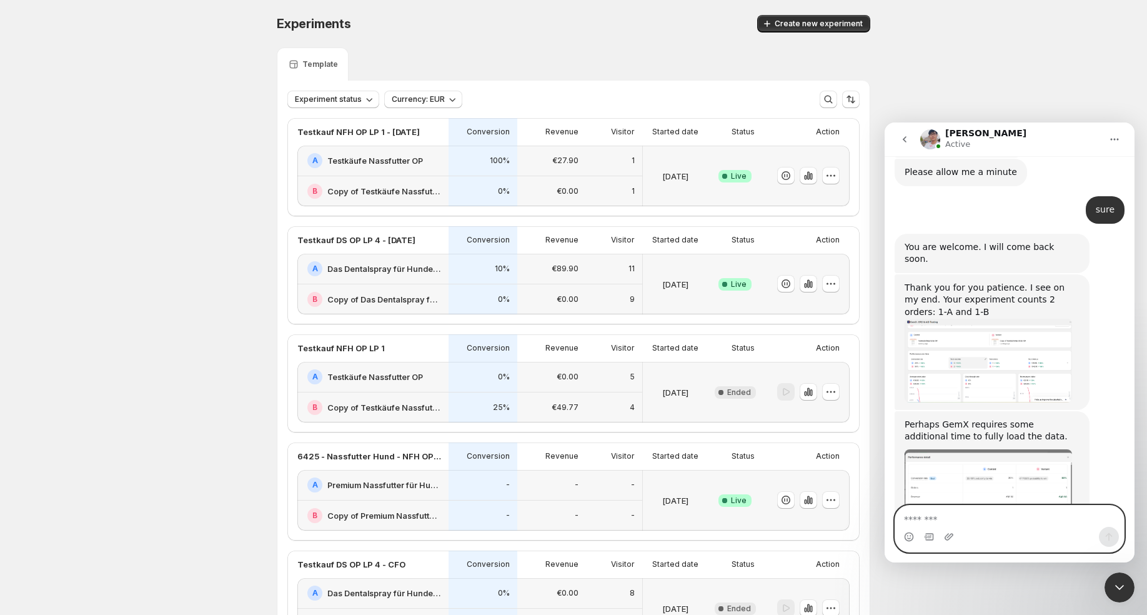
scroll to position [10585, 0]
click at [555, 178] on div "€0.00" at bounding box center [551, 191] width 69 height 31
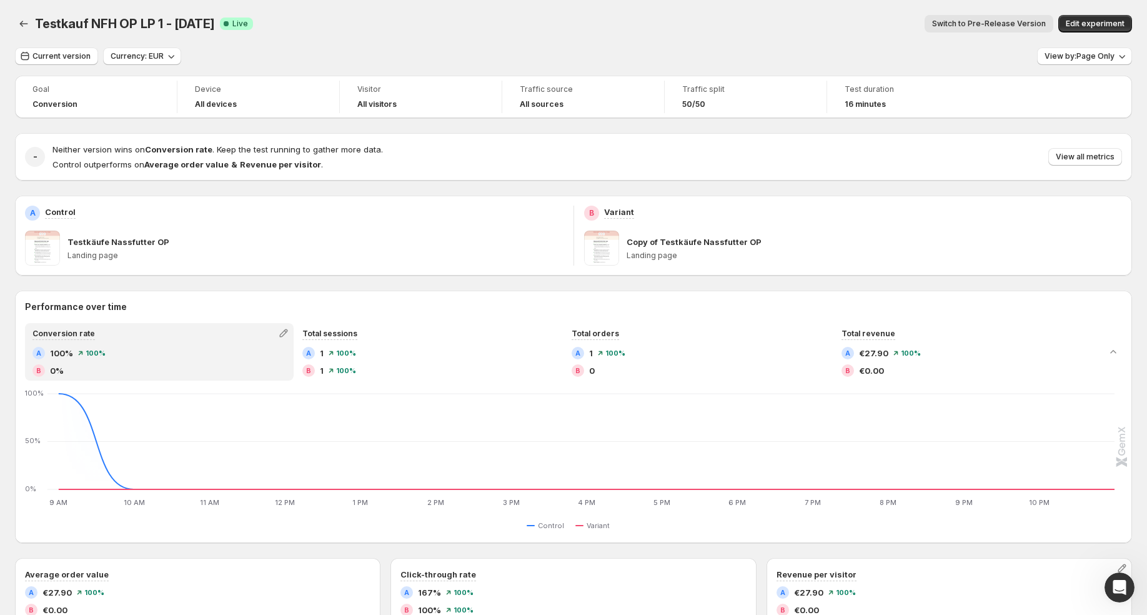
click at [1108, 575] on div at bounding box center [1120, 587] width 30 height 30
click at [1118, 590] on icon "Open Intercom Messenger" at bounding box center [1120, 587] width 21 height 21
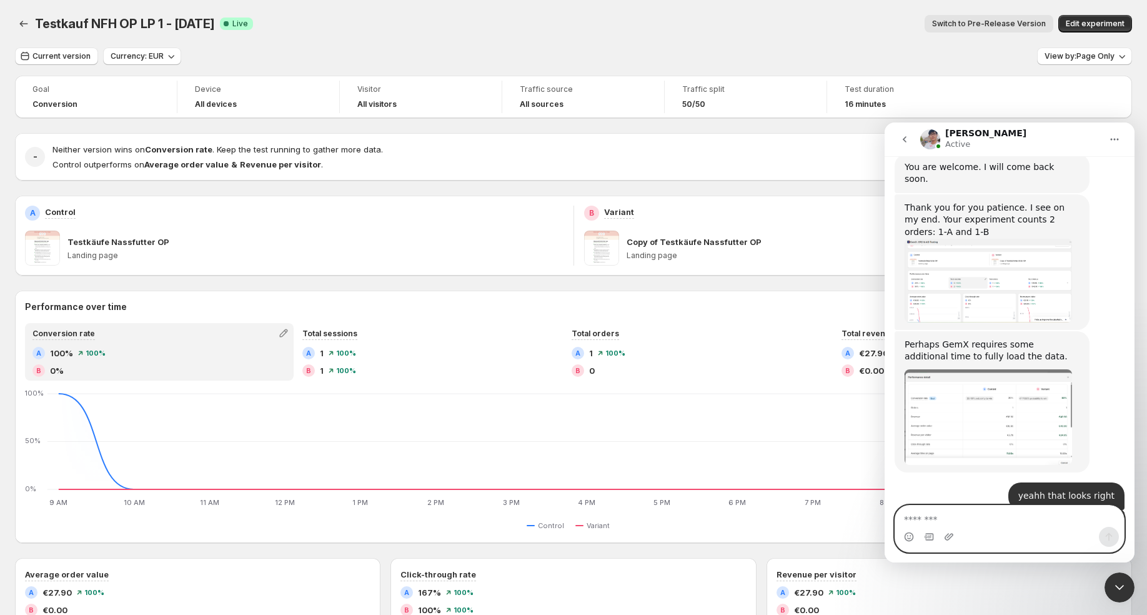
scroll to position [10618, 0]
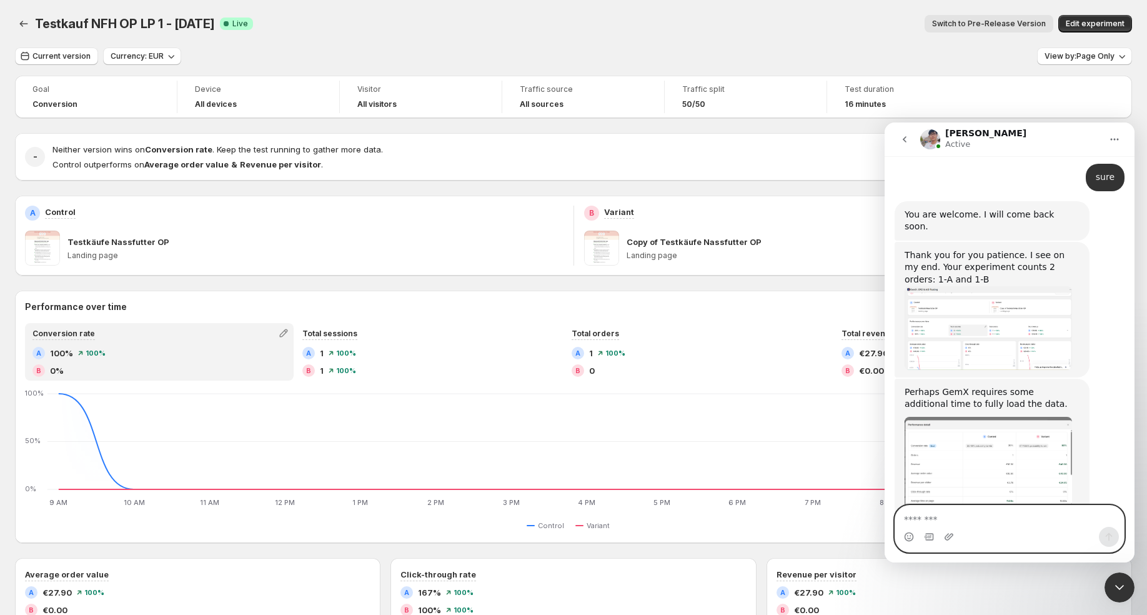
click at [955, 515] on textarea "Message…" at bounding box center [1009, 516] width 229 height 21
type textarea "*"
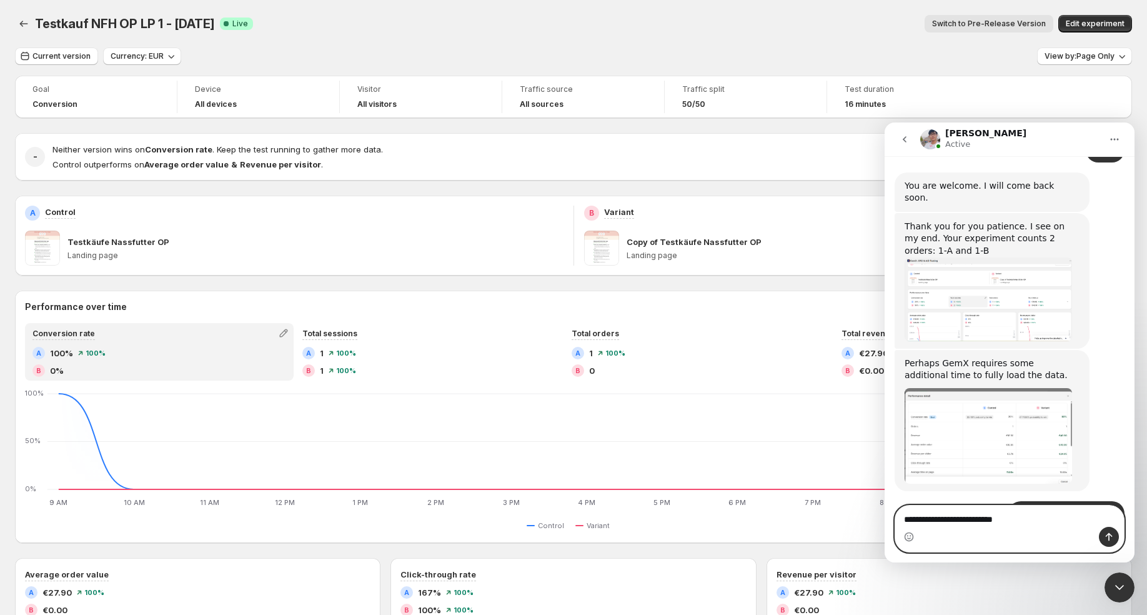
scroll to position [10646, 0]
click at [942, 517] on textarea "**********" at bounding box center [1009, 516] width 229 height 21
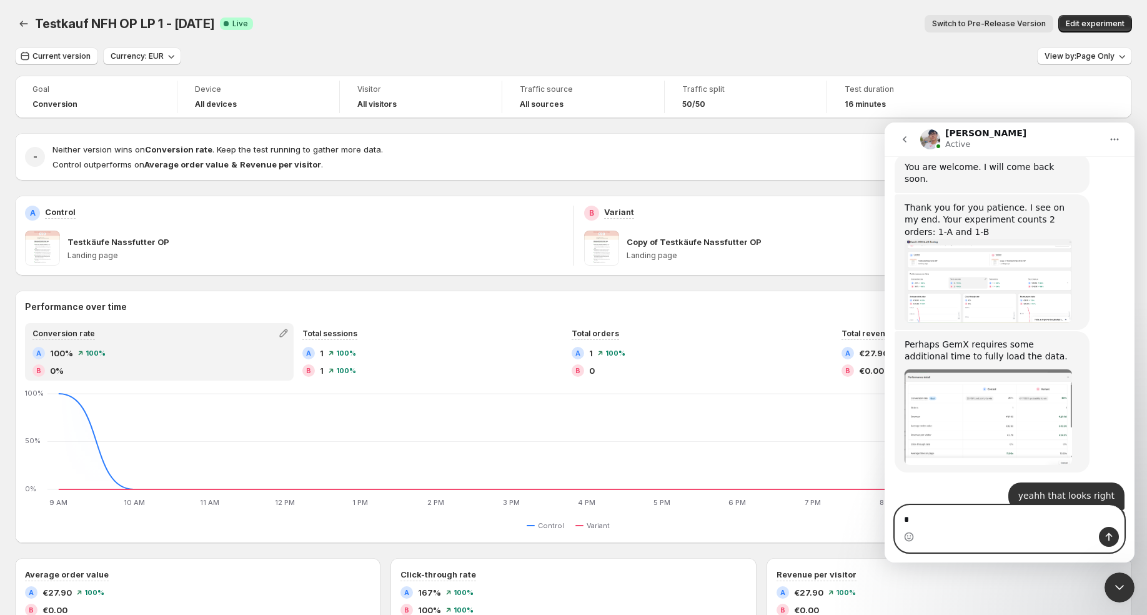
scroll to position [10695, 0]
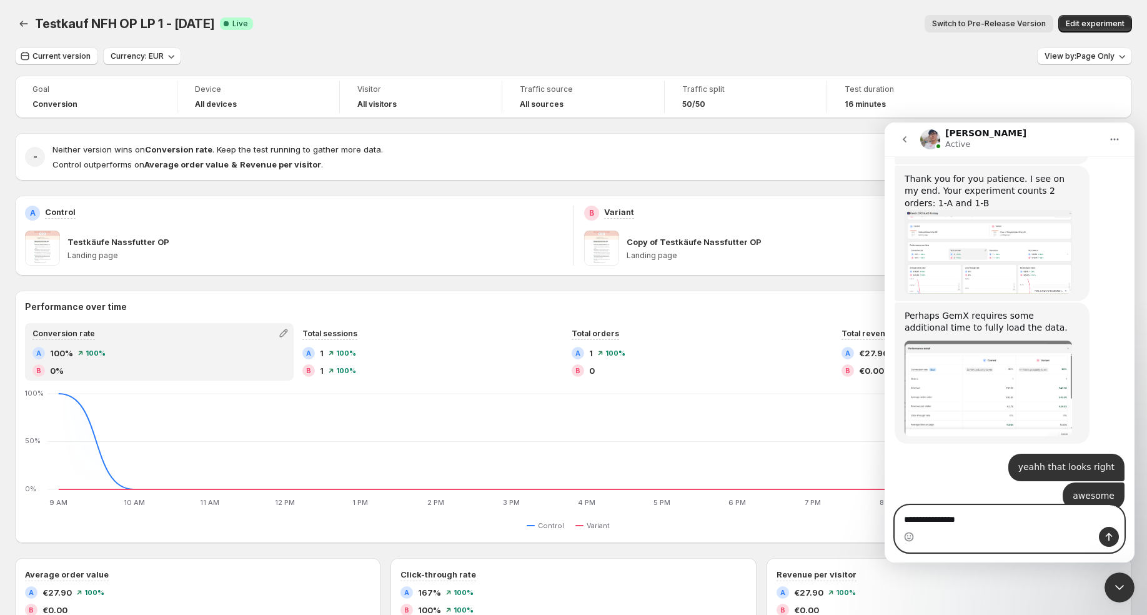
click at [962, 517] on textarea "**********" at bounding box center [1009, 516] width 229 height 21
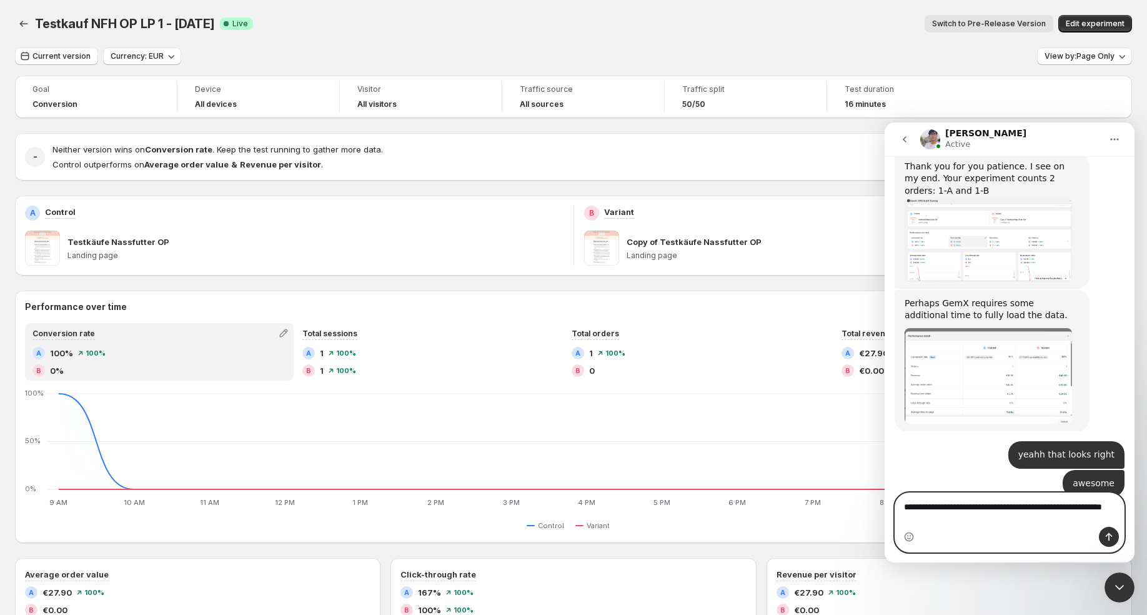
click at [919, 521] on textarea "**********" at bounding box center [1009, 510] width 229 height 34
click at [978, 517] on textarea "**********" at bounding box center [1009, 510] width 229 height 34
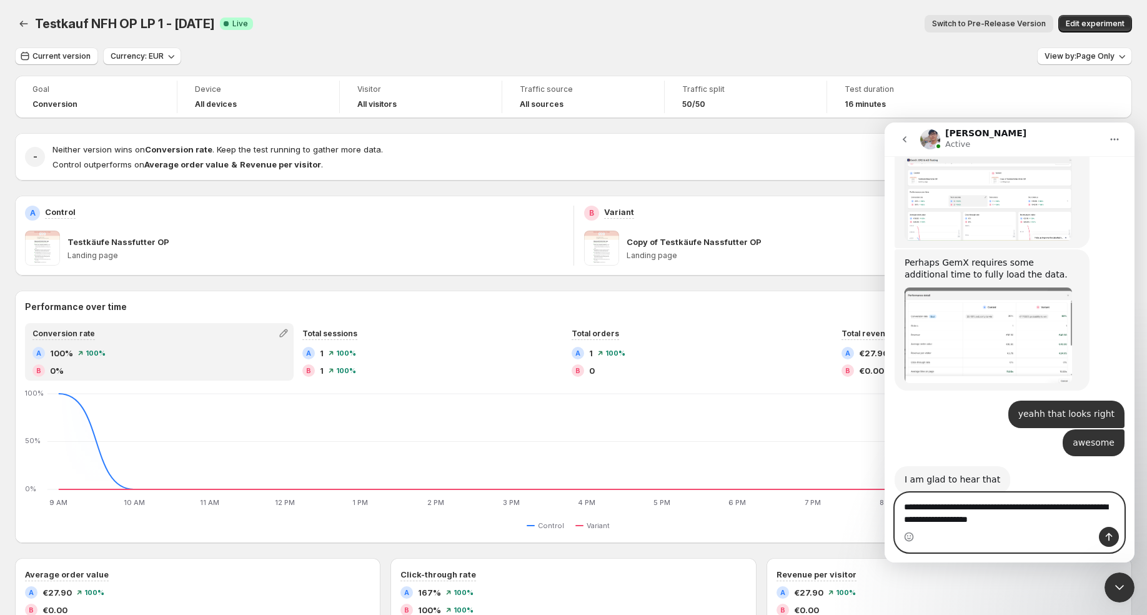
type textarea "**********"
drag, startPoint x: 37, startPoint y: 19, endPoint x: 224, endPoint y: 17, distance: 186.8
click at [224, 17] on div "Testkauf NFH OP LP 1 - 15.08.25 Success Complete Live" at bounding box center [144, 23] width 218 height 17
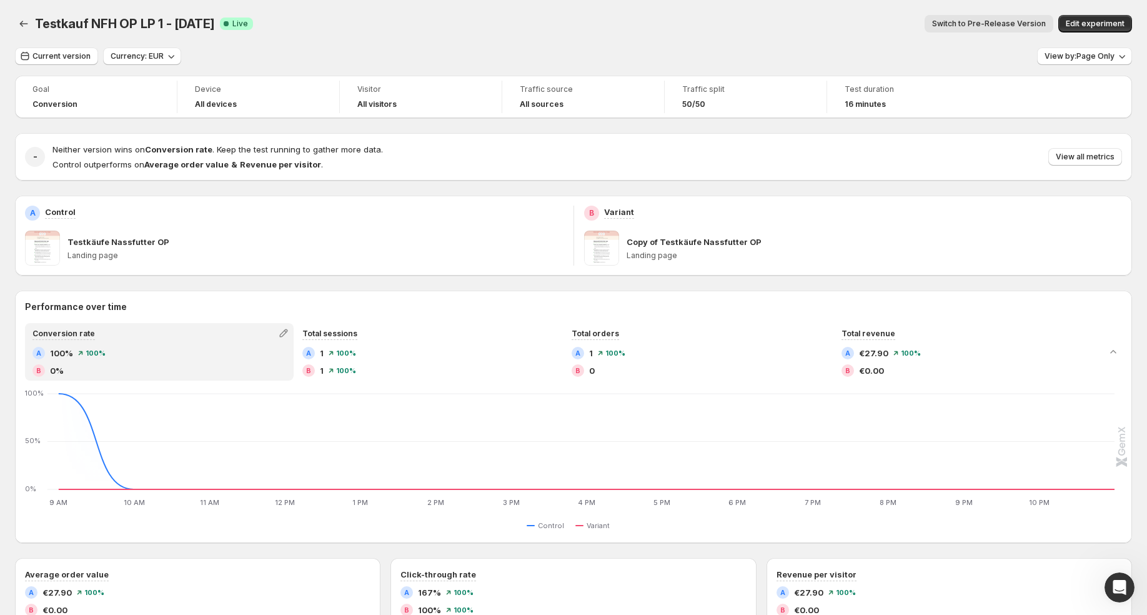
copy span "Testkauf NFH OP LP 1 - [DATE]"
click at [1117, 584] on icon "Open Intercom Messenger" at bounding box center [1120, 587] width 21 height 21
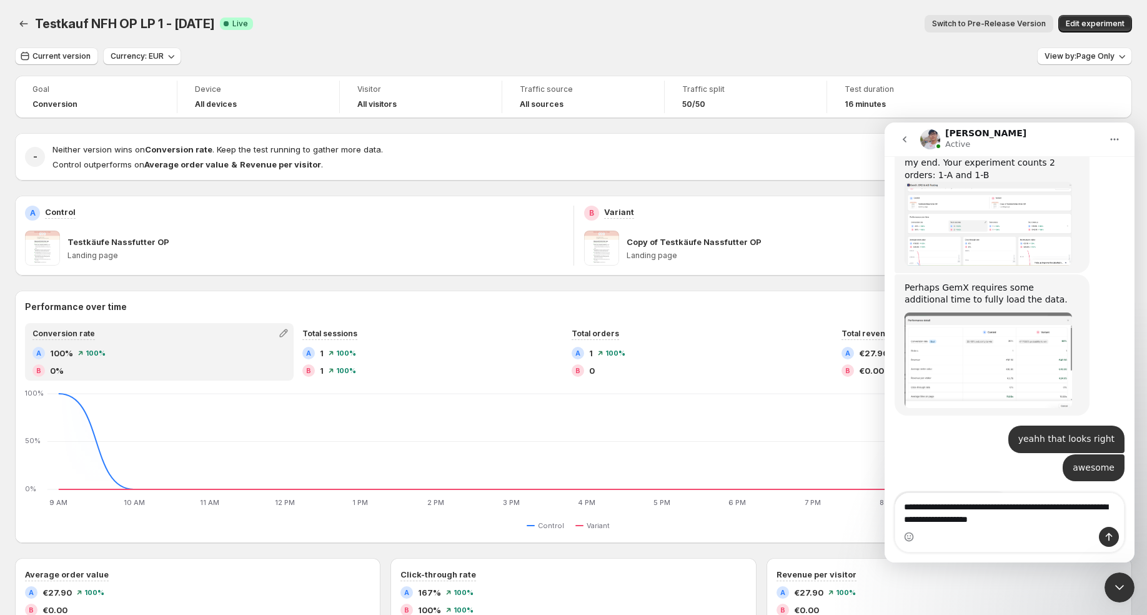
click at [987, 521] on textarea "**********" at bounding box center [1009, 510] width 229 height 34
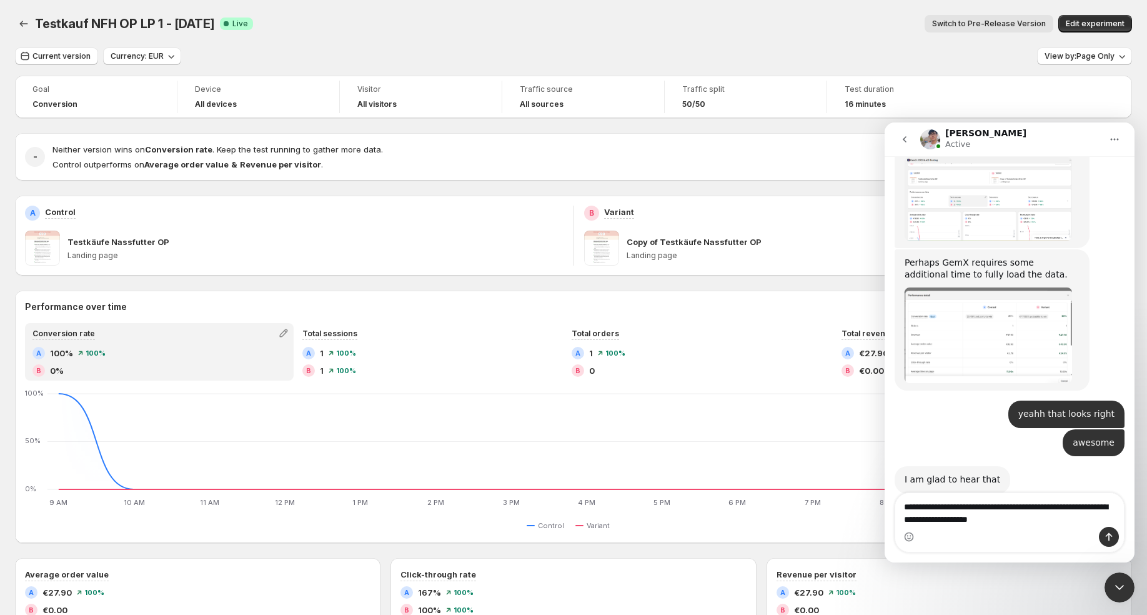
click at [987, 521] on textarea "**********" at bounding box center [1009, 510] width 229 height 34
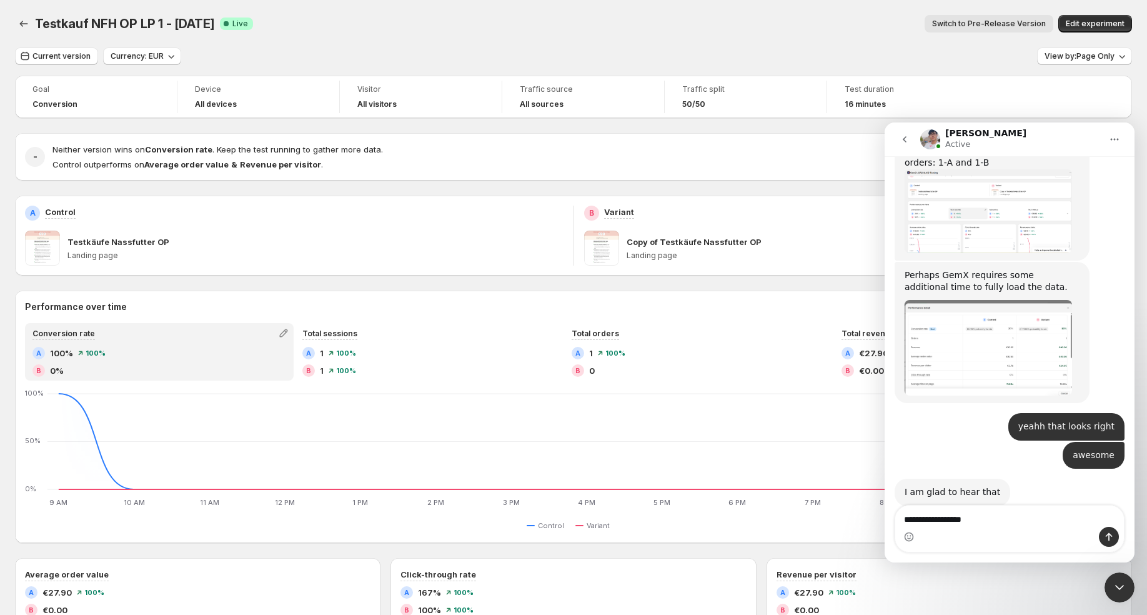
type textarea "**********"
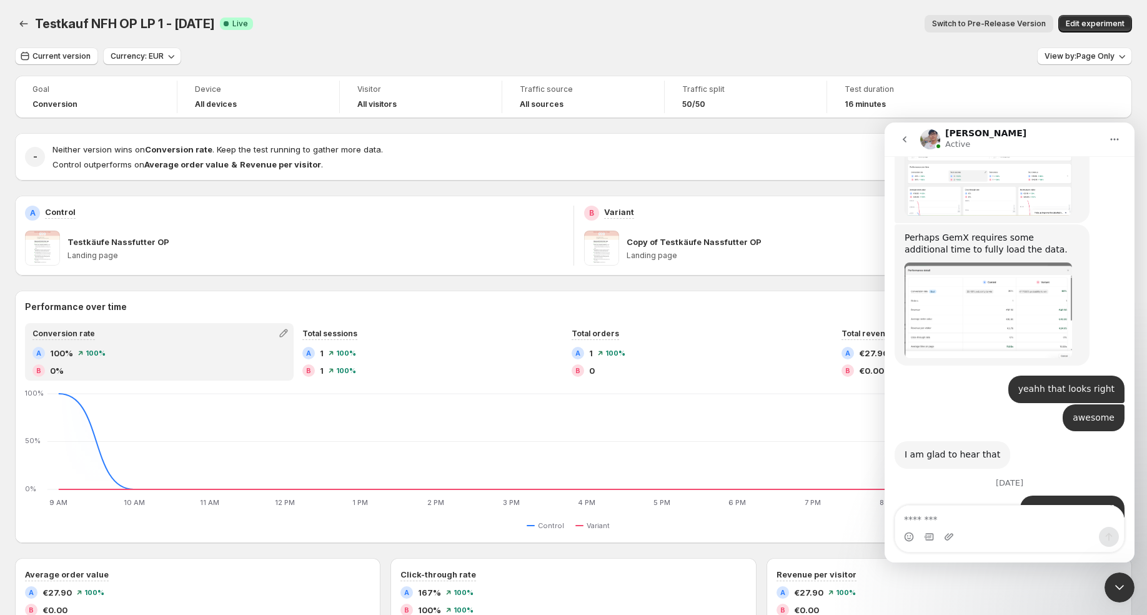
type textarea "**********"
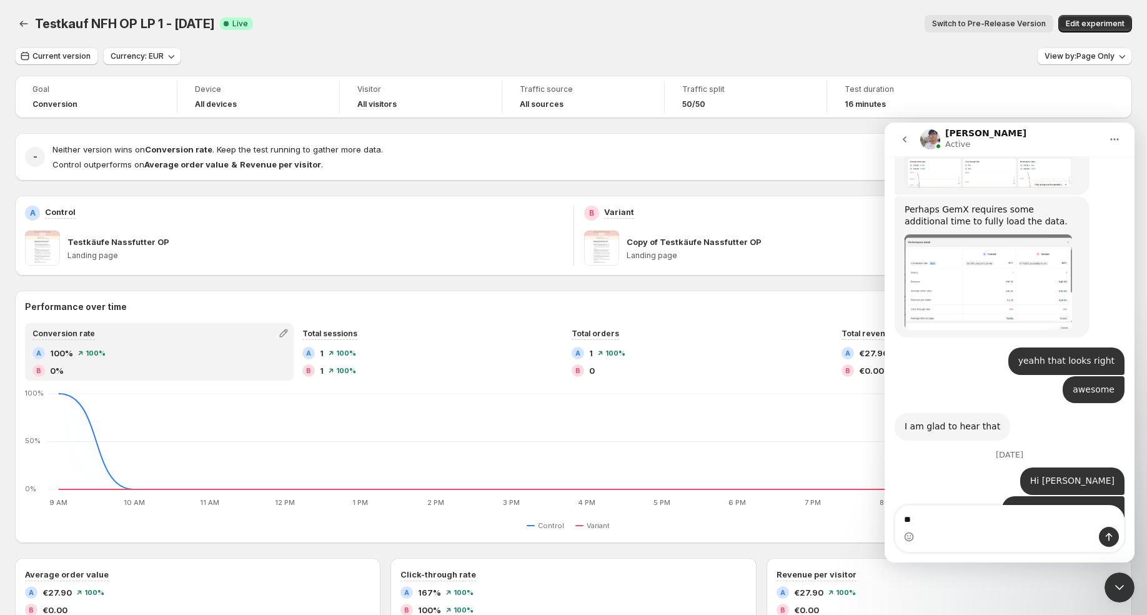
scroll to position [10802, 0]
type textarea "*"
type textarea "*********"
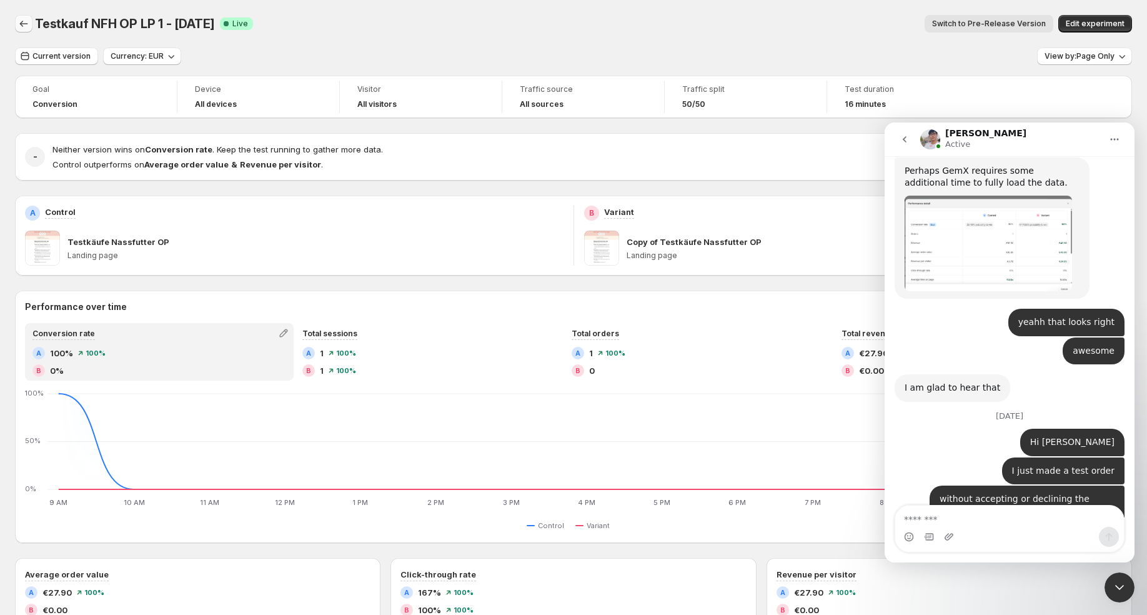
click at [22, 19] on icon "Back" at bounding box center [23, 23] width 12 height 12
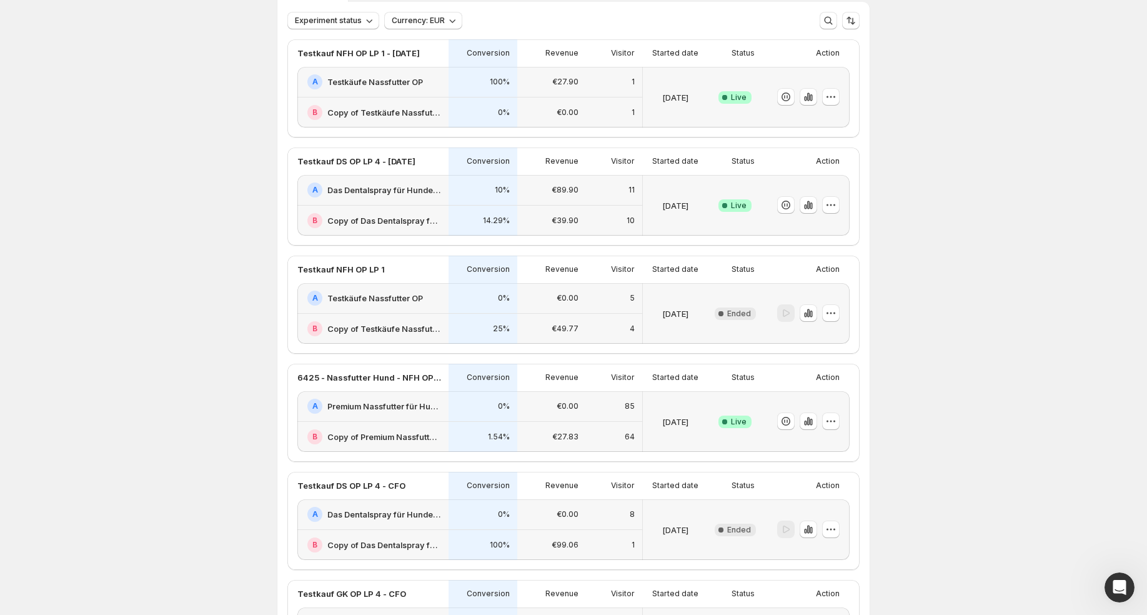
scroll to position [79, 0]
click at [1120, 589] on icon "Open Intercom Messenger" at bounding box center [1120, 587] width 21 height 21
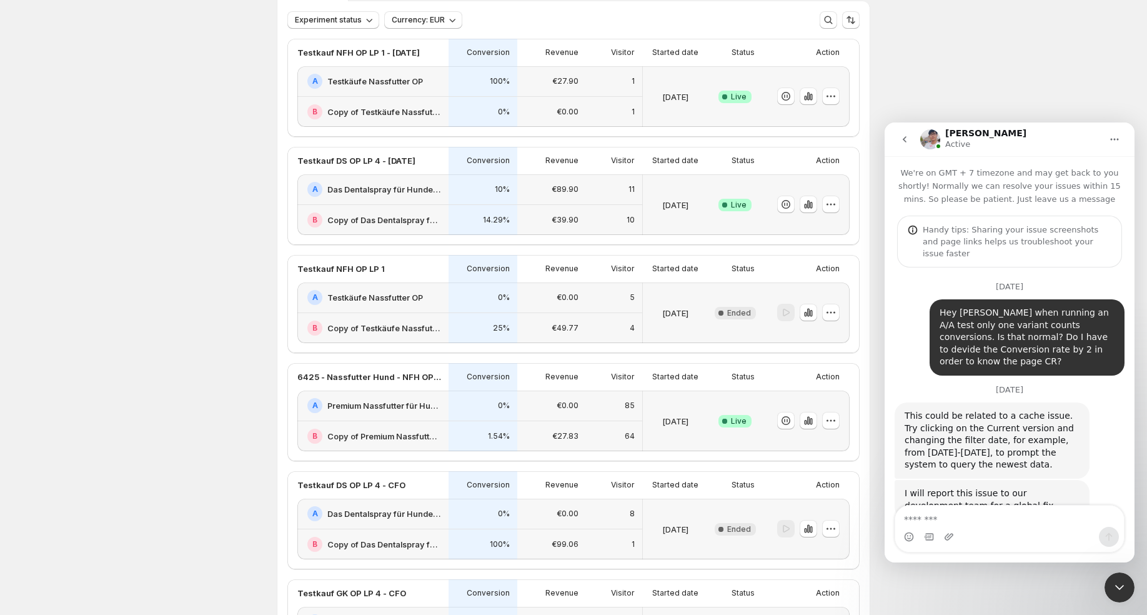
scroll to position [8016, 0]
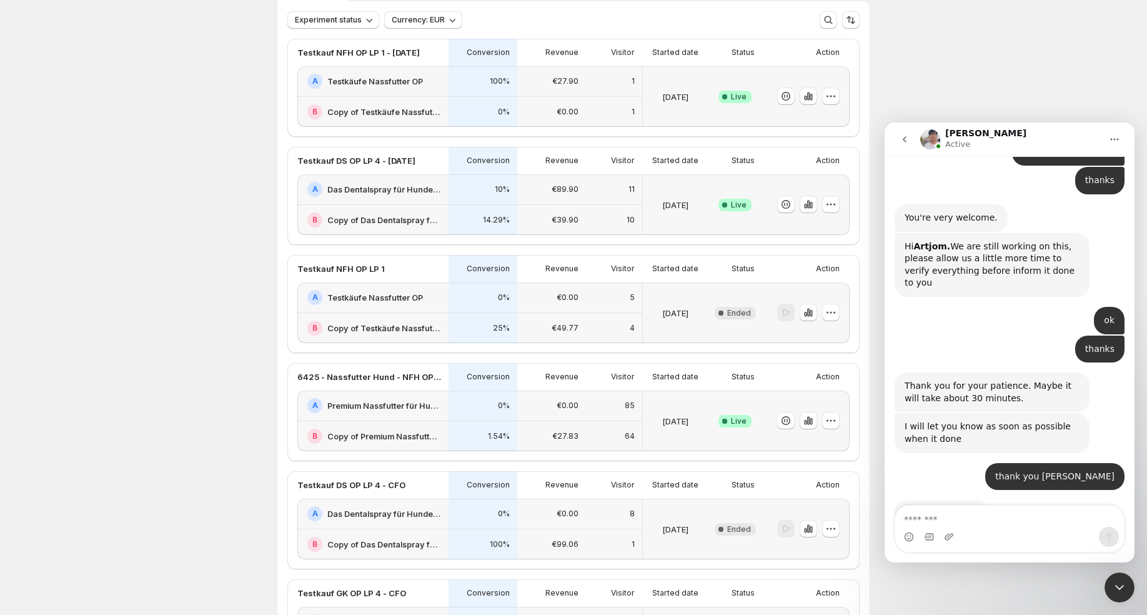
click at [997, 520] on textarea "Message…" at bounding box center [1009, 516] width 229 height 21
type textarea "*"
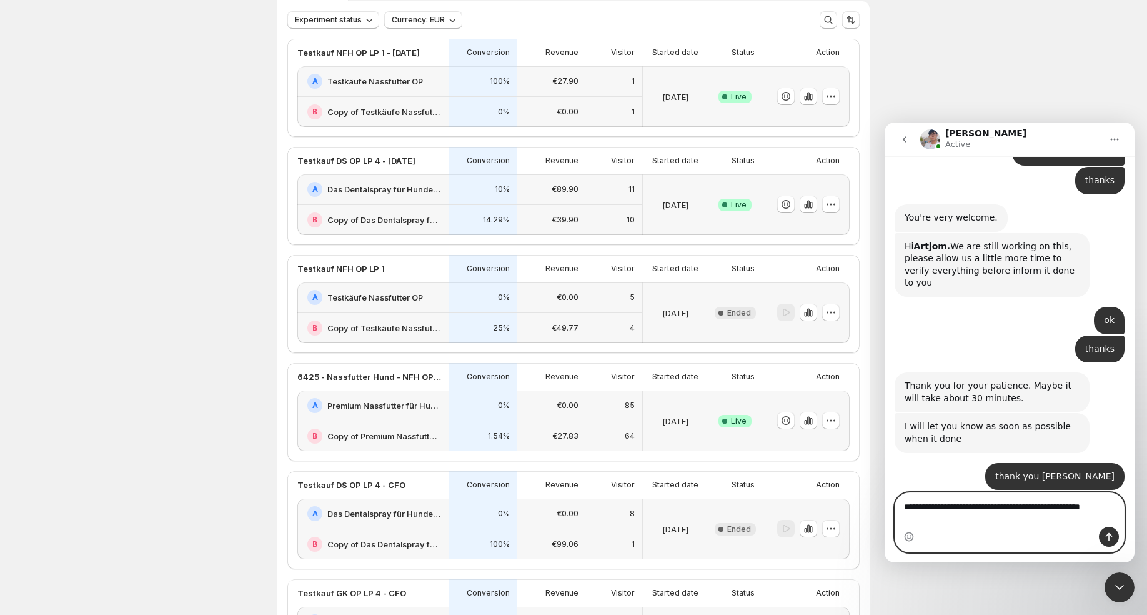
click at [1077, 509] on textarea "**********" at bounding box center [1009, 510] width 229 height 34
click at [1109, 514] on textarea "**********" at bounding box center [1009, 503] width 229 height 21
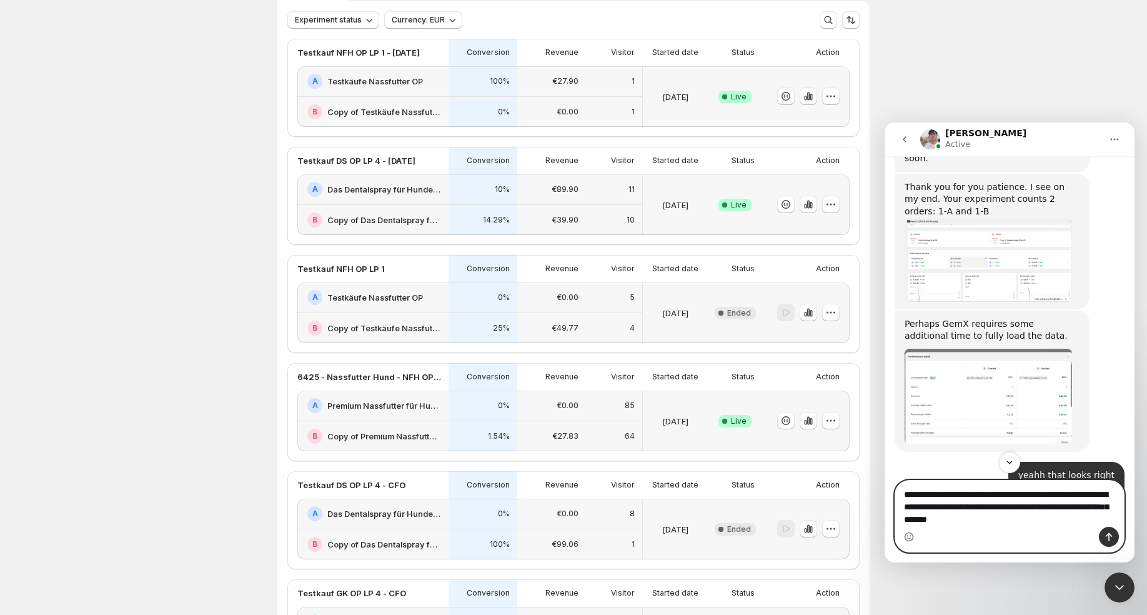
scroll to position [10976, 0]
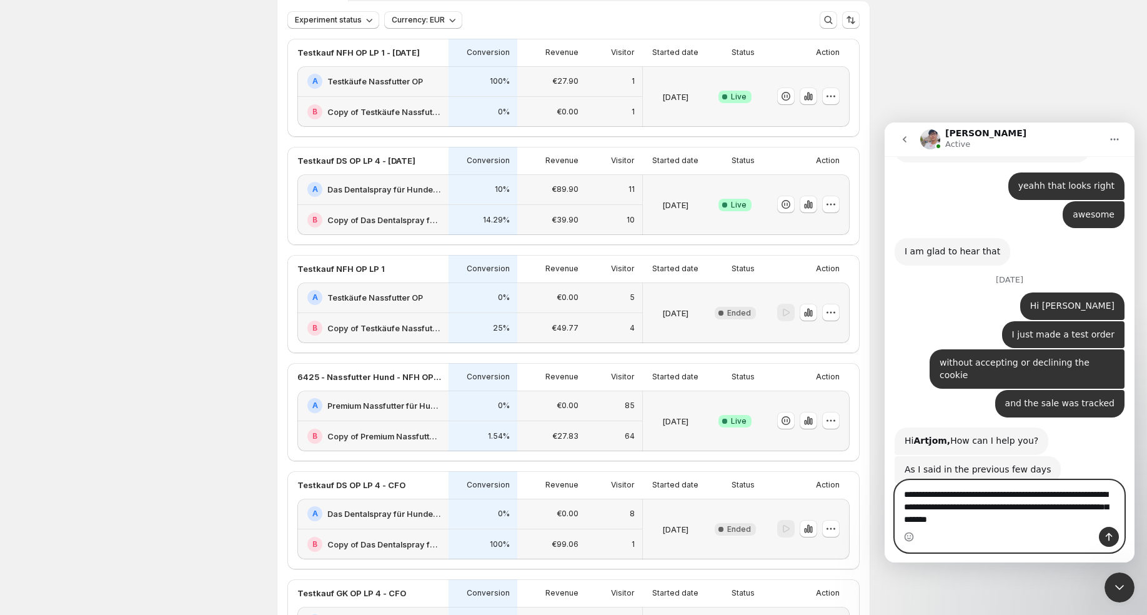
click at [1074, 512] on textarea "**********" at bounding box center [1009, 504] width 229 height 46
click at [1032, 521] on textarea "**********" at bounding box center [1009, 504] width 229 height 46
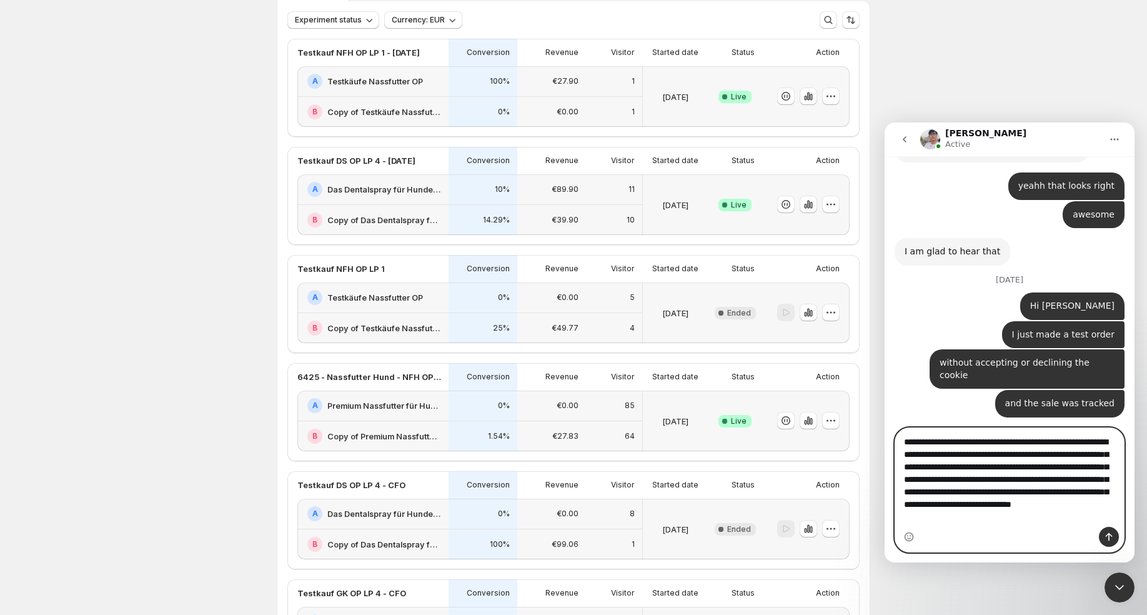
type textarea "**********"
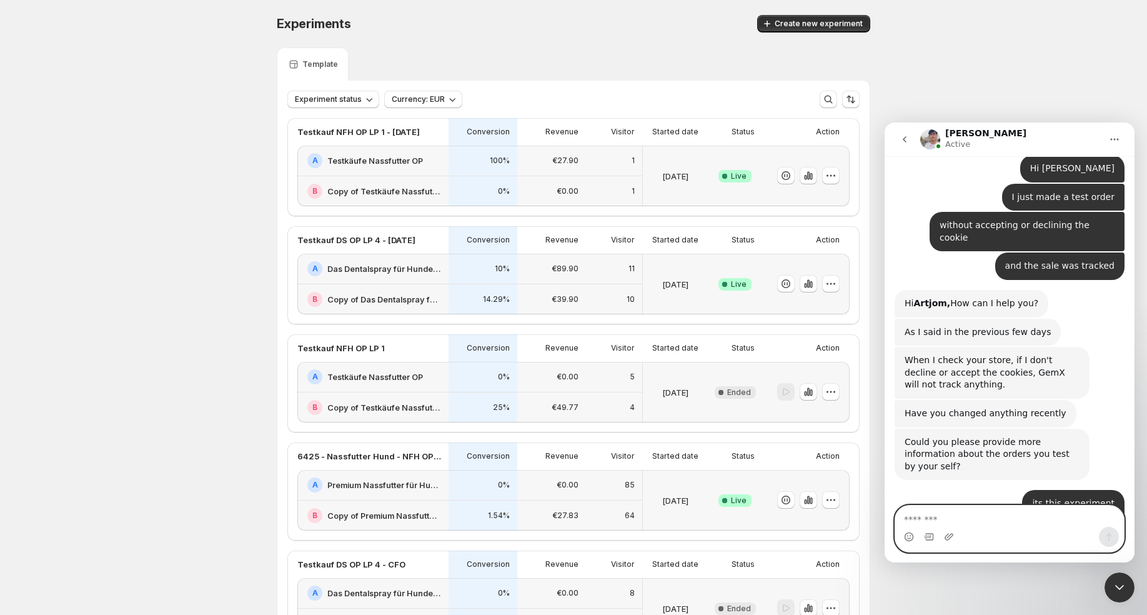
scroll to position [11115, 0]
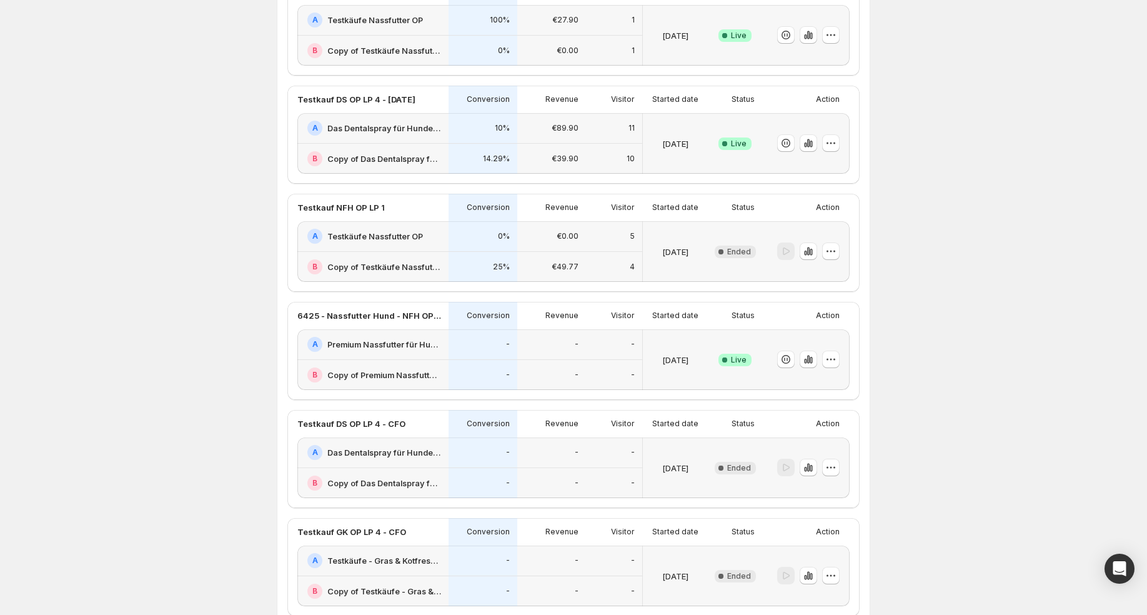
scroll to position [134, 0]
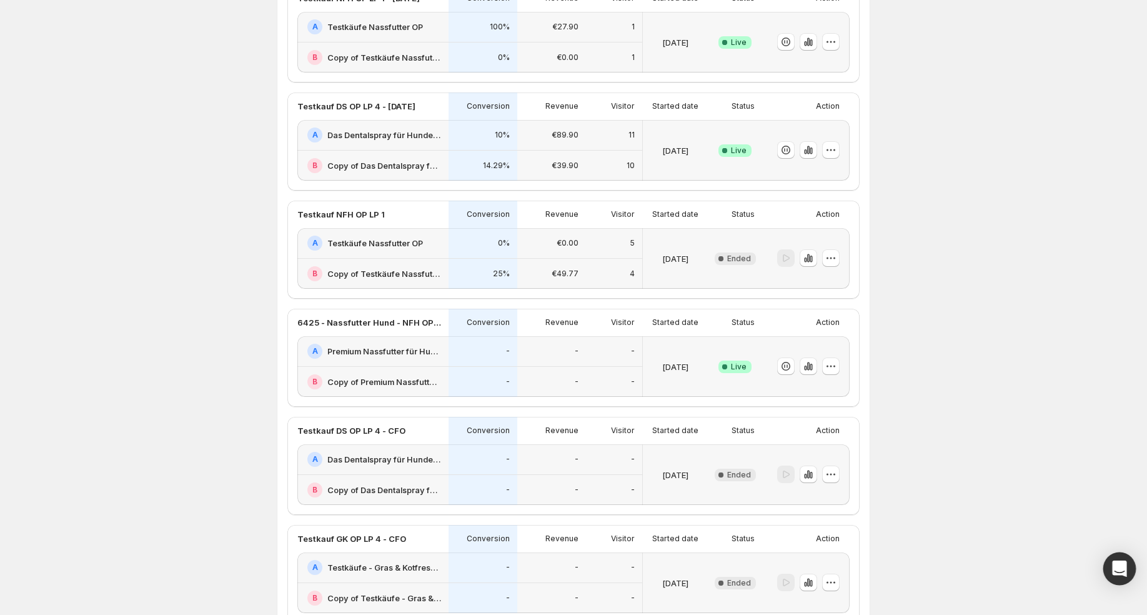
click at [1123, 565] on icon "Open Intercom Messenger" at bounding box center [1119, 569] width 14 height 16
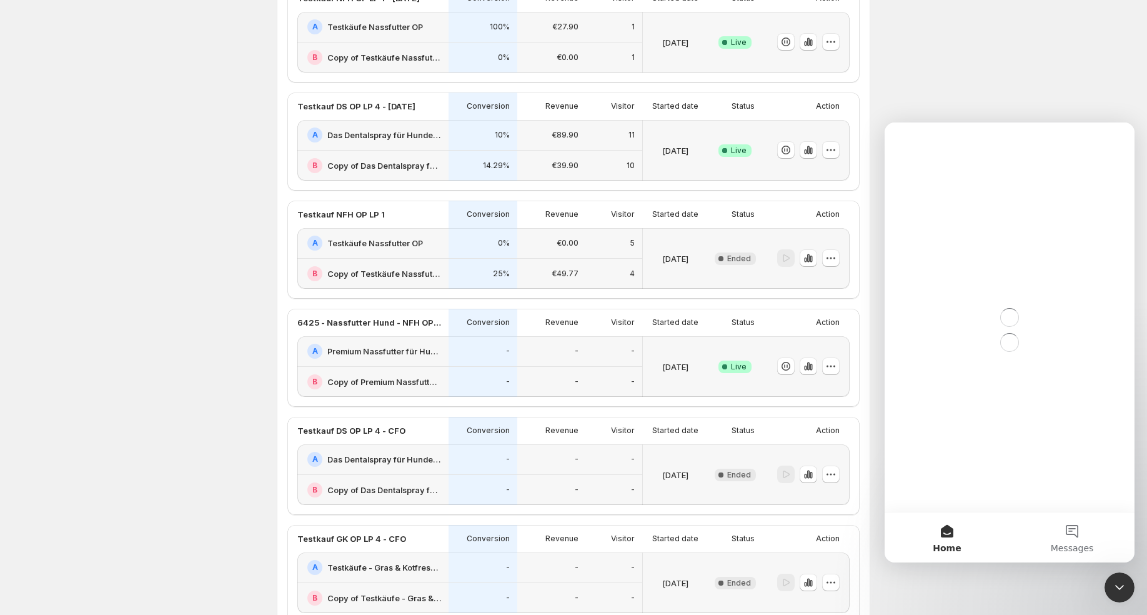
scroll to position [0, 0]
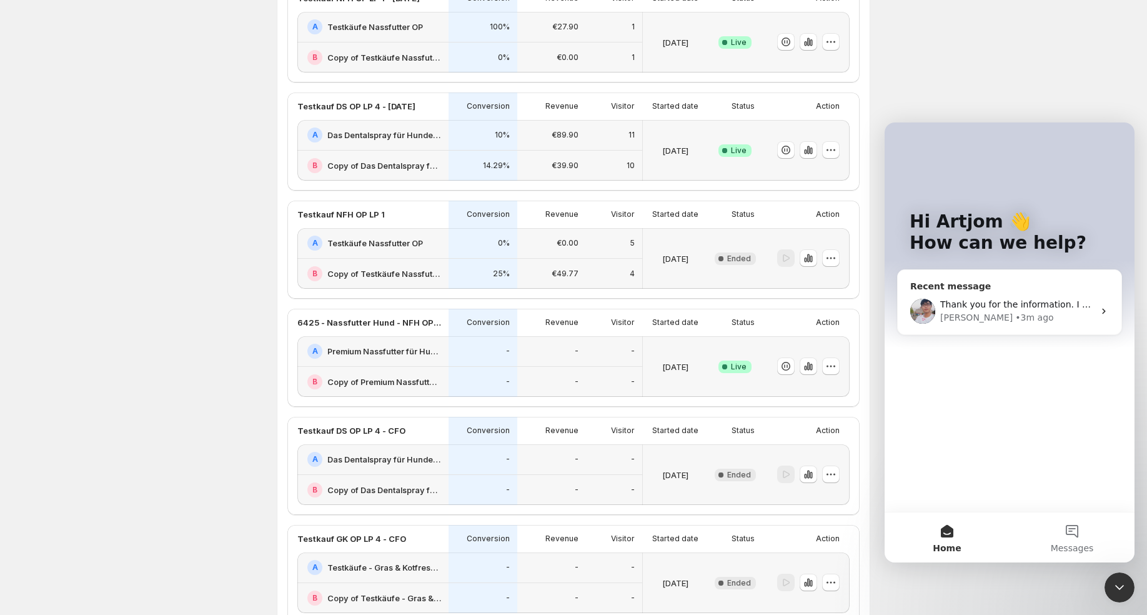
click at [970, 315] on div "[PERSON_NAME] • 3m ago" at bounding box center [1017, 317] width 154 height 13
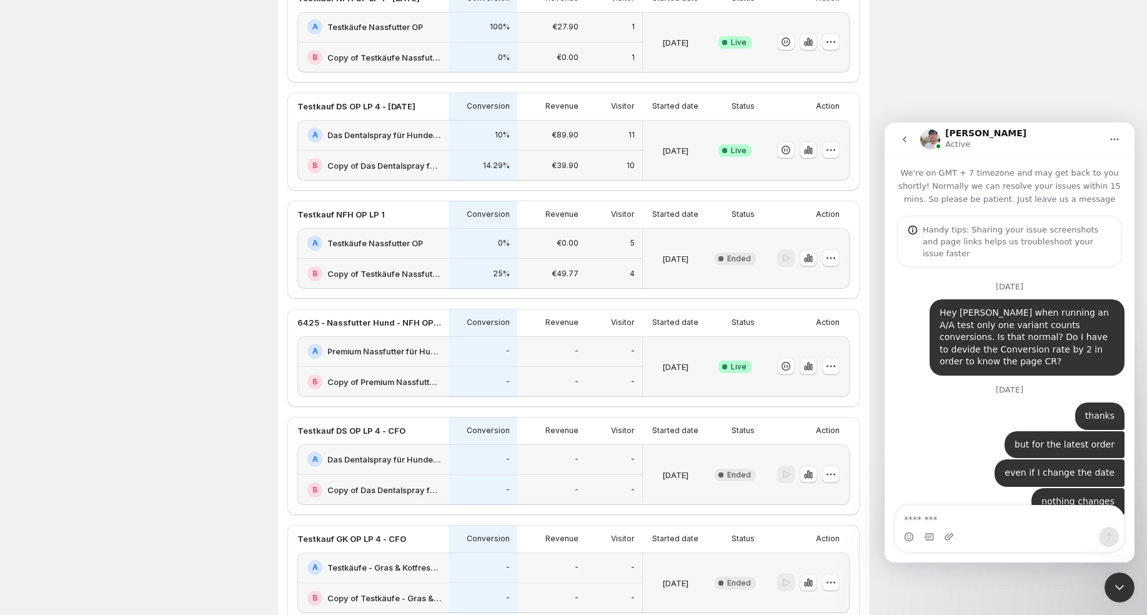
scroll to position [7773, 0]
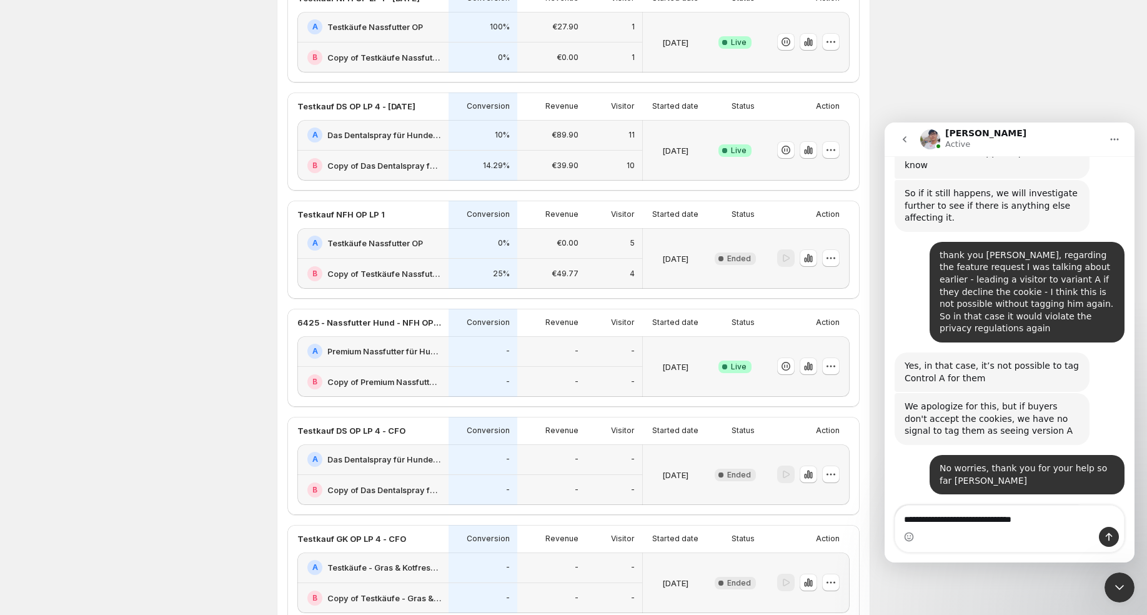
click at [975, 521] on textarea "**********" at bounding box center [1009, 516] width 229 height 21
type textarea "**********"
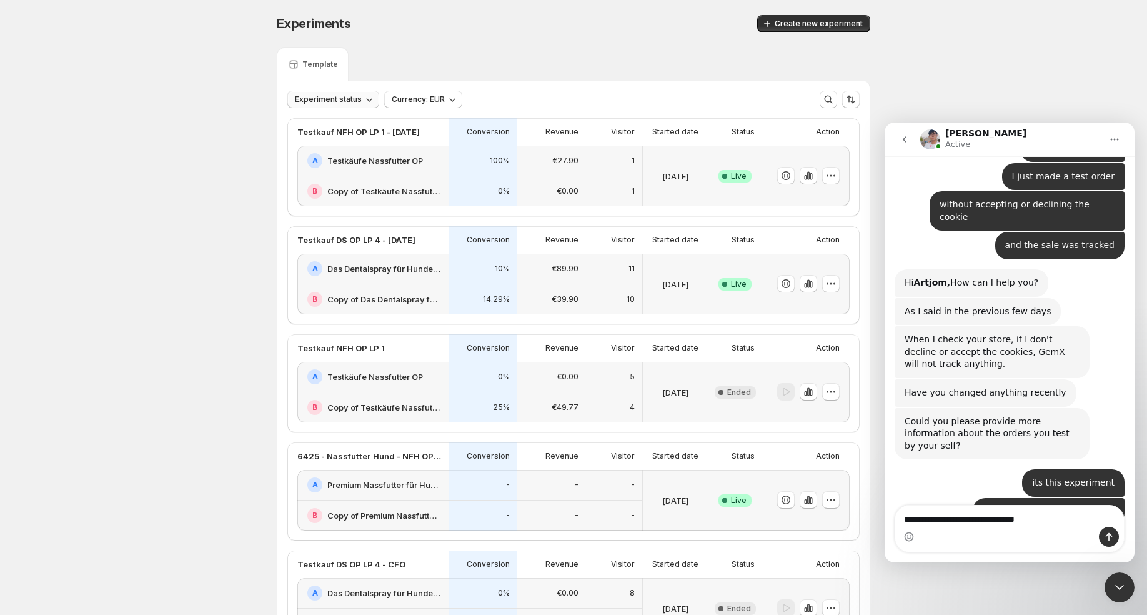
scroll to position [10315, 0]
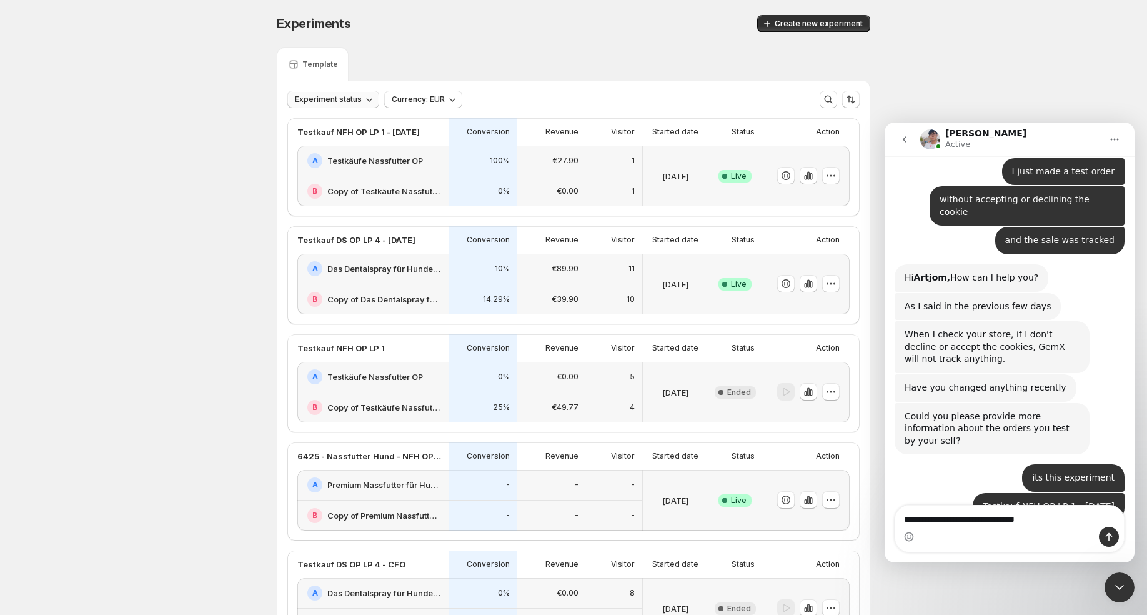
click at [352, 98] on span "Experiment status" at bounding box center [328, 99] width 67 height 10
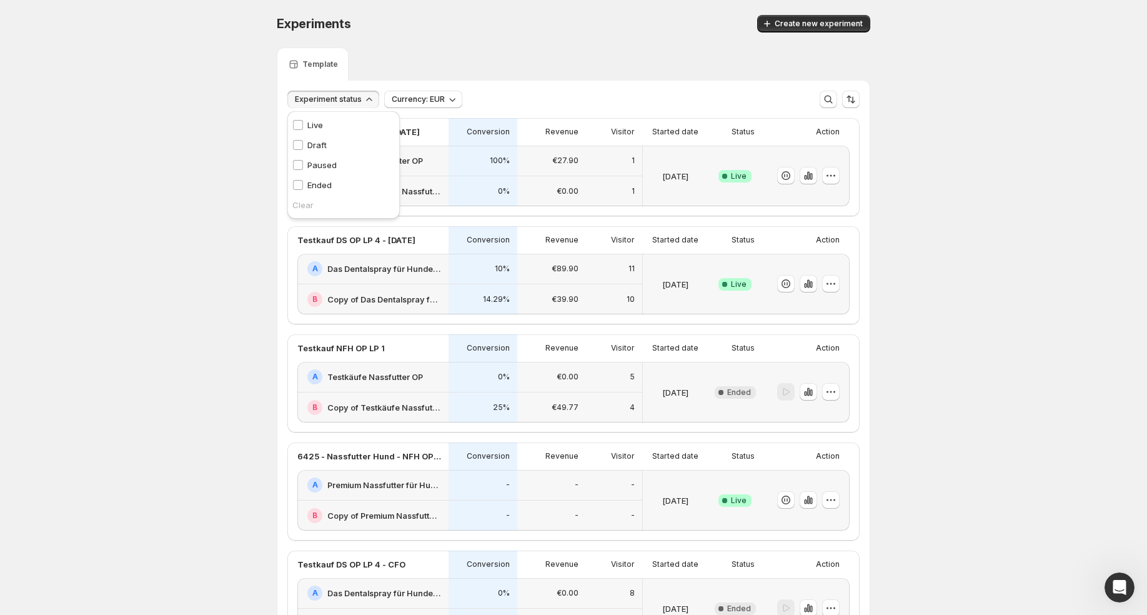
scroll to position [0, 0]
click at [319, 126] on p "Live" at bounding box center [315, 125] width 16 height 12
click at [549, 98] on div "Experiment status: Live Currency: EUR More views More views Create new view" at bounding box center [573, 99] width 572 height 17
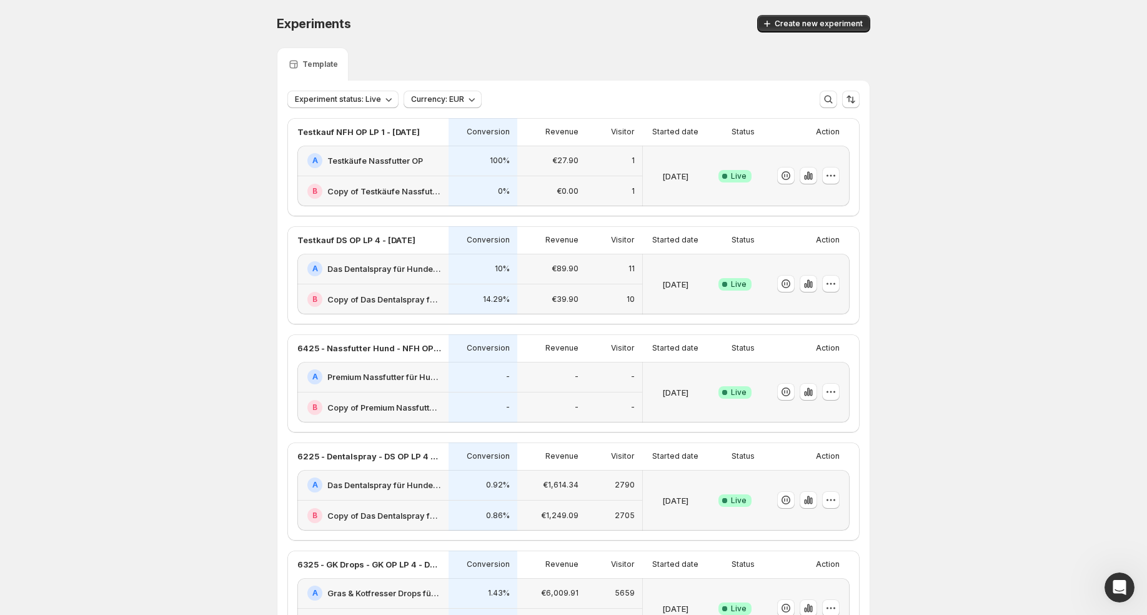
click at [1120, 585] on icon "Open Intercom Messenger" at bounding box center [1119, 587] width 9 height 10
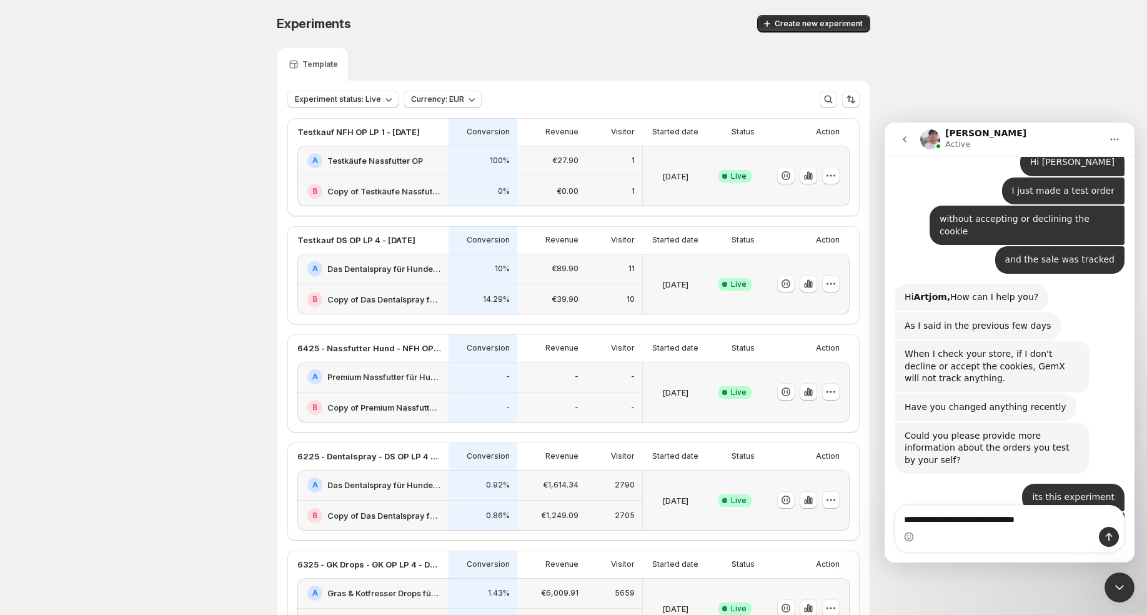
scroll to position [10315, 0]
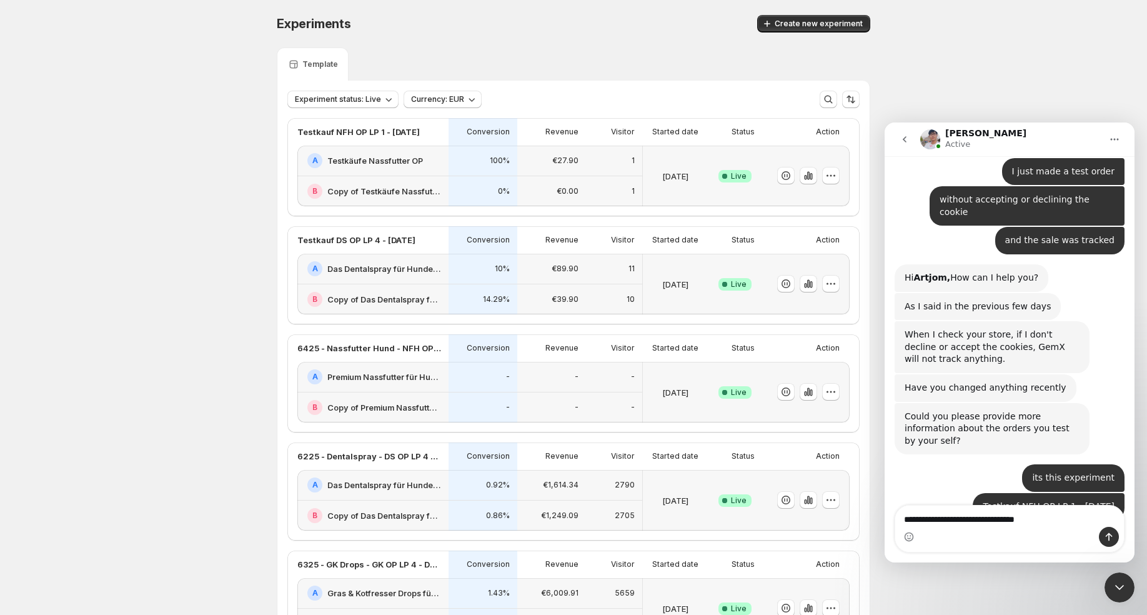
click at [979, 522] on textarea "**********" at bounding box center [1009, 516] width 229 height 21
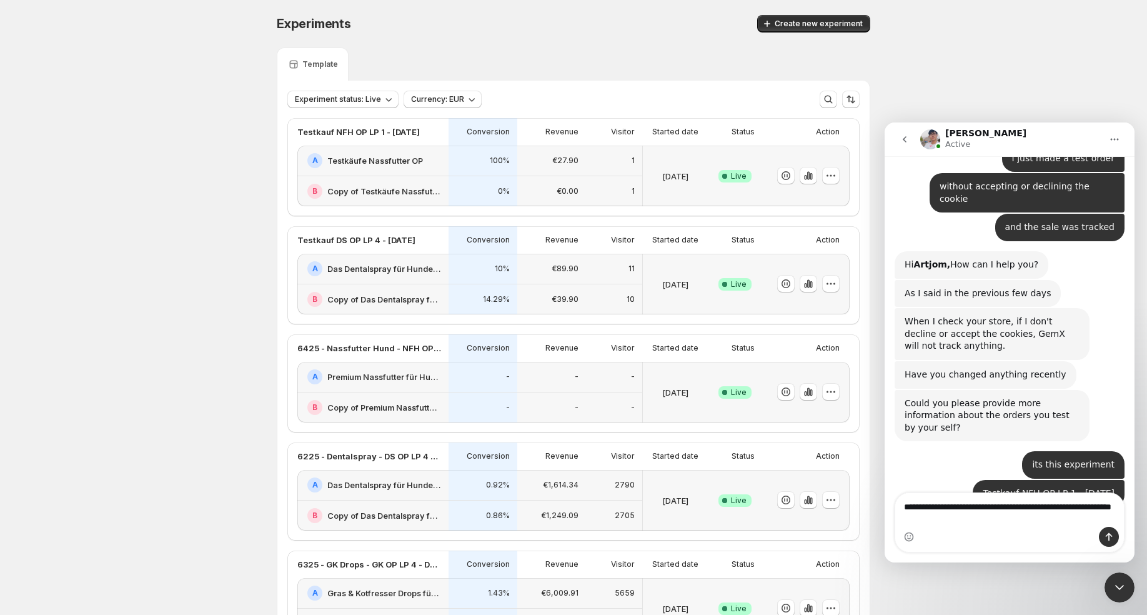
click at [915, 507] on textarea "**********" at bounding box center [1009, 510] width 229 height 34
type textarea "**********"
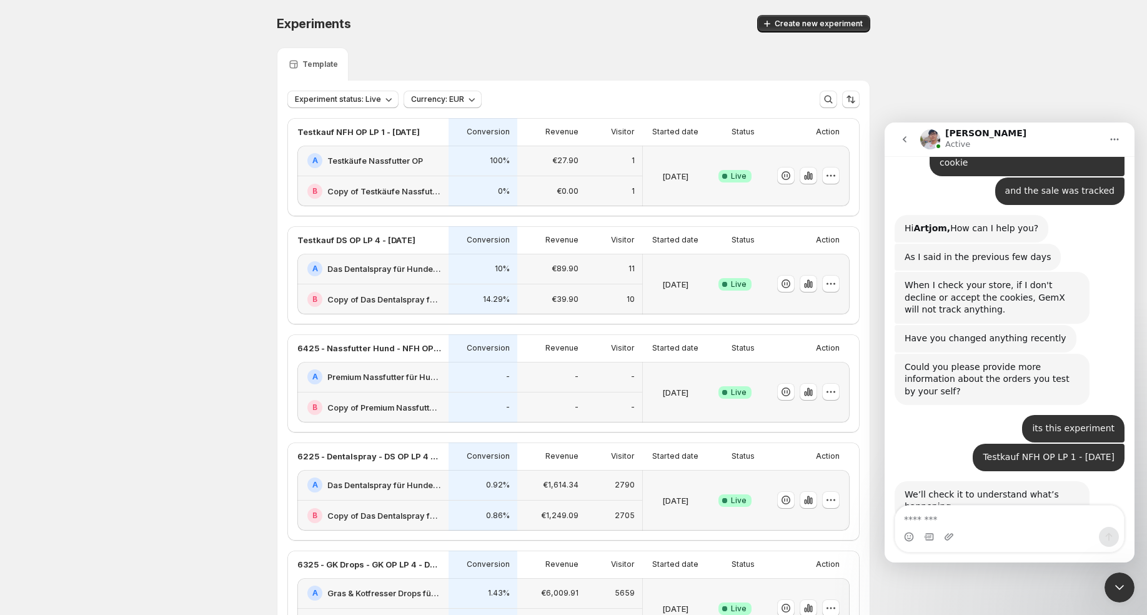
scroll to position [10365, 0]
click at [1119, 584] on icon "Close Intercom Messenger" at bounding box center [1119, 587] width 15 height 15
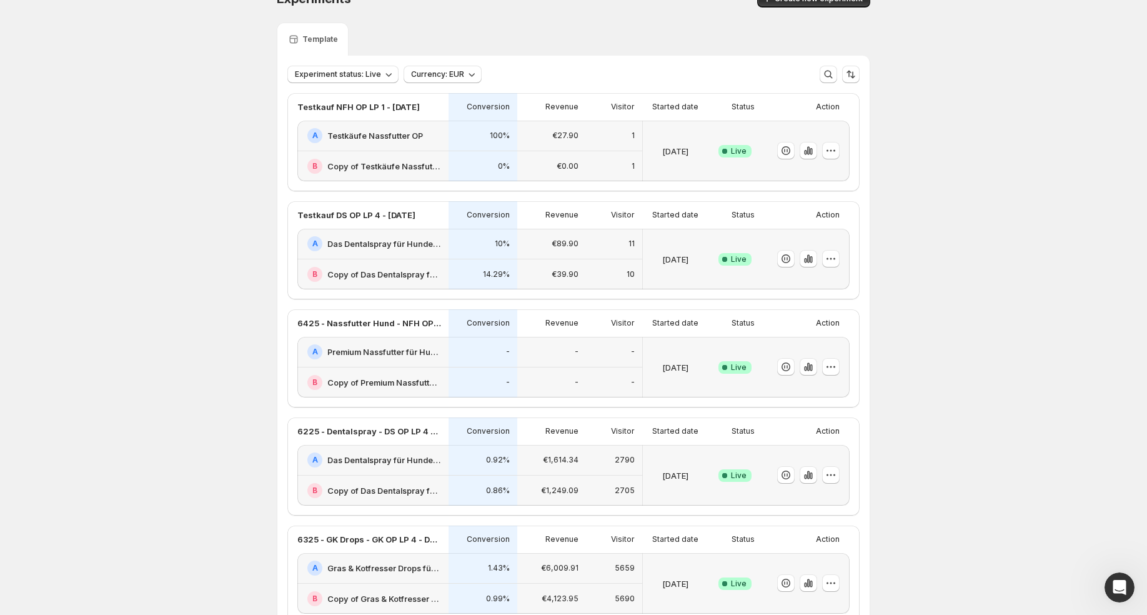
scroll to position [0, 0]
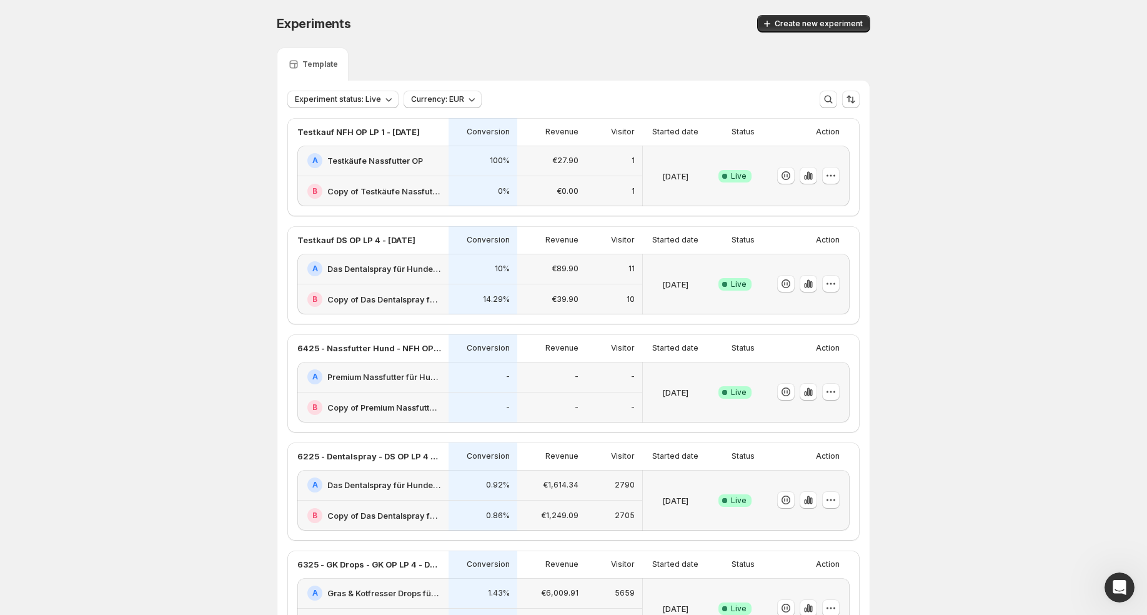
click at [482, 386] on div "-" at bounding box center [483, 377] width 69 height 31
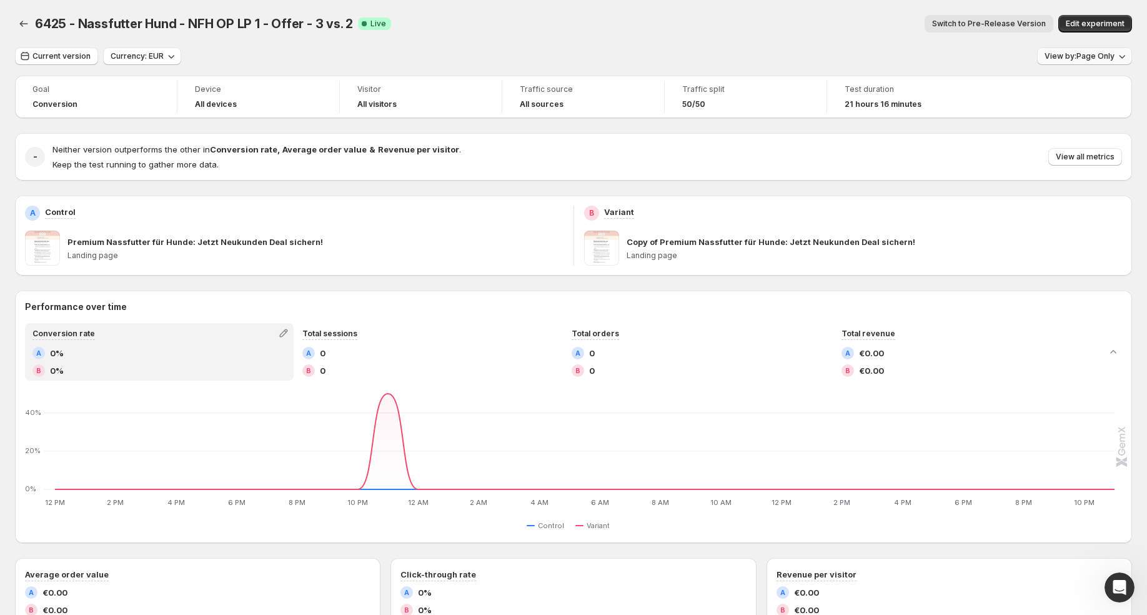
click at [1073, 56] on span "View by: Page Only" at bounding box center [1080, 56] width 70 height 10
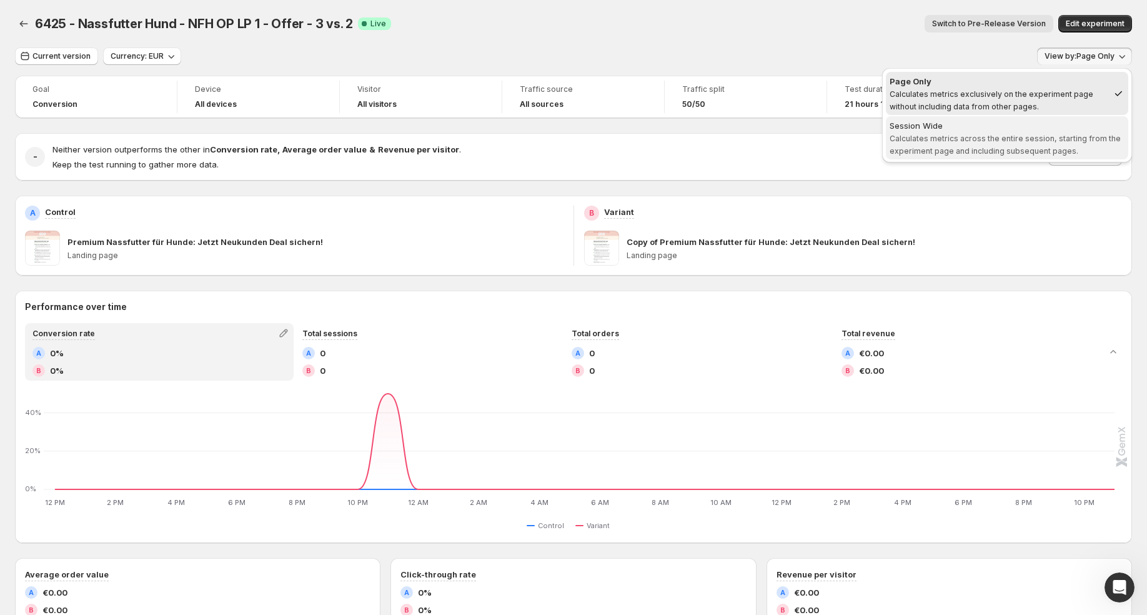
click at [1036, 137] on span "Calculates metrics across the entire session, starting from the experiment page…" at bounding box center [1005, 145] width 231 height 22
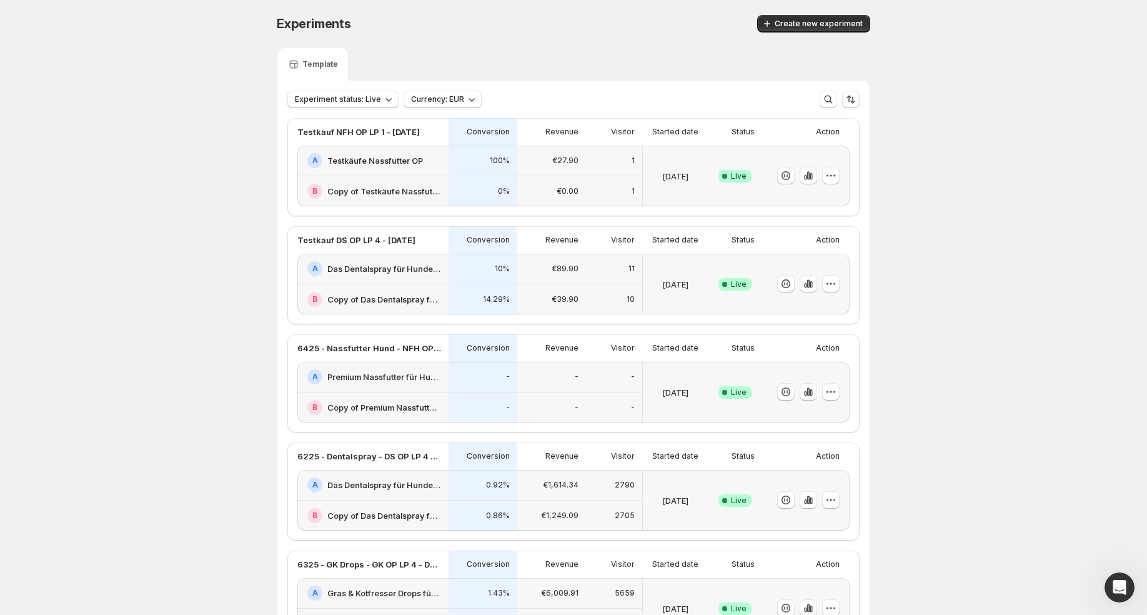
click at [418, 390] on div "A Premium Nassfutter für Hunde: Jetzt Neukunden Deal sichern!" at bounding box center [372, 377] width 151 height 31
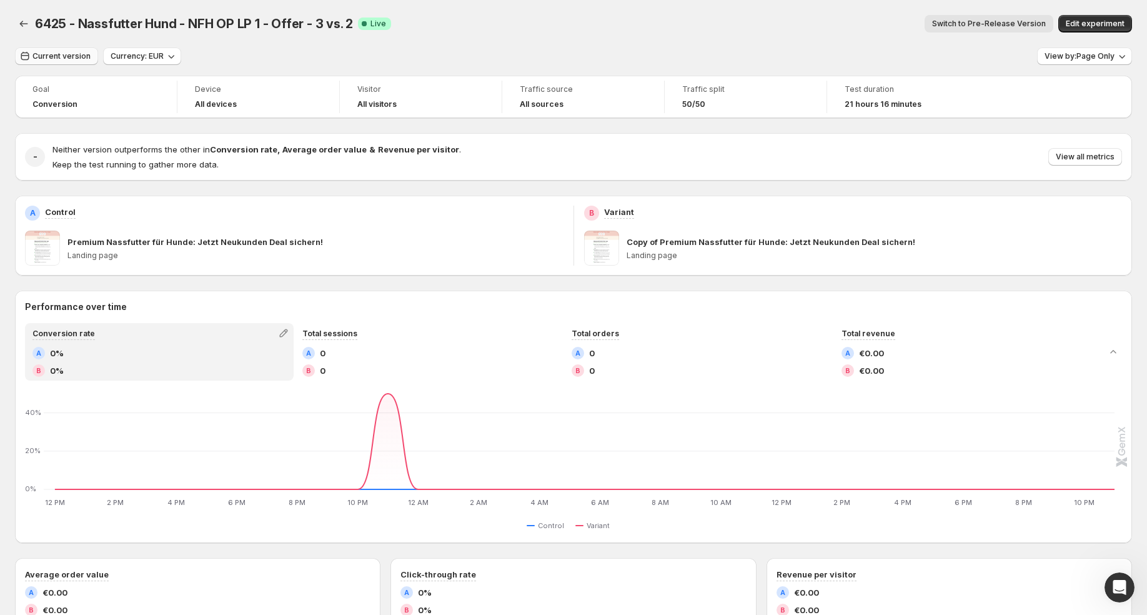
click at [72, 54] on span "Current version" at bounding box center [61, 56] width 58 height 10
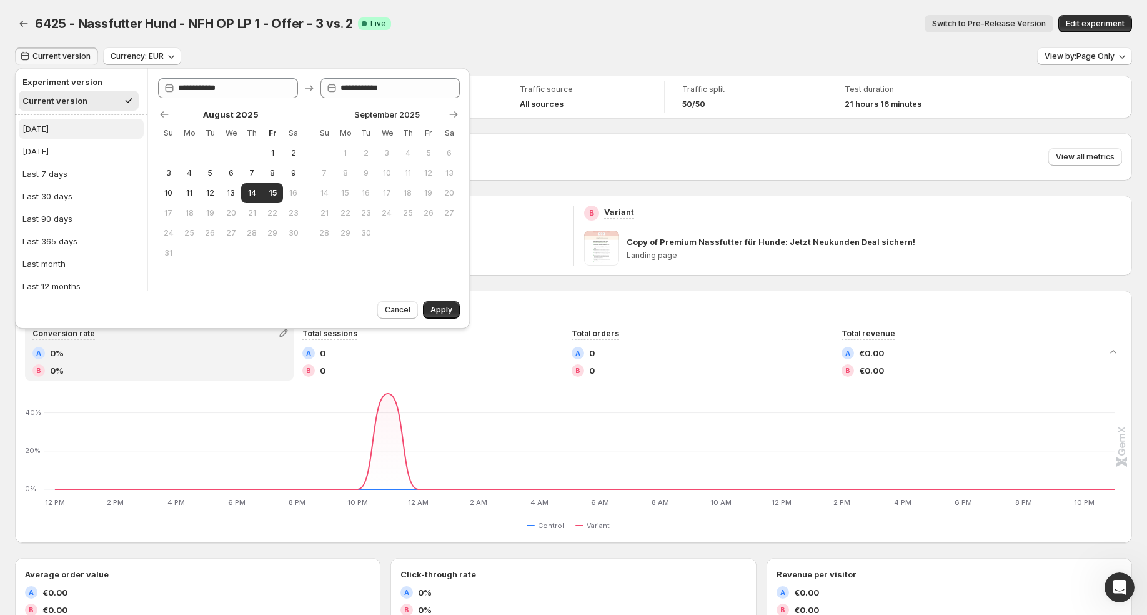
click at [81, 126] on button "Today" at bounding box center [81, 129] width 125 height 20
type input "**********"
click at [436, 311] on span "Apply" at bounding box center [442, 310] width 22 height 10
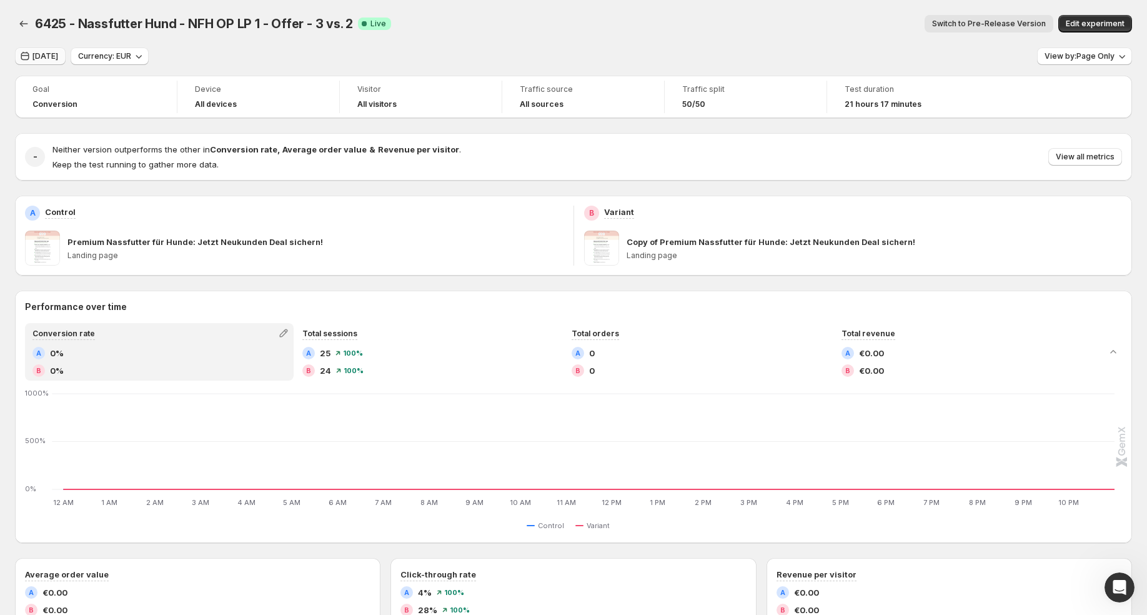
click at [37, 52] on span "Today" at bounding box center [45, 56] width 26 height 10
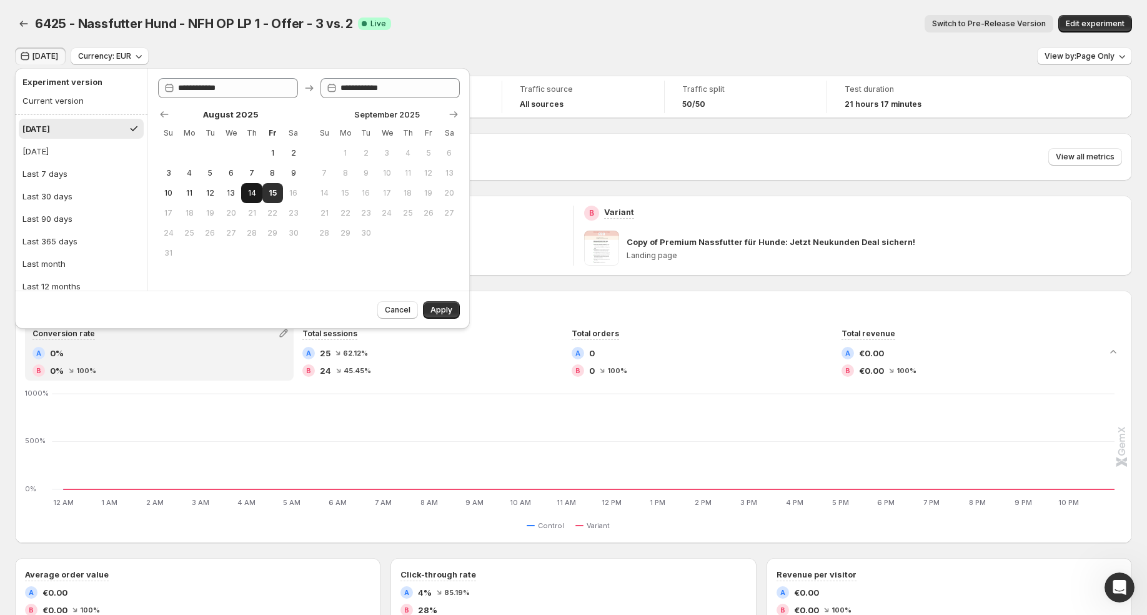
click at [252, 194] on span "14" at bounding box center [251, 193] width 11 height 10
type input "**********"
click at [267, 194] on span "15" at bounding box center [272, 193] width 11 height 10
type input "**********"
click at [452, 311] on button "Apply" at bounding box center [441, 309] width 37 height 17
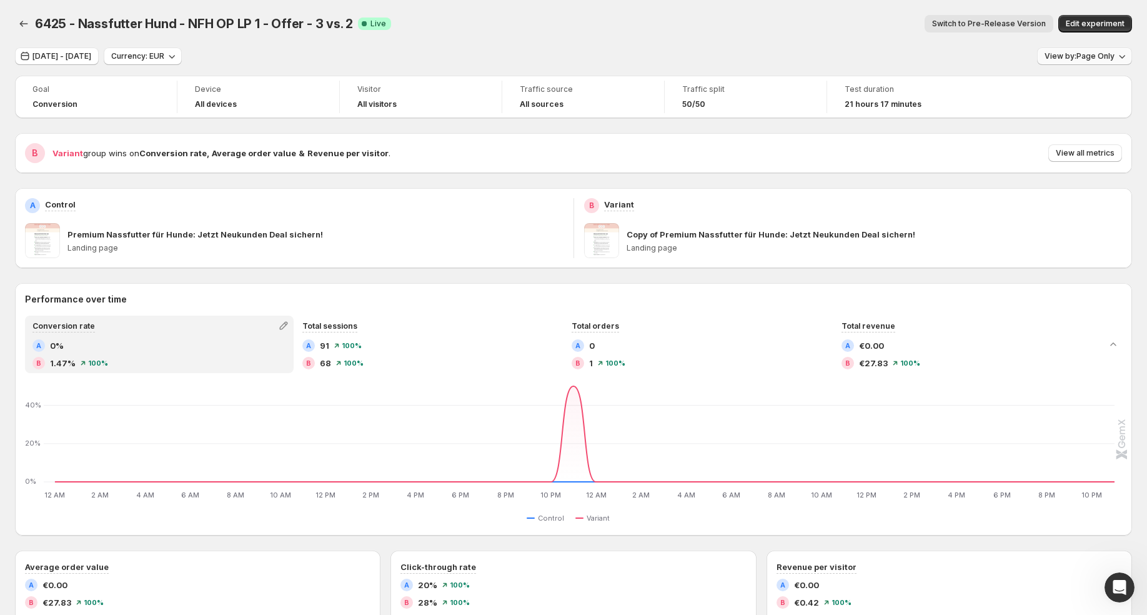
click at [1070, 52] on span "View by: Page Only" at bounding box center [1080, 56] width 70 height 10
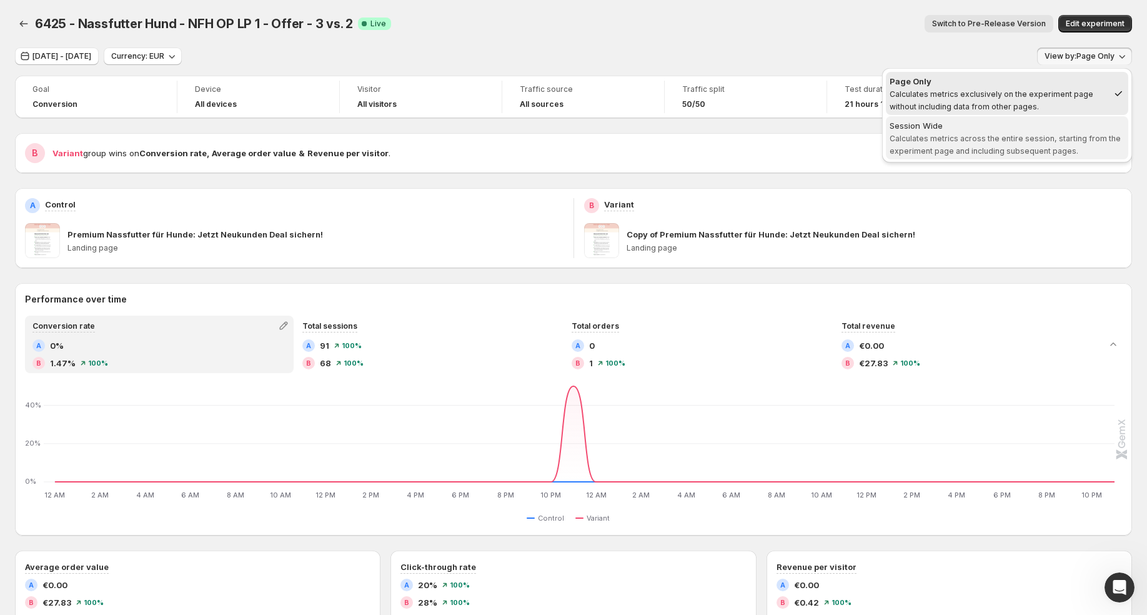
click at [1043, 139] on span "Calculates metrics across the entire session, starting from the experiment page…" at bounding box center [1005, 145] width 231 height 22
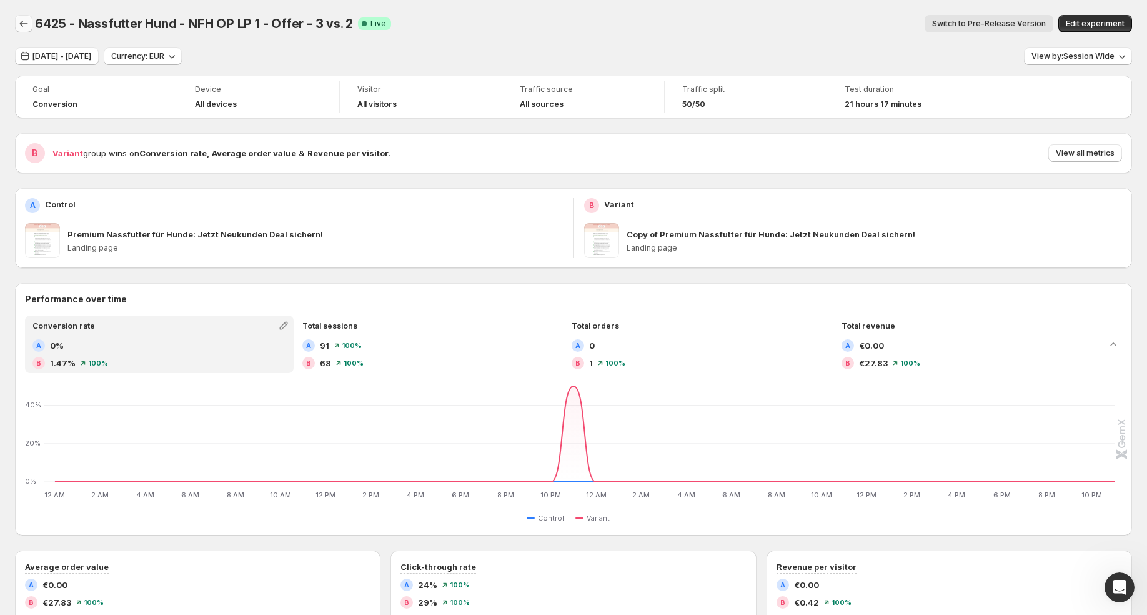
click at [25, 23] on icon "Back" at bounding box center [23, 23] width 12 height 12
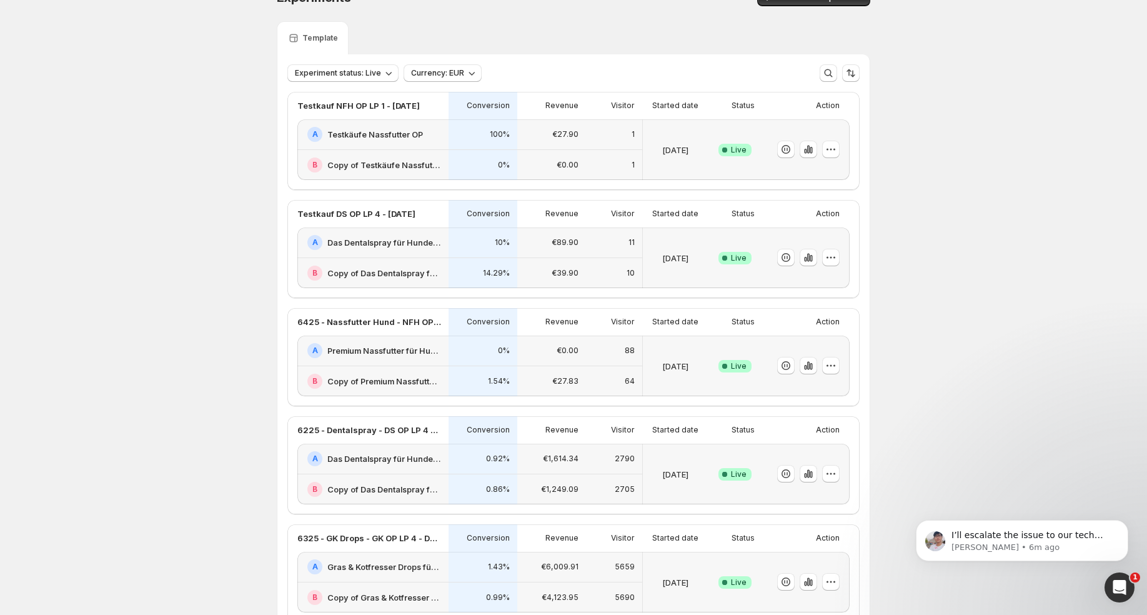
click at [546, 164] on div "€0.00" at bounding box center [552, 165] width 54 height 16
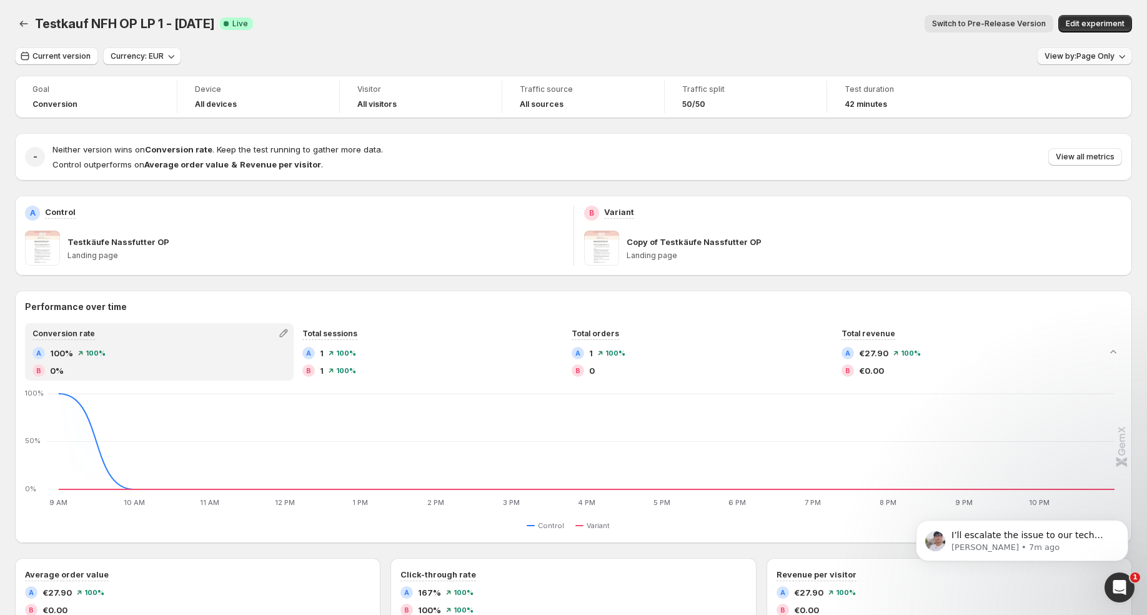
click at [1103, 52] on span "View by: Page Only" at bounding box center [1080, 56] width 70 height 10
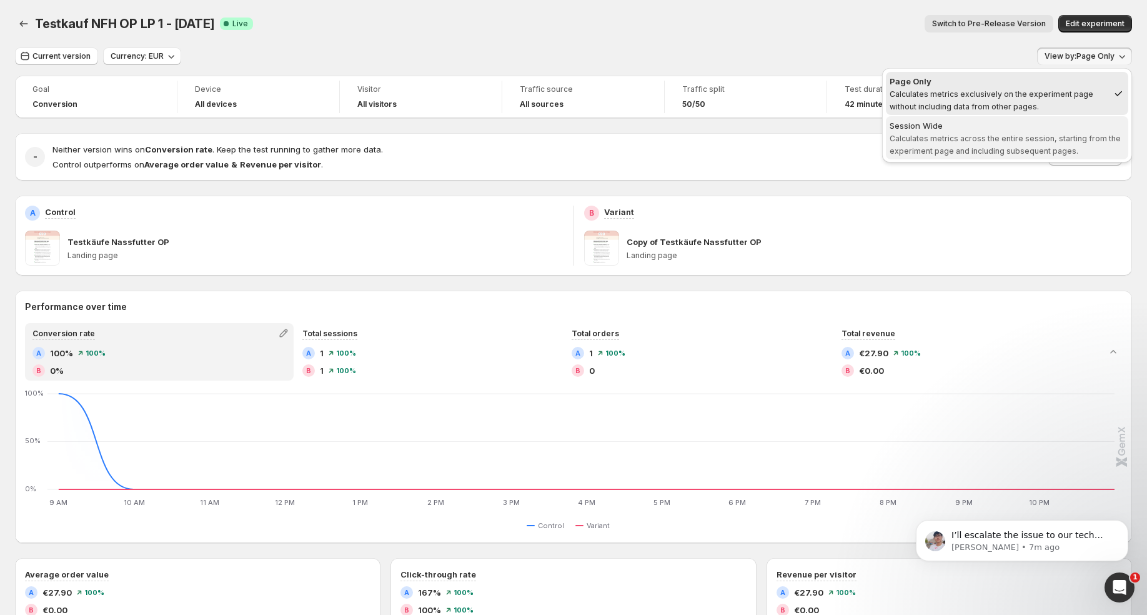
click at [1055, 145] on span "Calculates metrics across the entire session, starting from the experiment page…" at bounding box center [1005, 145] width 231 height 22
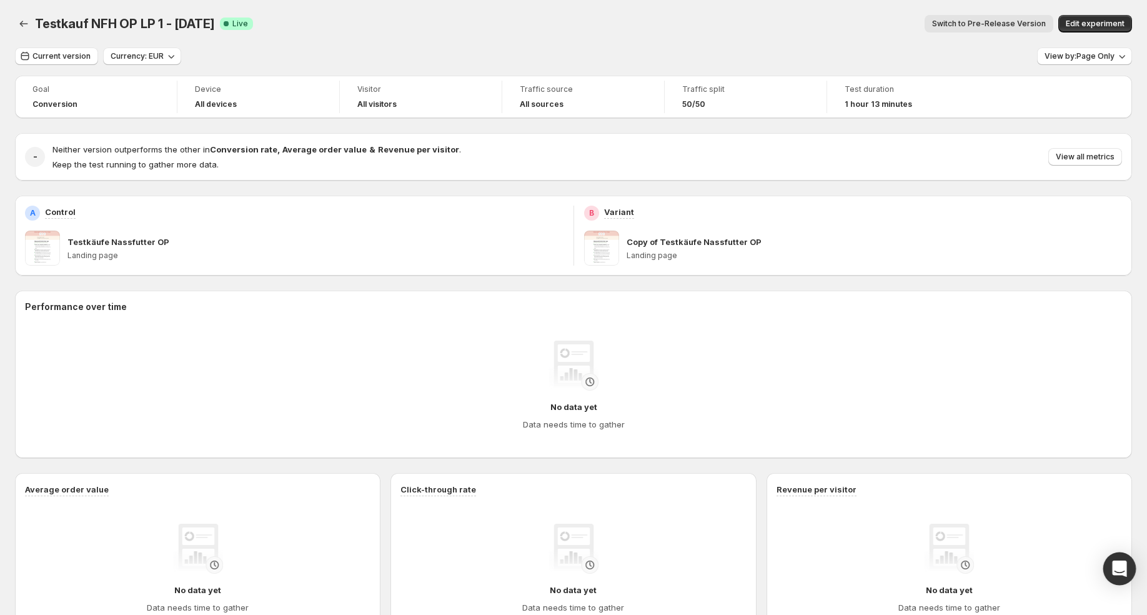
click at [1130, 578] on div "Open Intercom Messenger" at bounding box center [1120, 568] width 33 height 33
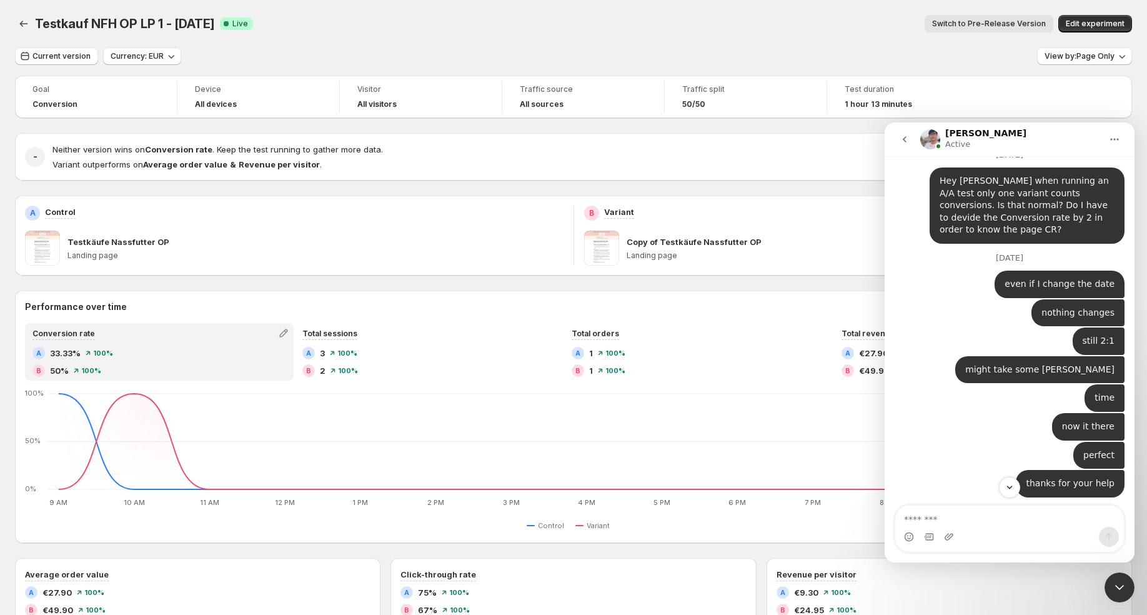
scroll to position [491, 0]
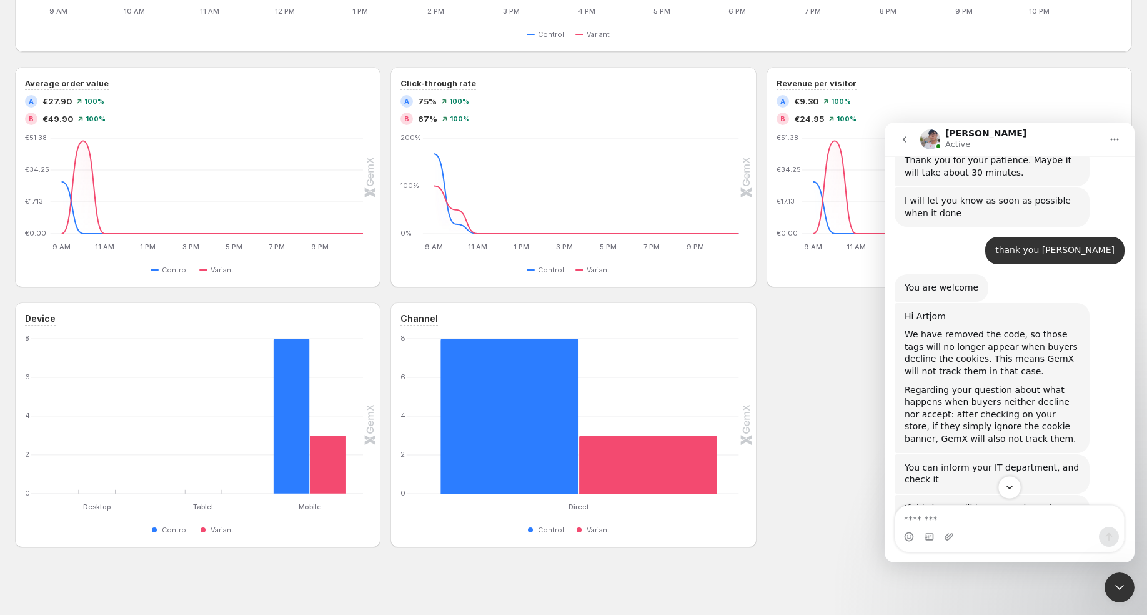
click at [1014, 486] on icon "Scroll to bottom" at bounding box center [1009, 487] width 11 height 11
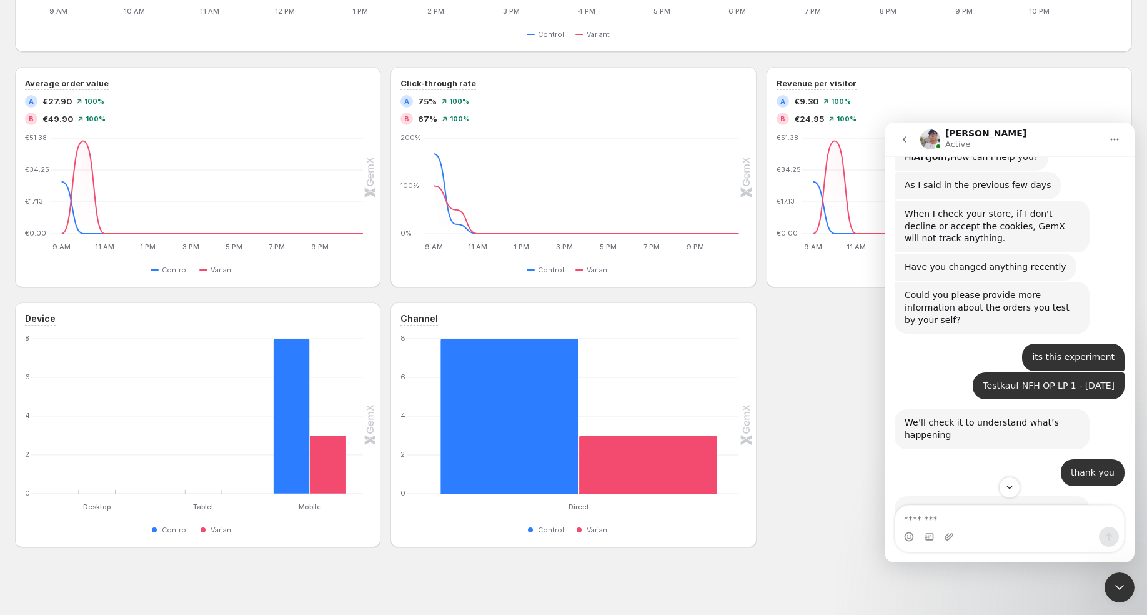
scroll to position [10381, 0]
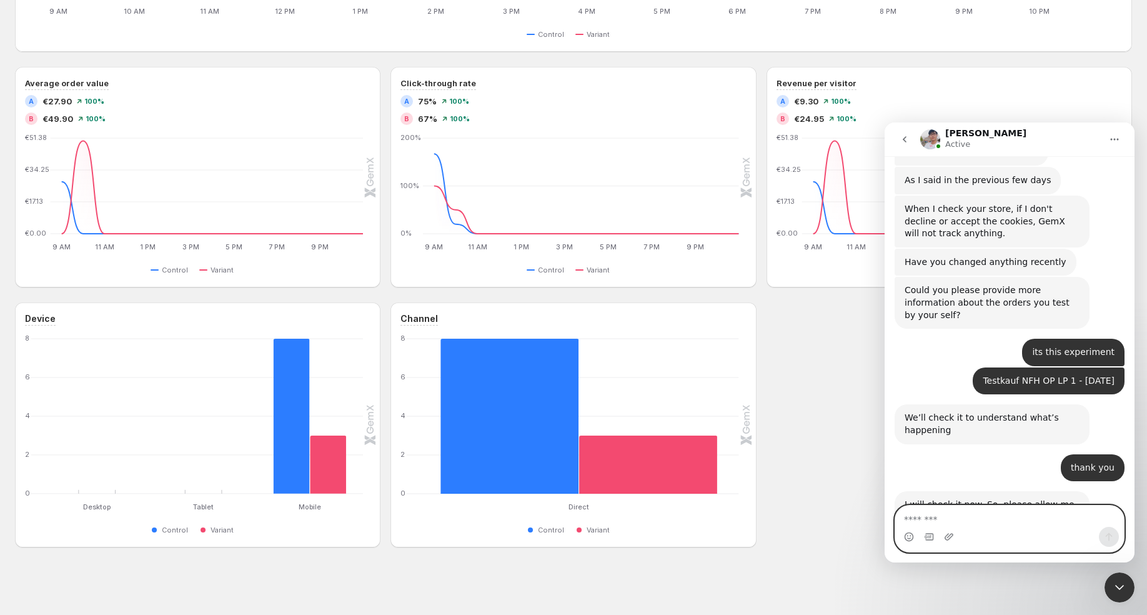
click at [963, 519] on textarea "Message…" at bounding box center [1009, 516] width 229 height 21
type textarea "*********"
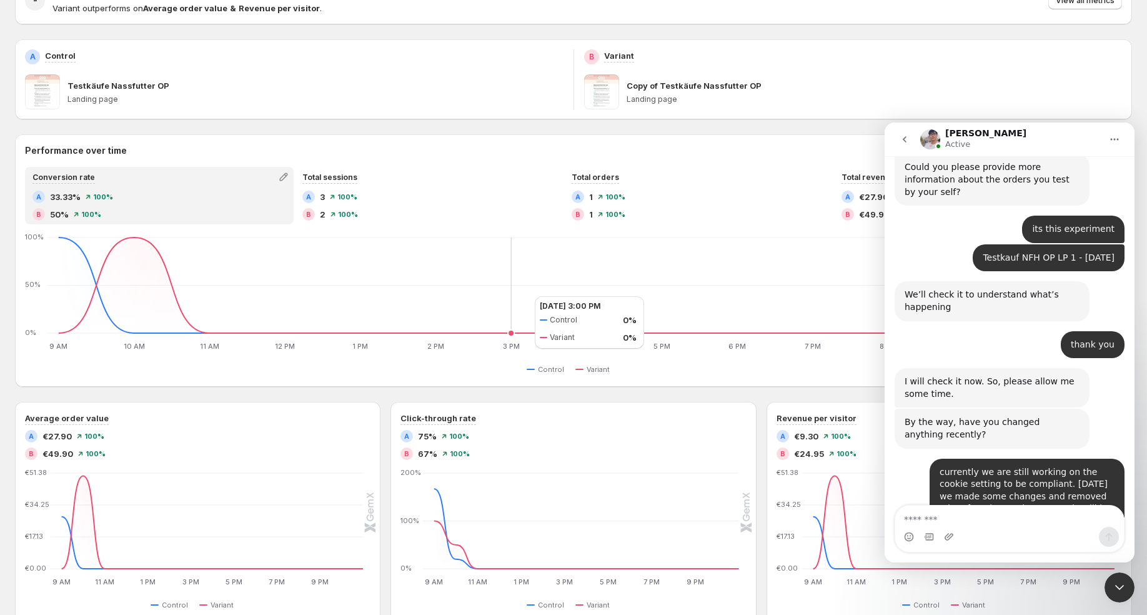
scroll to position [111, 0]
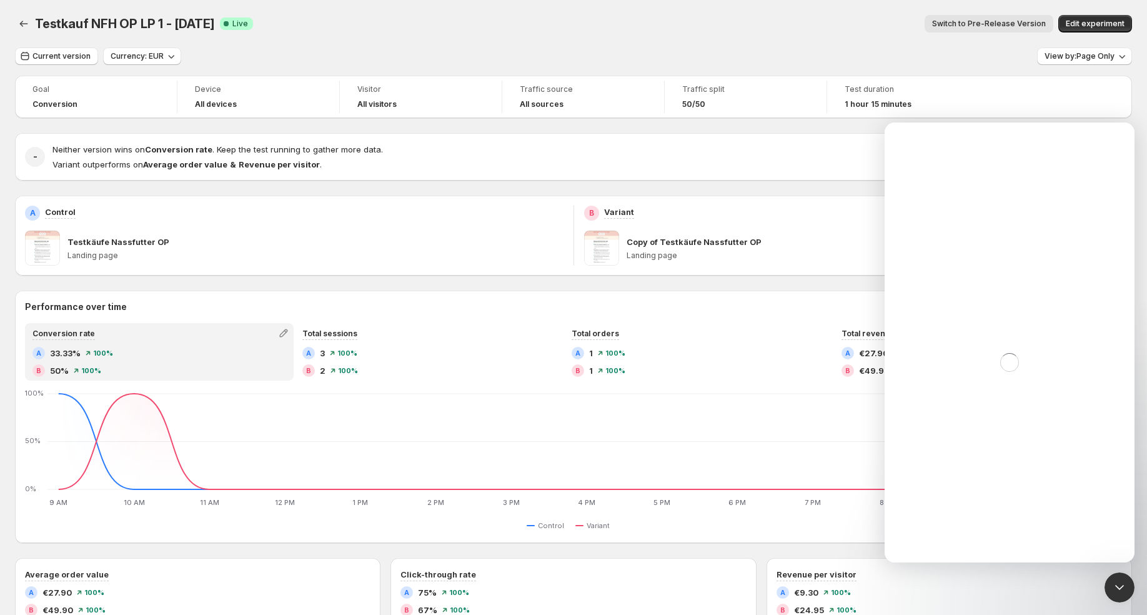
click at [1115, 588] on icon "Close Intercom Messenger" at bounding box center [1119, 587] width 15 height 15
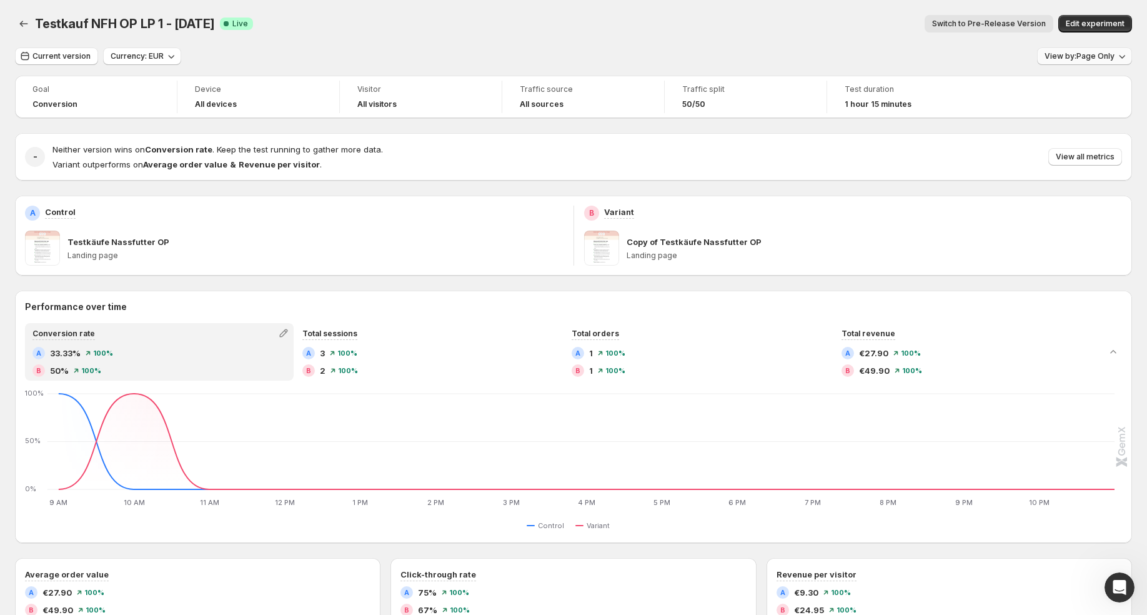
click at [1102, 59] on span "View by: Page Only" at bounding box center [1080, 56] width 70 height 10
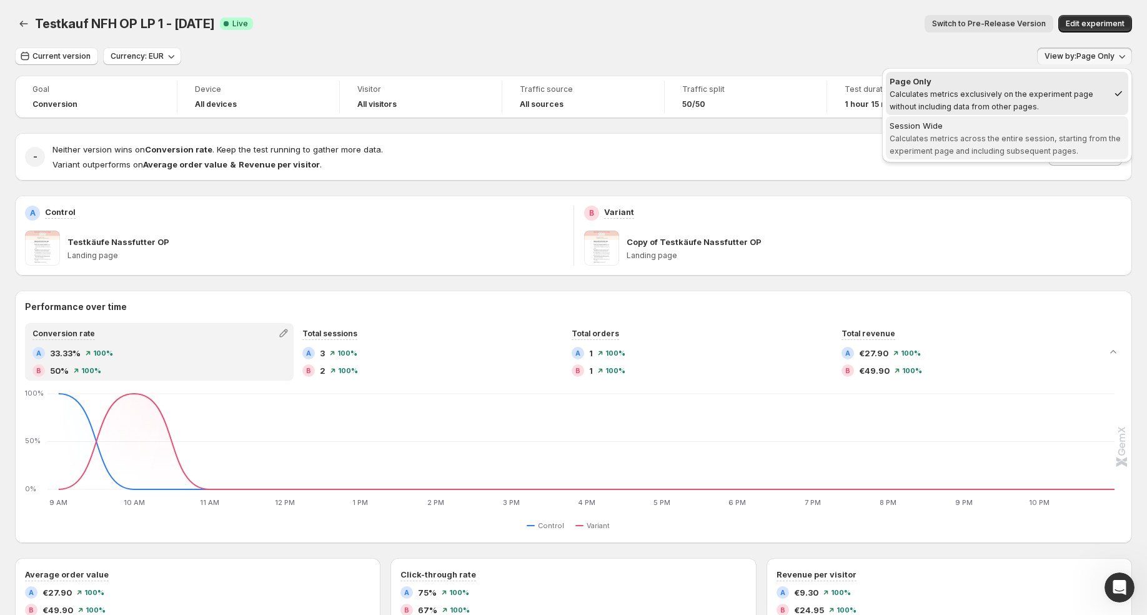
click at [1065, 152] on span "Calculates metrics across the entire session, starting from the experiment page…" at bounding box center [1005, 145] width 231 height 22
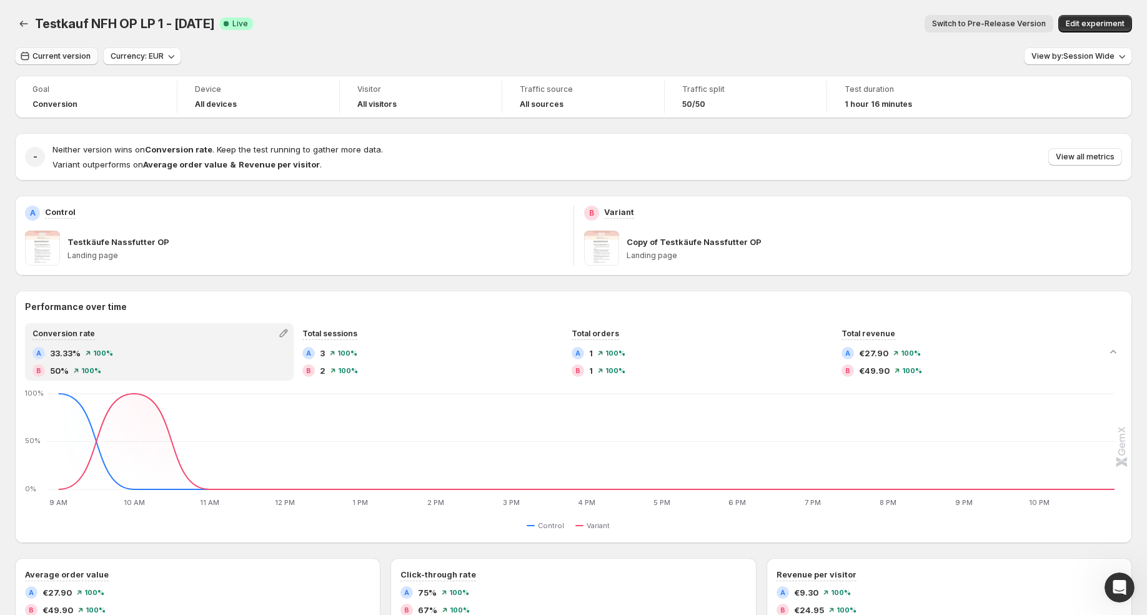
click at [72, 61] on button "Current version" at bounding box center [56, 55] width 83 height 17
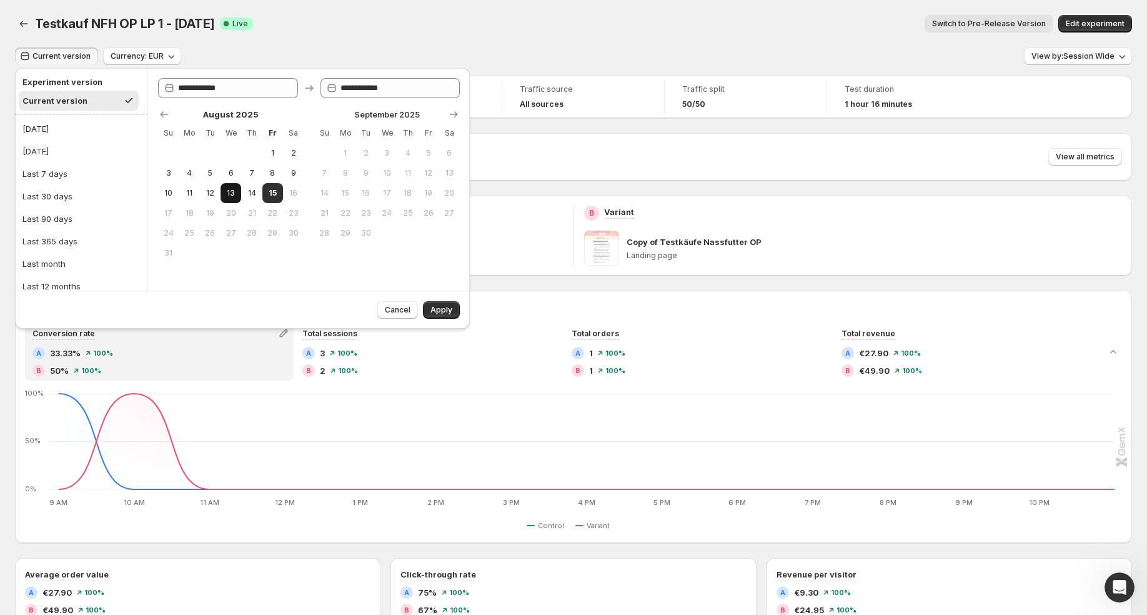
click at [235, 188] on span "13" at bounding box center [231, 193] width 11 height 10
type input "**********"
click at [270, 191] on span "15" at bounding box center [272, 193] width 11 height 10
type input "**********"
click at [436, 311] on span "Apply" at bounding box center [442, 310] width 22 height 10
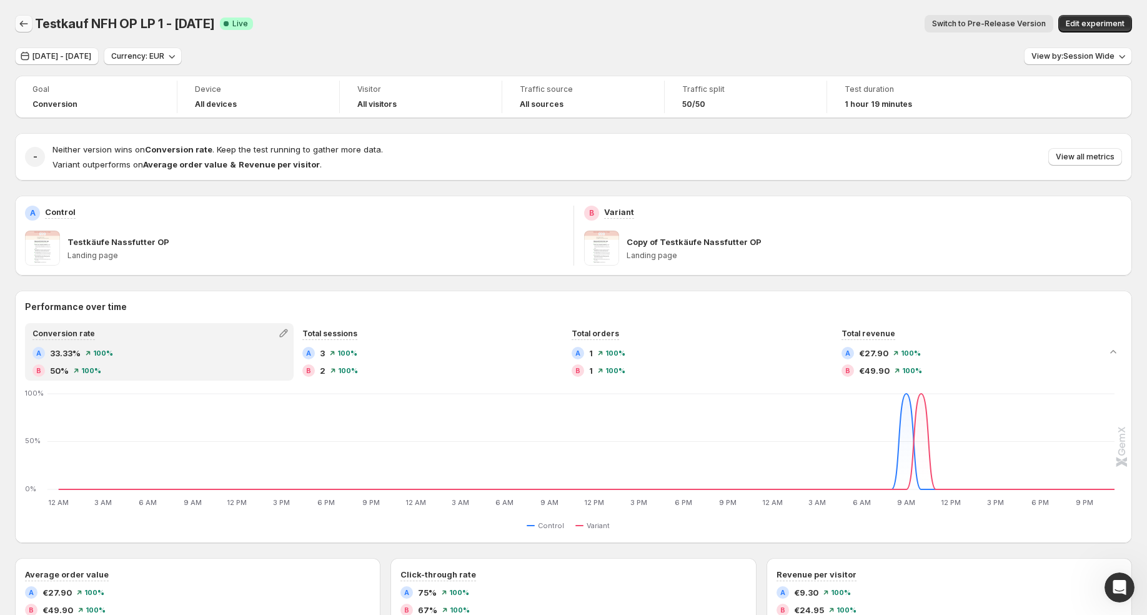
click at [26, 29] on icon "Back" at bounding box center [23, 23] width 12 height 12
